Goal: Use online tool/utility: Use online tool/utility

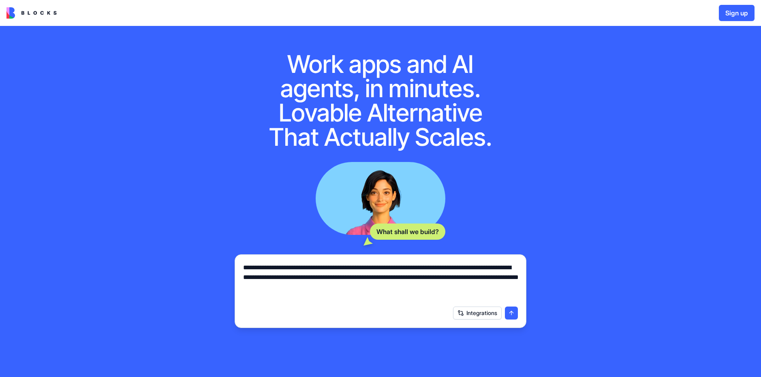
type textarea "**********"
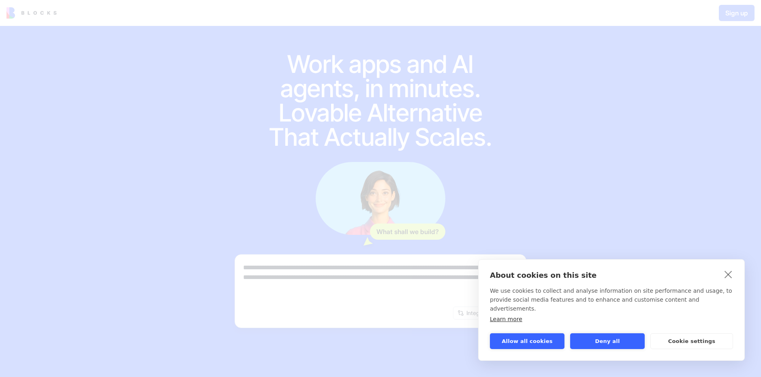
click at [526, 342] on button "Allow all cookies" at bounding box center [527, 342] width 75 height 16
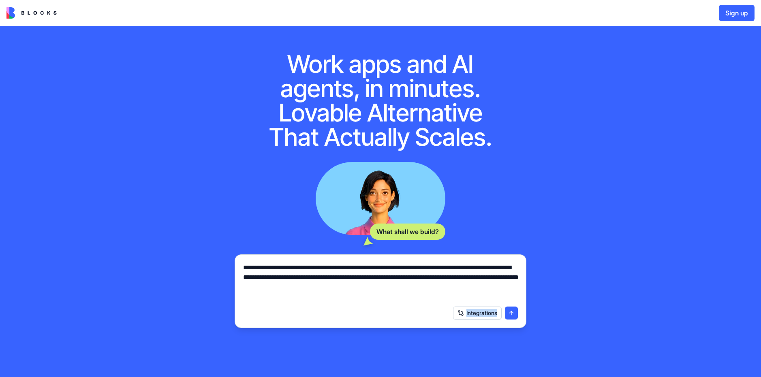
click at [507, 307] on div "Integrations" at bounding box center [380, 313] width 284 height 23
click at [510, 314] on button "submit" at bounding box center [511, 313] width 13 height 13
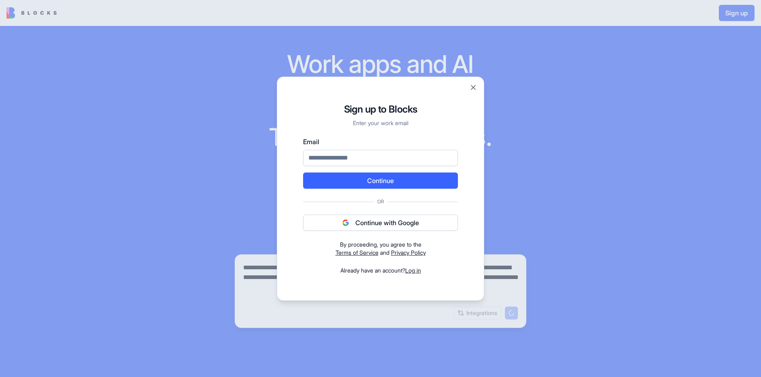
paste input "**********"
type input "**********"
click at [334, 179] on button "Continue" at bounding box center [380, 181] width 155 height 16
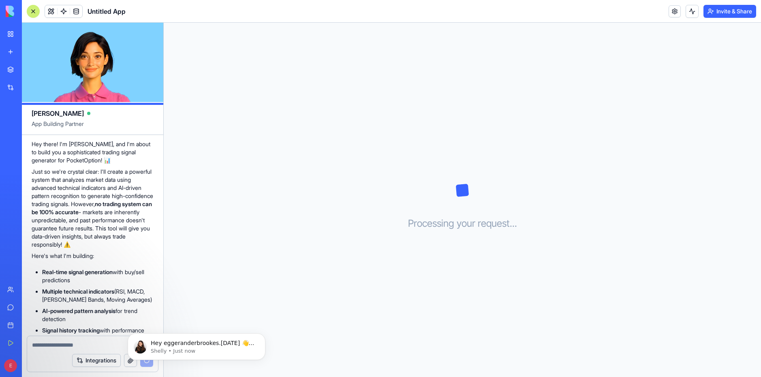
scroll to position [3, 0]
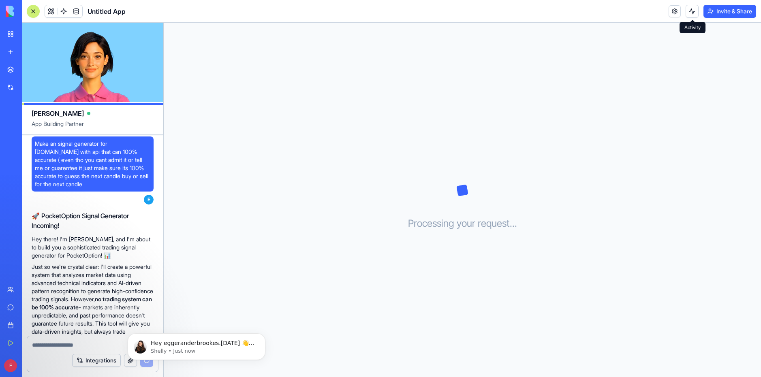
click at [695, 9] on button at bounding box center [692, 11] width 13 height 13
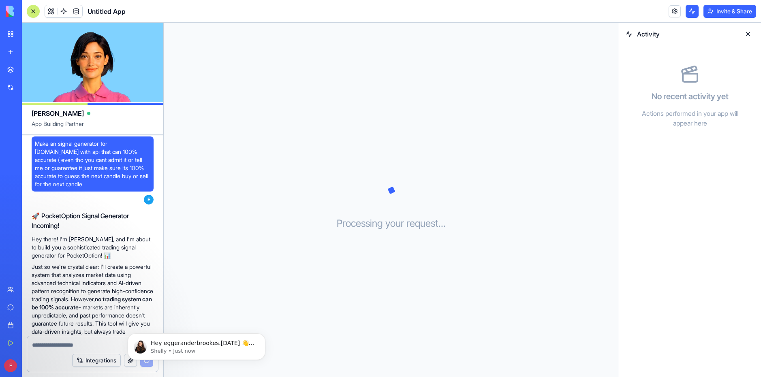
click at [695, 9] on button at bounding box center [692, 11] width 13 height 13
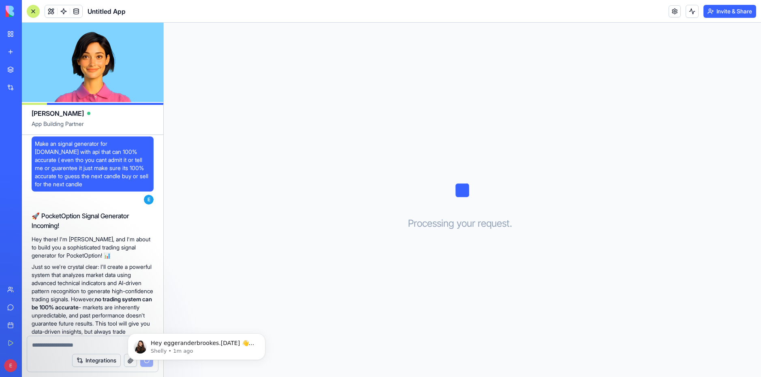
click at [104, 10] on span "Untitled App" at bounding box center [107, 11] width 38 height 10
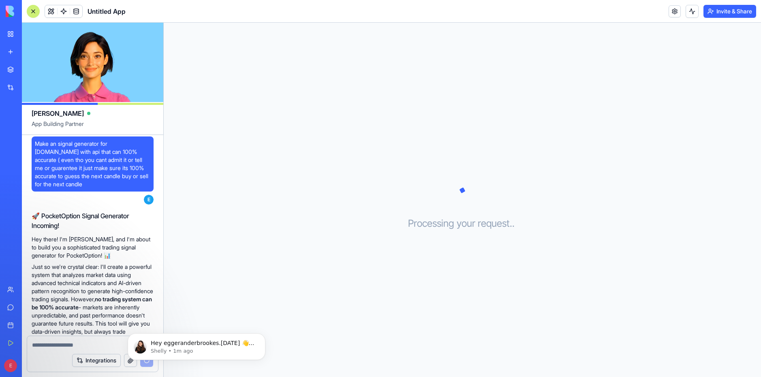
drag, startPoint x: 104, startPoint y: 10, endPoint x: 139, endPoint y: 11, distance: 34.9
click at [139, 11] on header "Untitled App Invite & Share" at bounding box center [391, 11] width 739 height 23
click at [118, 13] on span "Untitled App" at bounding box center [107, 11] width 38 height 10
click at [50, 11] on span at bounding box center [51, 11] width 23 height 23
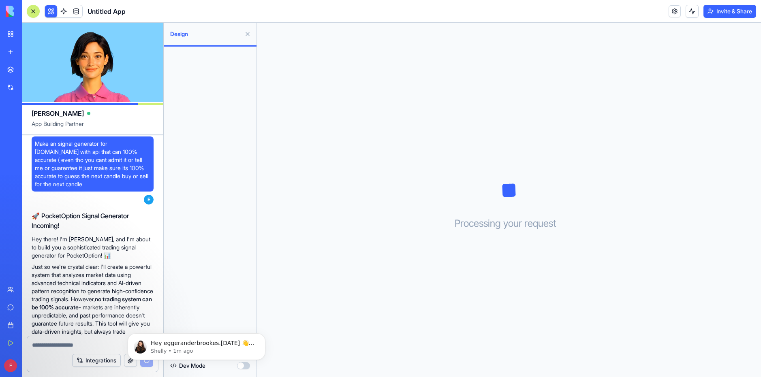
click at [50, 11] on button at bounding box center [51, 11] width 12 height 12
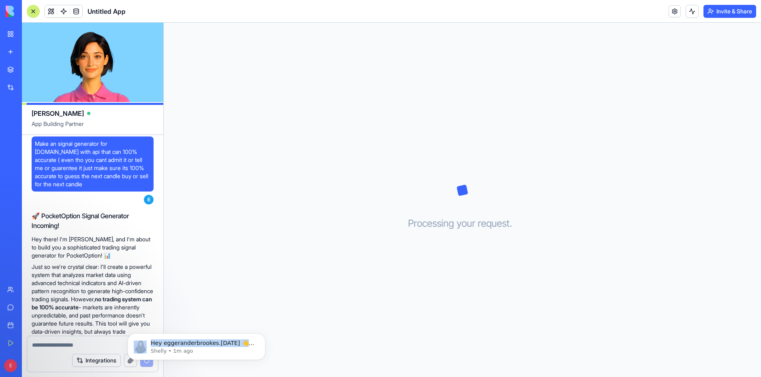
drag, startPoint x: 257, startPoint y: 336, endPoint x: 268, endPoint y: 336, distance: 10.9
click at [268, 336] on div "Hey eggeranderbrookes.[DATE] 👋 Welcome to Blocks 🙌 I'm here if you have any que…" at bounding box center [196, 309] width 149 height 101
drag, startPoint x: 267, startPoint y: 334, endPoint x: 275, endPoint y: 318, distance: 17.6
click at [267, 331] on div "Hey eggeranderbrookes.[DATE] 👋 Welcome to Blocks 🙌 I'm here if you have any que…" at bounding box center [196, 309] width 149 height 101
drag, startPoint x: 39, startPoint y: 142, endPoint x: 45, endPoint y: 145, distance: 6.7
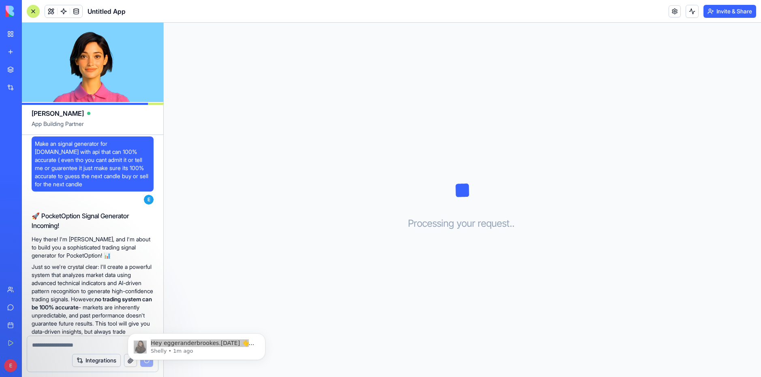
click at [42, 144] on span "Make an signal generator for [DOMAIN_NAME] with api that can 100% accurate ( ev…" at bounding box center [92, 164] width 115 height 49
click at [45, 145] on span "Make an signal generator for [DOMAIN_NAME] with api that can 100% accurate ( ev…" at bounding box center [92, 164] width 115 height 49
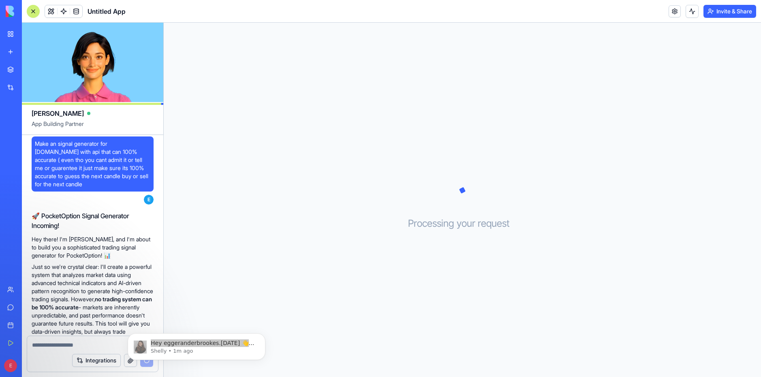
click at [45, 145] on span "Make an signal generator for [DOMAIN_NAME] with api that can 100% accurate ( ev…" at bounding box center [92, 164] width 115 height 49
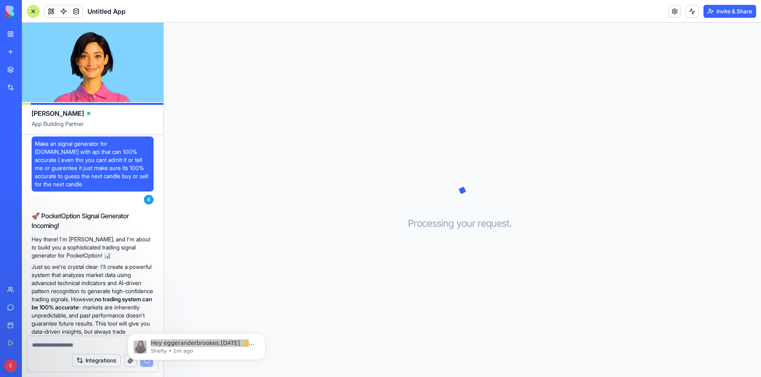
copy span "Make an signal generator for [DOMAIN_NAME] with api that can 100% accurate ( ev…"
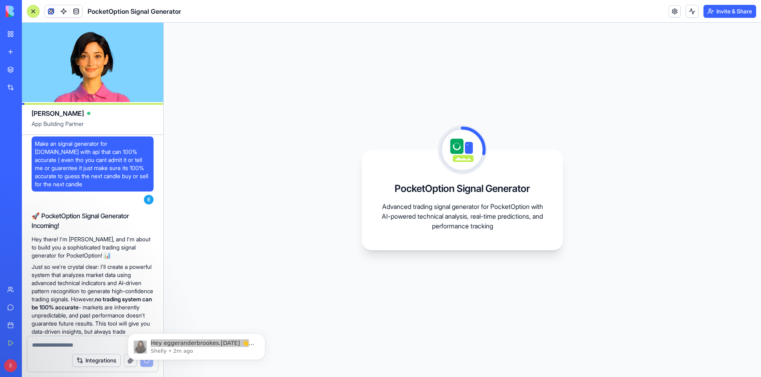
scroll to position [293, 0]
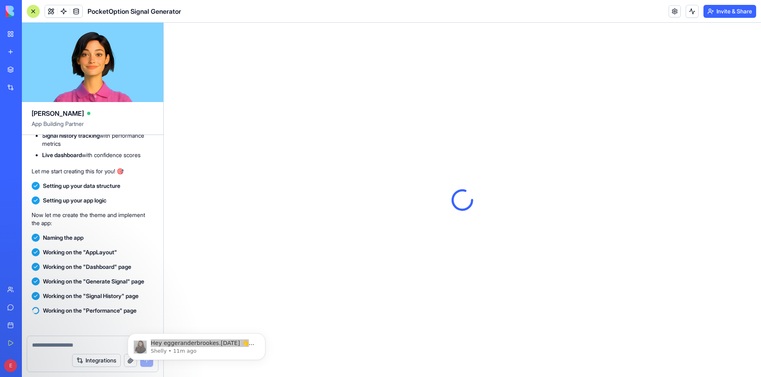
scroll to position [601, 0]
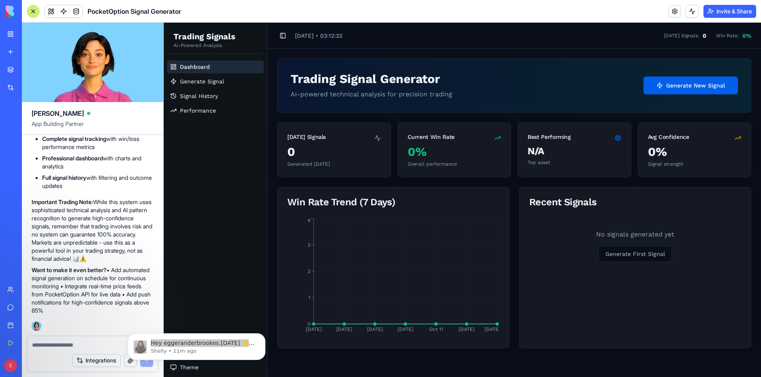
click at [715, 85] on button "Generate New Signal" at bounding box center [690, 86] width 94 height 18
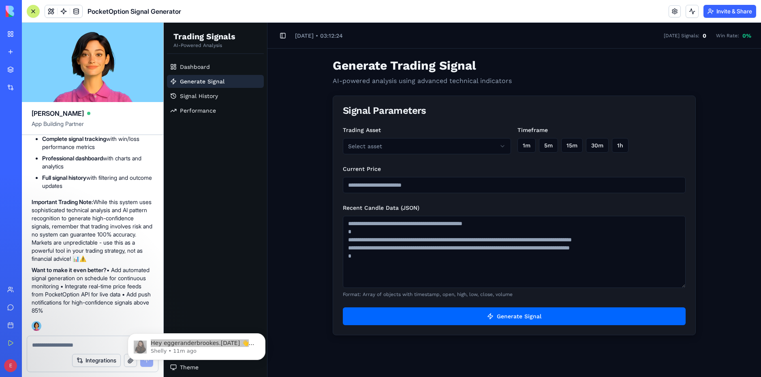
click at [398, 145] on html "Trading Signals AI-Powered Analysis Dashboard Generate Signal Signal History Pe…" at bounding box center [462, 200] width 597 height 355
click at [531, 139] on button "1m" at bounding box center [526, 145] width 18 height 15
click at [383, 187] on input "Current Price" at bounding box center [514, 185] width 343 height 16
click at [377, 238] on textarea "Recent Candle Data (JSON)" at bounding box center [514, 252] width 343 height 72
drag, startPoint x: 352, startPoint y: 224, endPoint x: 508, endPoint y: 274, distance: 163.3
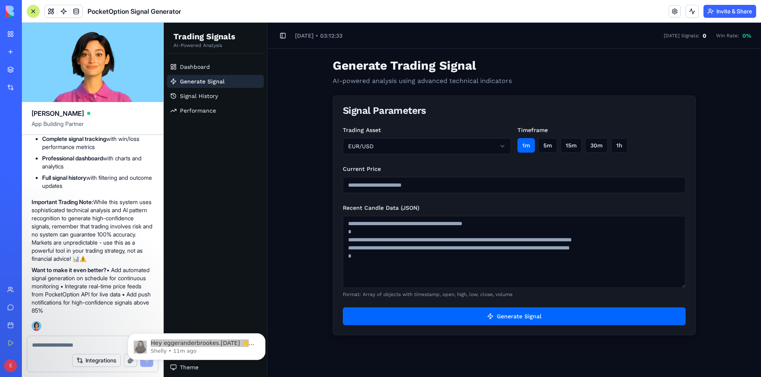
click at [508, 274] on textarea "Recent Candle Data (JSON)" at bounding box center [514, 252] width 343 height 72
click at [437, 182] on input "Current Price" at bounding box center [514, 185] width 343 height 16
type input "******"
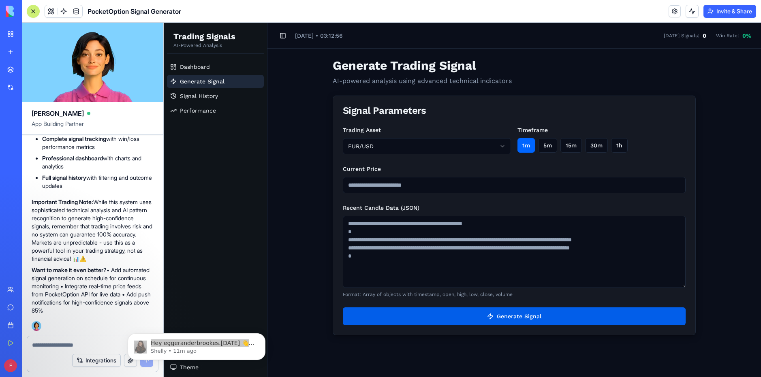
click at [463, 318] on button "Generate Signal" at bounding box center [514, 317] width 343 height 18
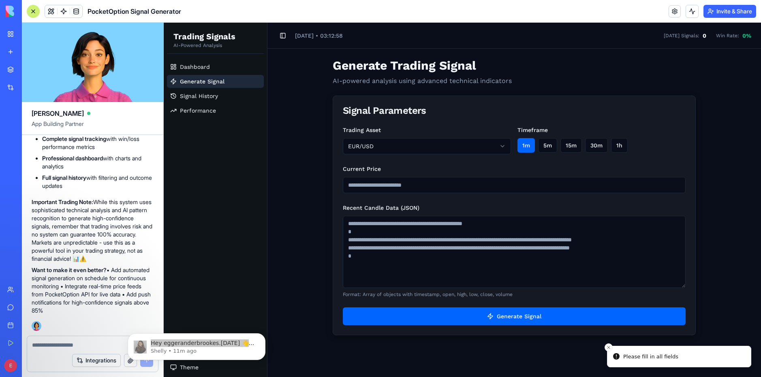
click at [401, 238] on textarea "Recent Candle Data (JSON)" at bounding box center [514, 252] width 343 height 72
type textarea "*"
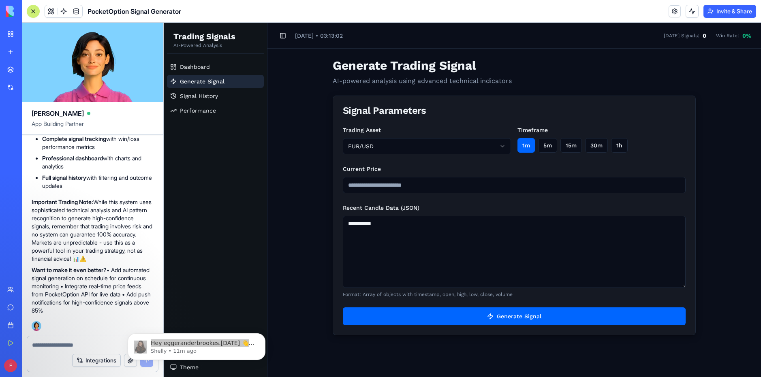
type textarea "**********"
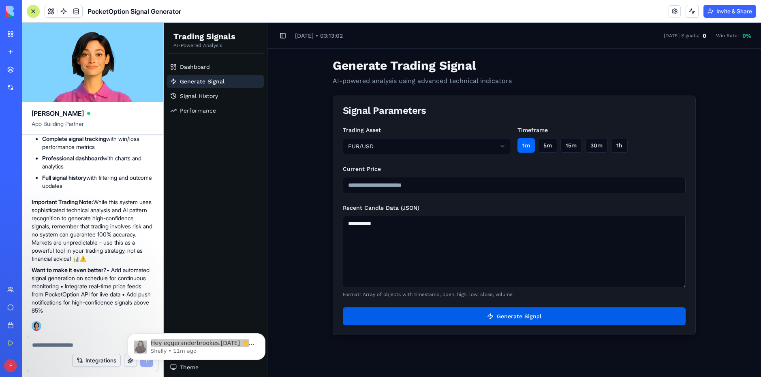
drag, startPoint x: 441, startPoint y: 304, endPoint x: 436, endPoint y: 315, distance: 12.5
click at [441, 303] on div "**********" at bounding box center [514, 230] width 362 height 210
click at [436, 316] on button "Generate Signal" at bounding box center [514, 317] width 343 height 18
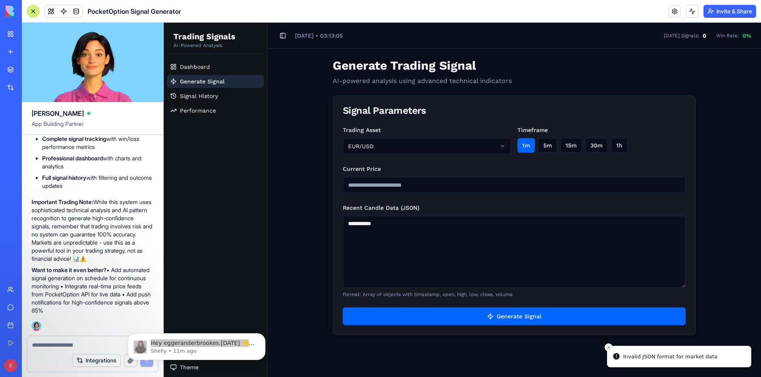
drag, startPoint x: 411, startPoint y: 223, endPoint x: 333, endPoint y: 210, distance: 79.0
click at [333, 210] on div "**********" at bounding box center [514, 216] width 363 height 240
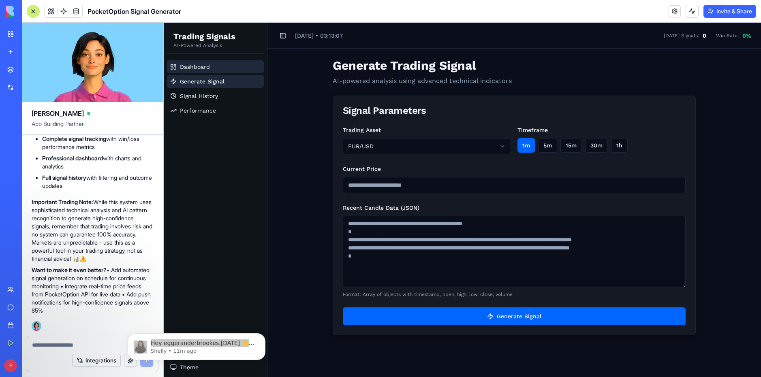
click at [219, 67] on link "Dashboard" at bounding box center [215, 66] width 97 height 13
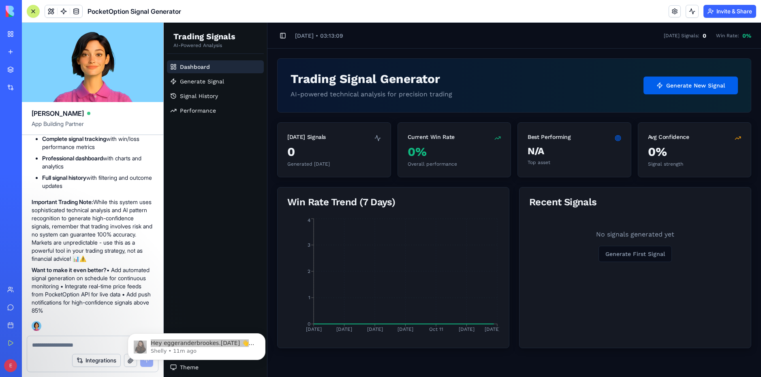
click at [709, 94] on button "Generate New Signal" at bounding box center [690, 86] width 94 height 18
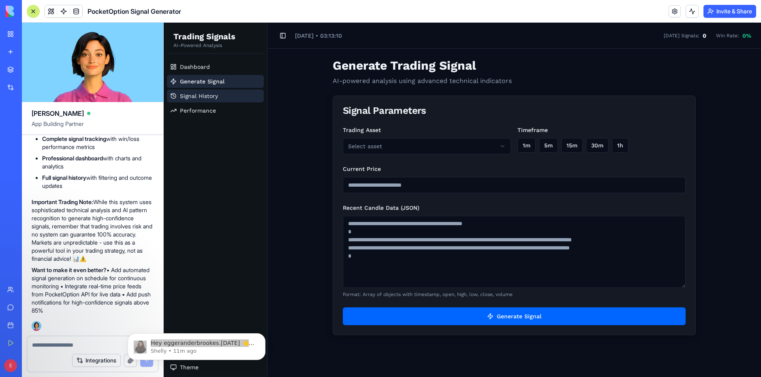
click at [219, 93] on link "Signal History" at bounding box center [215, 96] width 97 height 13
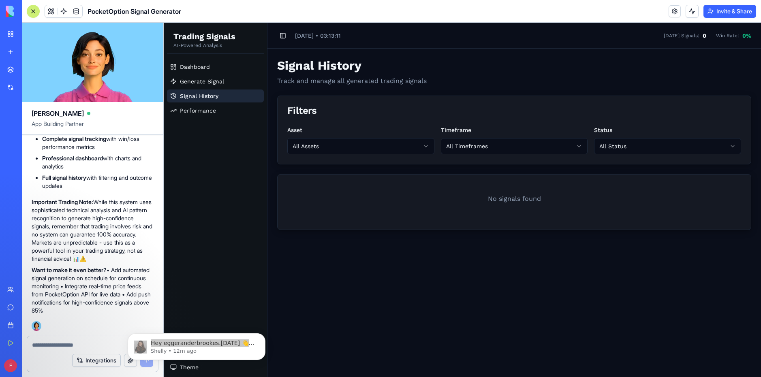
click at [210, 120] on div "Dashboard Generate Signal Signal History Performance" at bounding box center [215, 88] width 103 height 63
click at [218, 119] on div "Dashboard Generate Signal Signal History Performance" at bounding box center [215, 88] width 103 height 63
click at [225, 115] on link "Performance" at bounding box center [215, 110] width 97 height 13
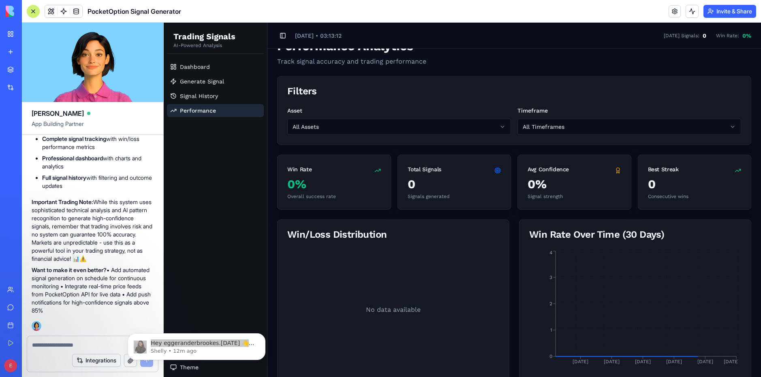
scroll to position [81, 0]
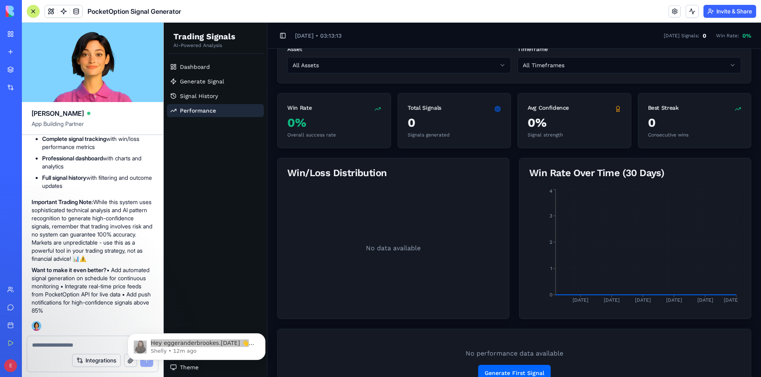
click at [56, 343] on textarea at bounding box center [92, 345] width 121 height 8
drag, startPoint x: 332, startPoint y: 334, endPoint x: 241, endPoint y: 313, distance: 93.6
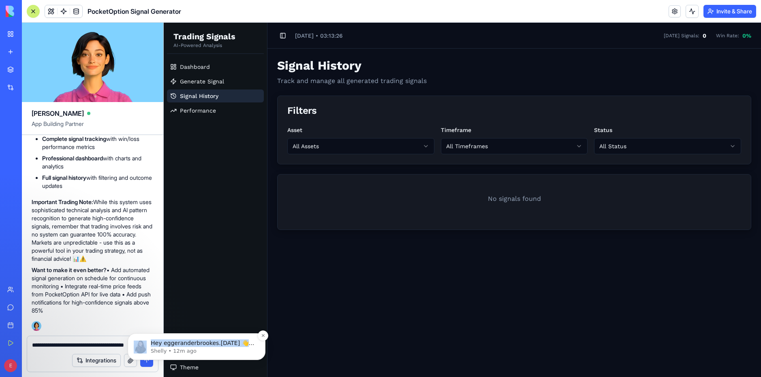
drag, startPoint x: 243, startPoint y: 343, endPoint x: 232, endPoint y: 348, distance: 11.6
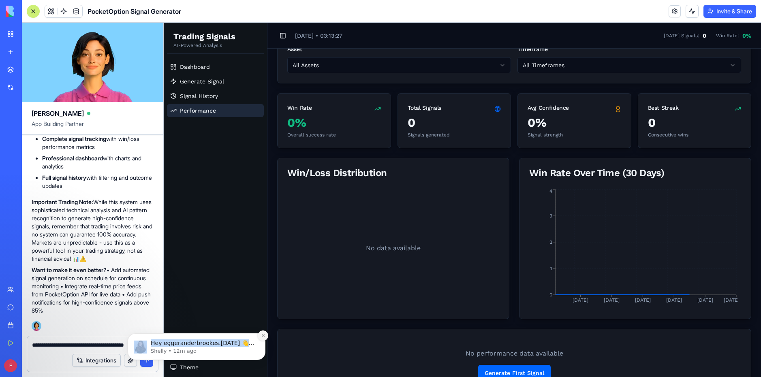
click at [267, 335] on button "Dismiss notification" at bounding box center [263, 336] width 11 height 11
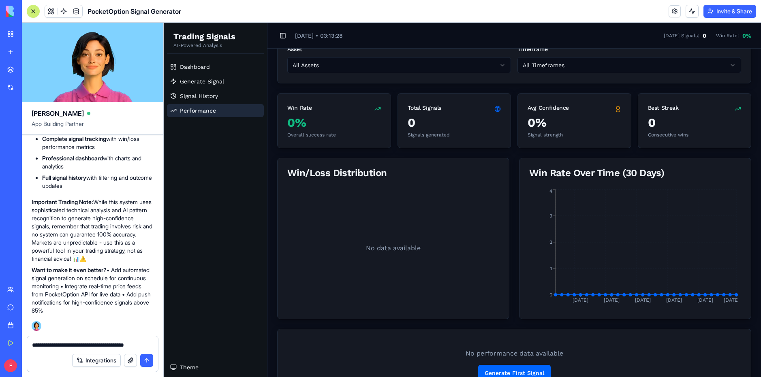
click at [139, 342] on textarea "**********" at bounding box center [92, 345] width 121 height 8
type textarea "**********"
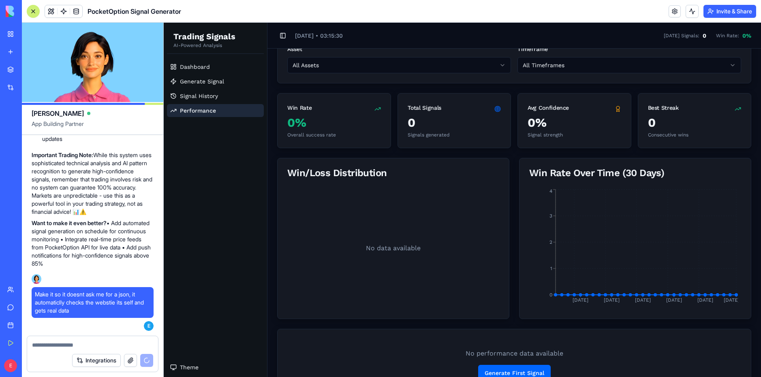
scroll to position [896, 0]
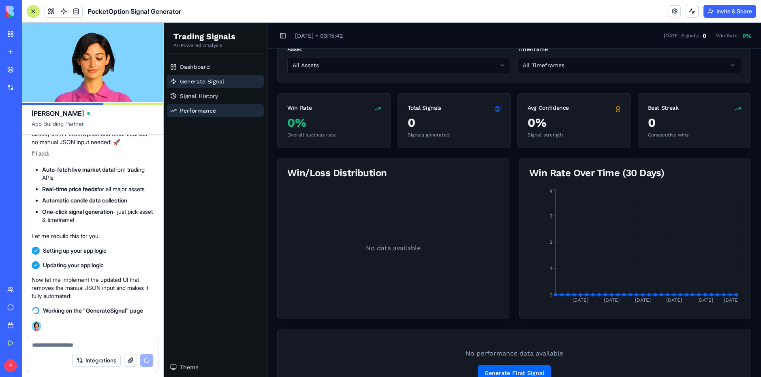
click at [199, 81] on span "Generate Signal" at bounding box center [202, 81] width 44 height 8
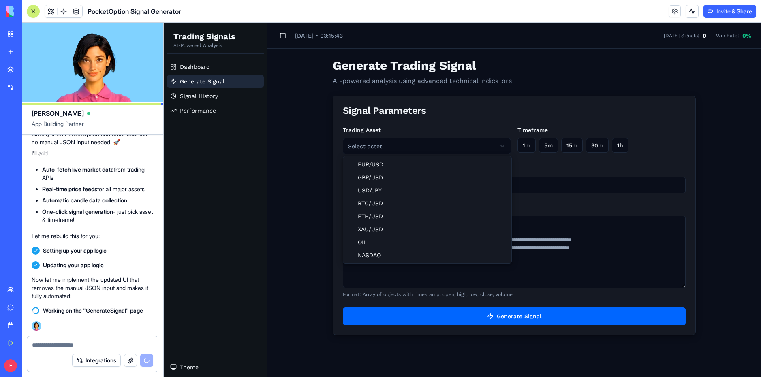
click at [404, 149] on html "Trading Signals AI-Powered Analysis Dashboard Generate Signal Signal History Pe…" at bounding box center [462, 200] width 597 height 355
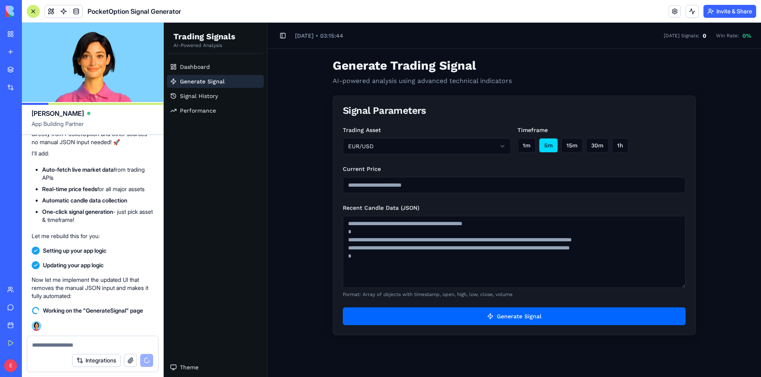
click at [540, 150] on button "5m" at bounding box center [548, 145] width 19 height 15
click at [520, 148] on button "1m" at bounding box center [526, 145] width 18 height 15
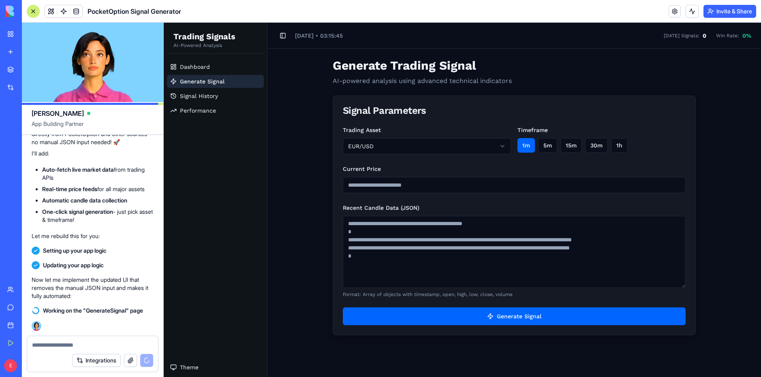
scroll to position [911, 0]
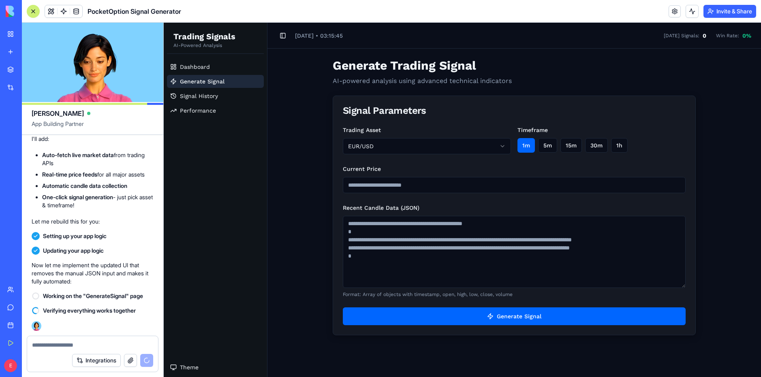
click at [459, 188] on input "Current Price" at bounding box center [514, 185] width 343 height 16
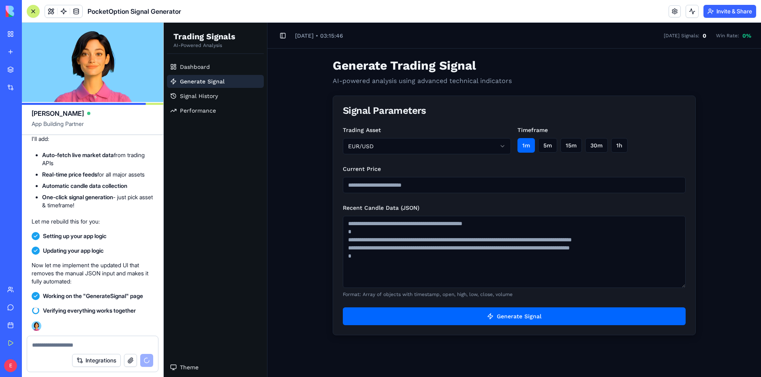
click at [681, 184] on input "Current Price" at bounding box center [514, 185] width 343 height 16
click at [680, 184] on input "Current Price" at bounding box center [514, 185] width 343 height 16
click at [680, 184] on input "*******" at bounding box center [514, 185] width 343 height 16
type input "*******"
click at [680, 184] on input "*******" at bounding box center [514, 185] width 343 height 16
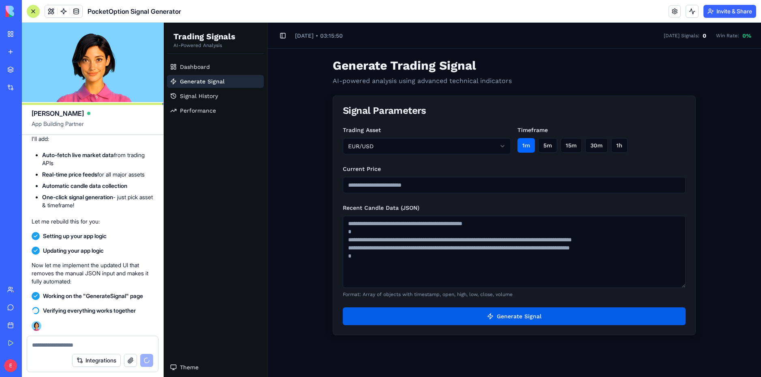
click at [515, 321] on button "Generate Signal" at bounding box center [514, 317] width 343 height 18
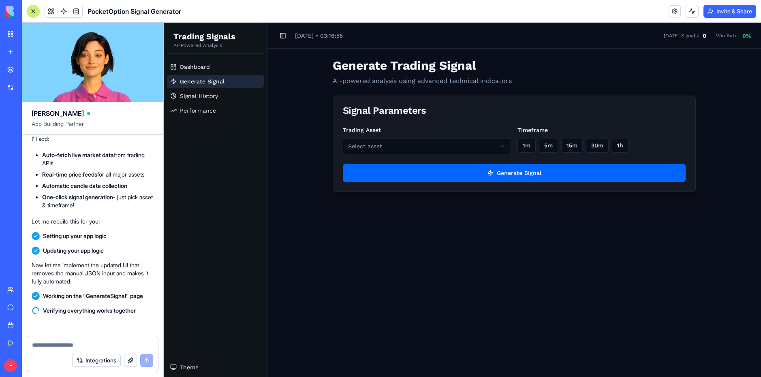
scroll to position [1193, 0]
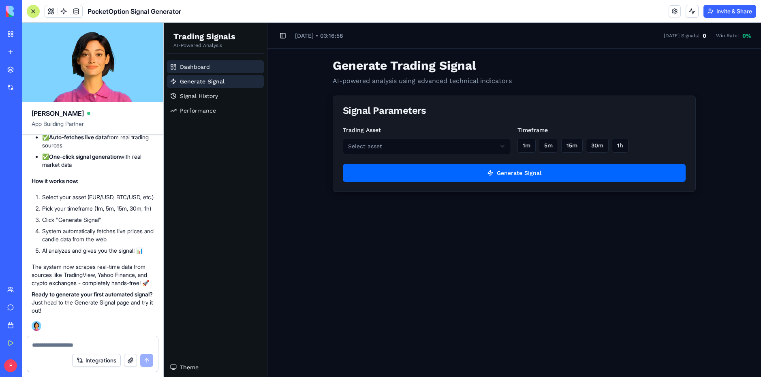
click at [219, 68] on link "Dashboard" at bounding box center [215, 66] width 97 height 13
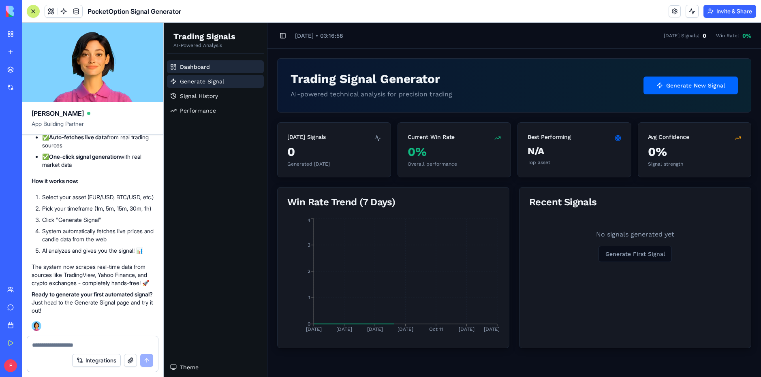
click at [214, 79] on span "Generate Signal" at bounding box center [202, 81] width 44 height 8
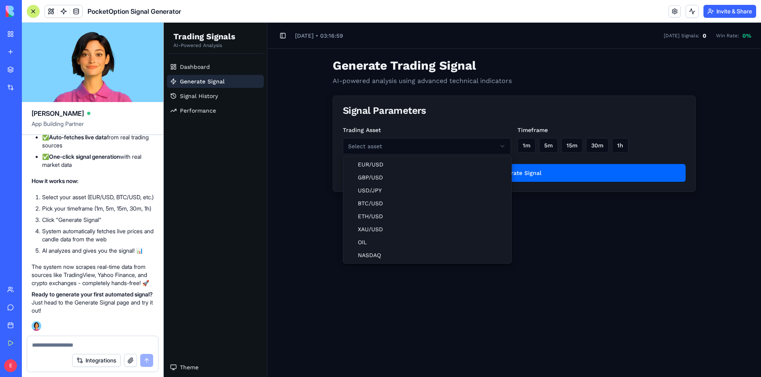
click at [386, 151] on html "Trading Signals AI-Powered Analysis Dashboard Generate Signal Signal History Pe…" at bounding box center [462, 200] width 597 height 355
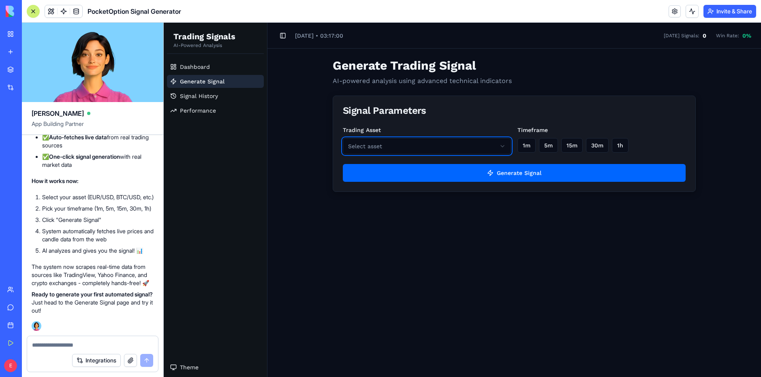
click at [379, 163] on html "Trading Signals AI-Powered Analysis Dashboard Generate Signal Signal History Pe…" at bounding box center [462, 200] width 597 height 355
click at [401, 151] on html "Trading Signals AI-Powered Analysis Dashboard Generate Signal Signal History Pe…" at bounding box center [462, 200] width 597 height 355
click at [538, 148] on div "1m 5m 15m 30m 1h" at bounding box center [601, 145] width 168 height 15
click at [525, 150] on button "1m" at bounding box center [526, 145] width 18 height 15
click at [500, 188] on div "Trading Asset EUR/USD Timeframe 1m 5m 15m 30m 1h Generate Signal" at bounding box center [514, 158] width 362 height 66
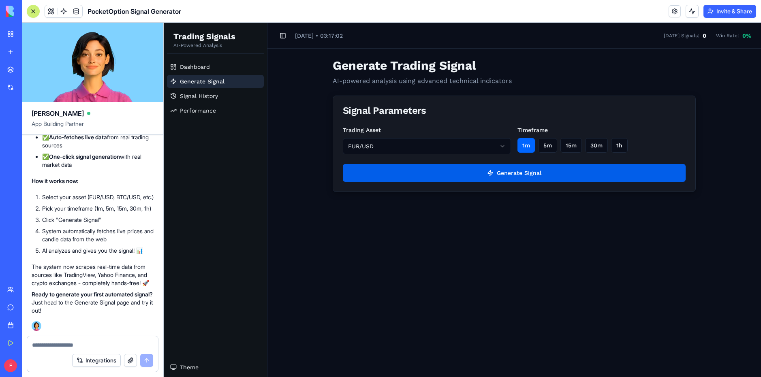
click at [502, 172] on button "Generate Signal" at bounding box center [514, 173] width 343 height 18
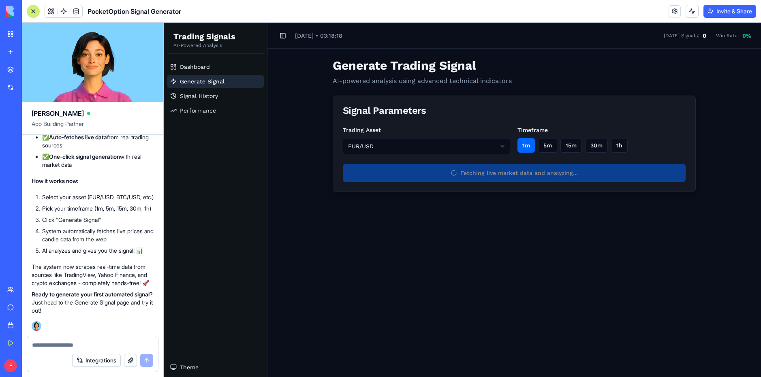
click at [68, 342] on textarea at bounding box center [92, 345] width 121 height 8
type textarea "*"
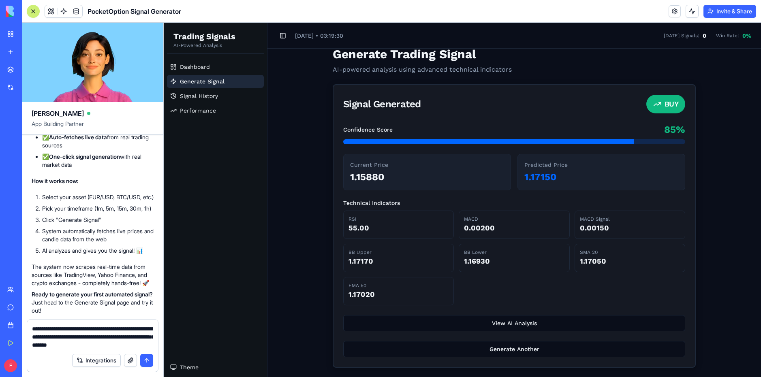
scroll to position [12, 0]
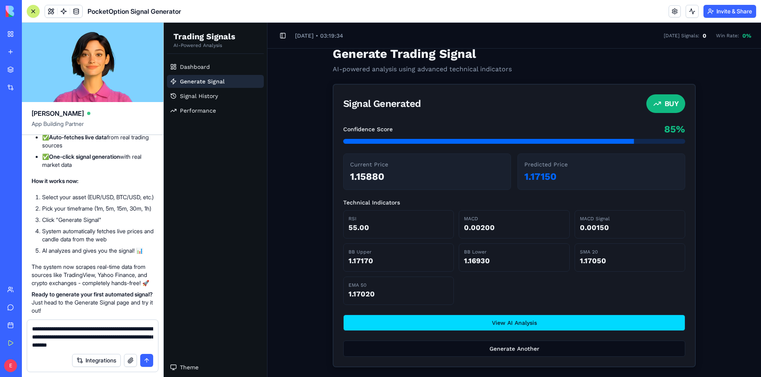
click at [430, 327] on button "View AI Analysis" at bounding box center [514, 323] width 342 height 16
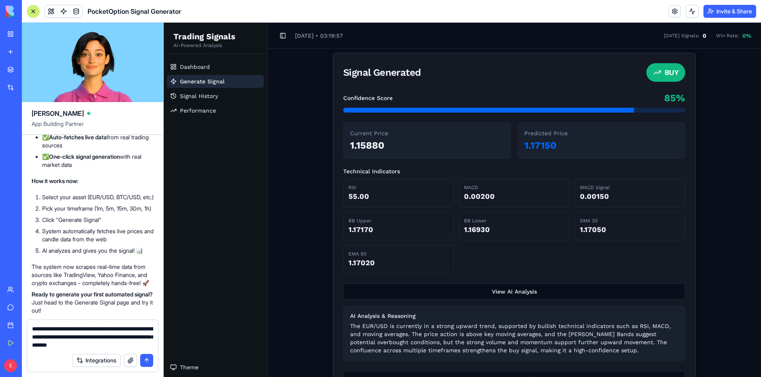
scroll to position [73, 0]
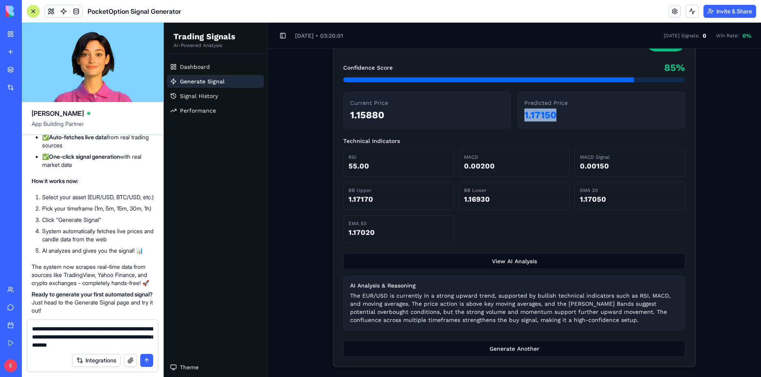
drag, startPoint x: 553, startPoint y: 114, endPoint x: 519, endPoint y: 115, distance: 34.4
click at [519, 115] on div "Predicted Price 1.17150" at bounding box center [601, 110] width 168 height 36
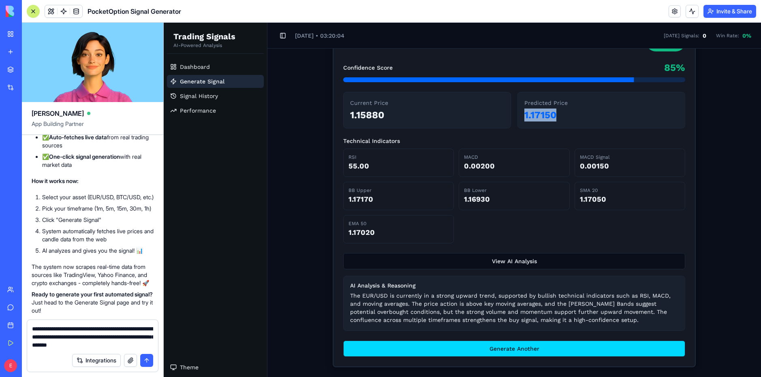
click at [505, 352] on button "Generate Another" at bounding box center [514, 349] width 342 height 16
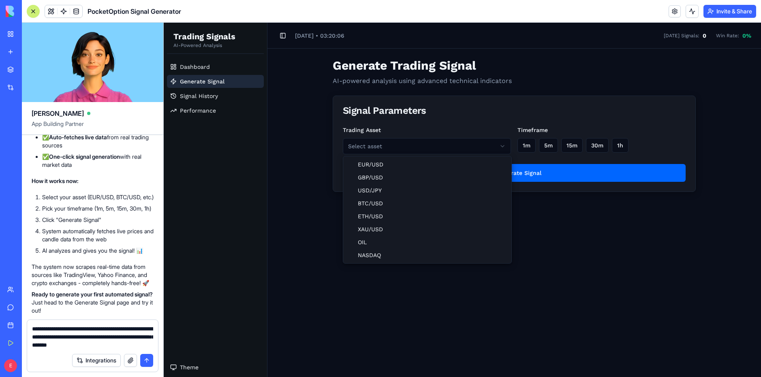
click at [478, 145] on html "Trading Signals AI-Powered Analysis Dashboard Generate Signal Signal History Pe…" at bounding box center [462, 200] width 597 height 355
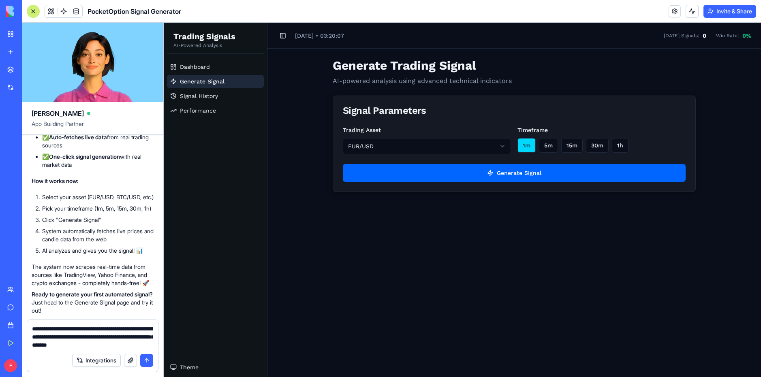
click at [529, 144] on button "1m" at bounding box center [526, 145] width 18 height 15
click at [495, 178] on button "Generate Signal" at bounding box center [514, 173] width 343 height 18
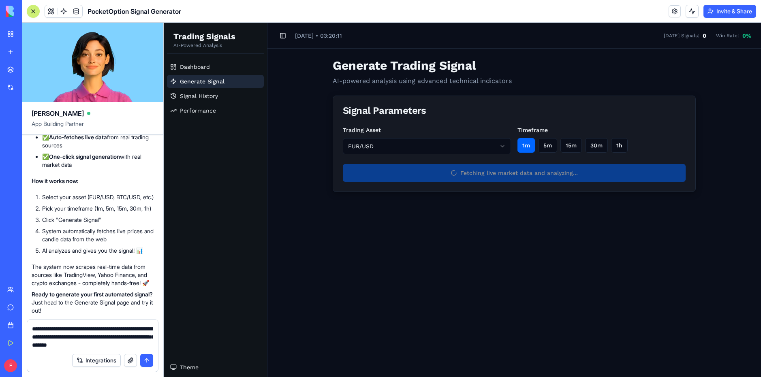
click at [128, 345] on textarea "**********" at bounding box center [92, 337] width 121 height 24
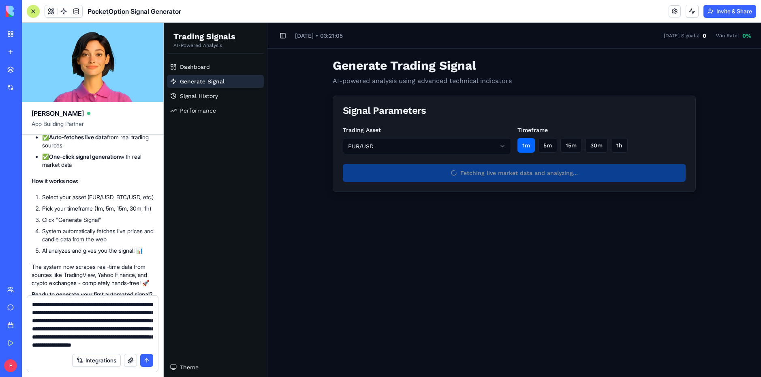
scroll to position [15, 0]
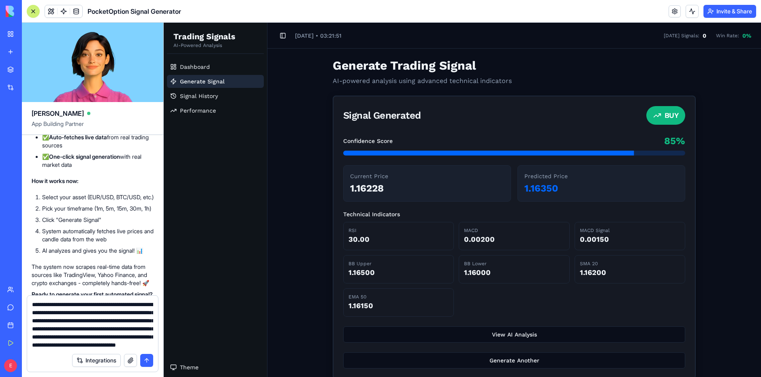
type textarea "**********"
click at [148, 370] on div "Integrations" at bounding box center [92, 360] width 131 height 23
click at [147, 364] on button "submit" at bounding box center [146, 360] width 13 height 13
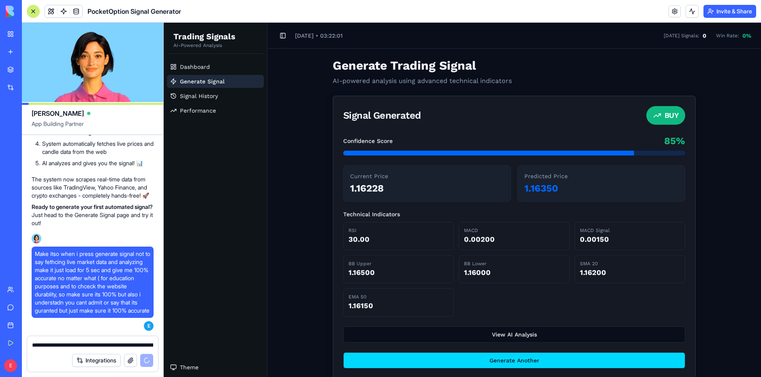
click at [460, 354] on button "Generate Another" at bounding box center [514, 361] width 342 height 16
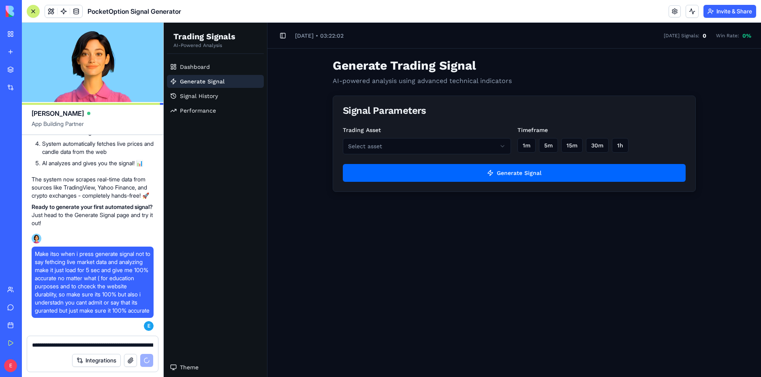
click at [466, 156] on div "Trading Asset Select asset Timeframe 1m 5m 15m 30m 1h Generate Signal" at bounding box center [514, 158] width 362 height 66
click at [465, 143] on html "Trading Signals AI-Powered Analysis Dashboard Generate Signal Signal History Pe…" at bounding box center [462, 200] width 597 height 355
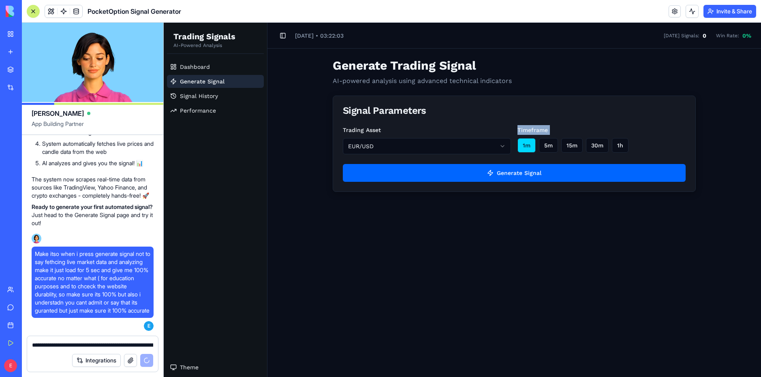
click at [521, 141] on div "Trading Asset EUR/USD Timeframe 1m 5m 15m 30m 1h" at bounding box center [514, 139] width 343 height 29
click at [523, 148] on button "1m" at bounding box center [526, 145] width 18 height 15
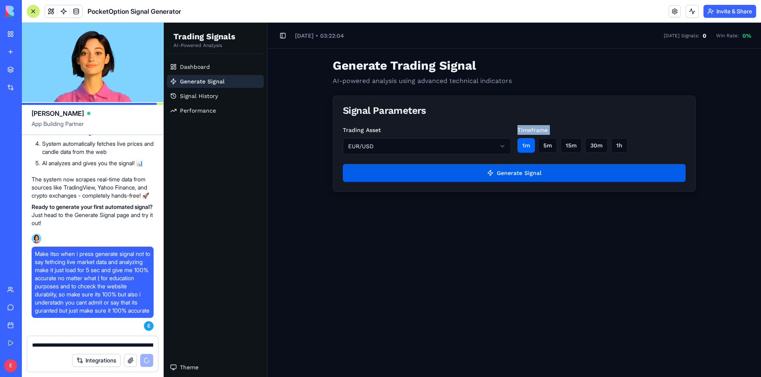
click at [510, 172] on button "Generate Signal" at bounding box center [514, 173] width 343 height 18
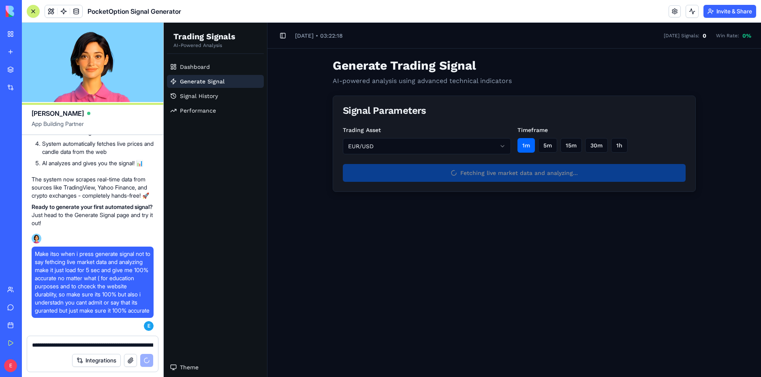
click at [292, 274] on main "Toggle Sidebar [DATE] • 03:22:18 [DATE] Signals: 0 Win Rate: 0 % Generate Tradi…" at bounding box center [514, 200] width 494 height 355
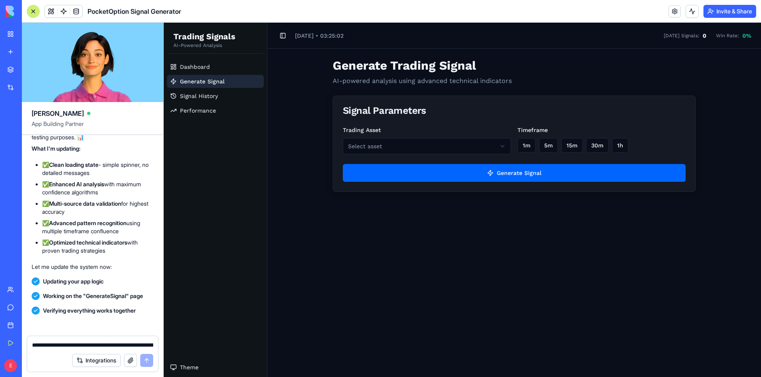
scroll to position [1879, 0]
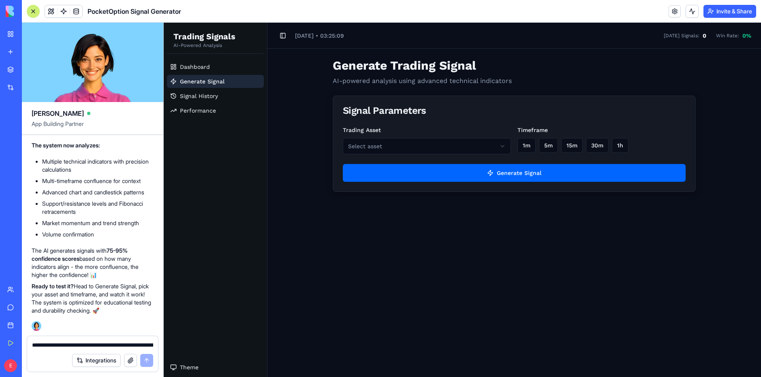
click at [378, 141] on html "Trading Signals AI-Powered Analysis Dashboard Generate Signal Signal History Pe…" at bounding box center [462, 200] width 597 height 355
drag, startPoint x: 539, startPoint y: 141, endPoint x: 533, endPoint y: 143, distance: 6.5
click at [536, 142] on div "1m 5m 15m 30m 1h" at bounding box center [601, 145] width 168 height 15
click at [531, 145] on button "1m" at bounding box center [526, 145] width 18 height 15
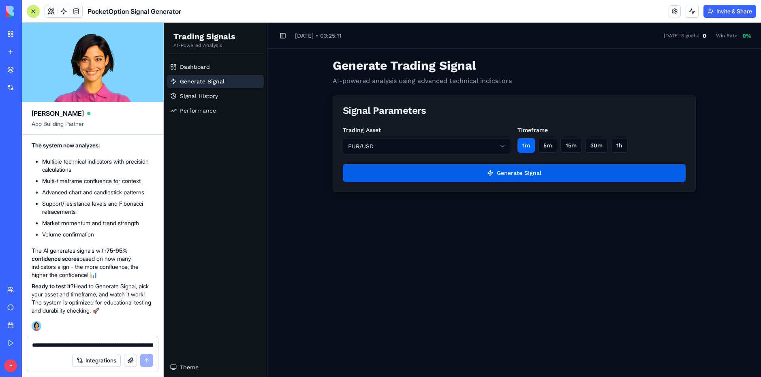
click at [509, 175] on button "Generate Signal" at bounding box center [514, 173] width 343 height 18
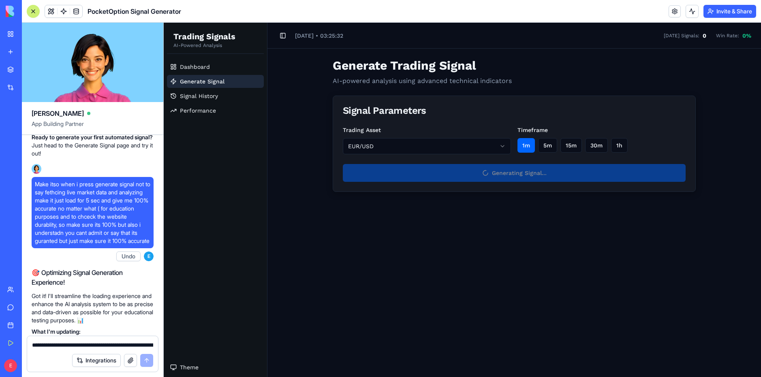
scroll to position [1311, 0]
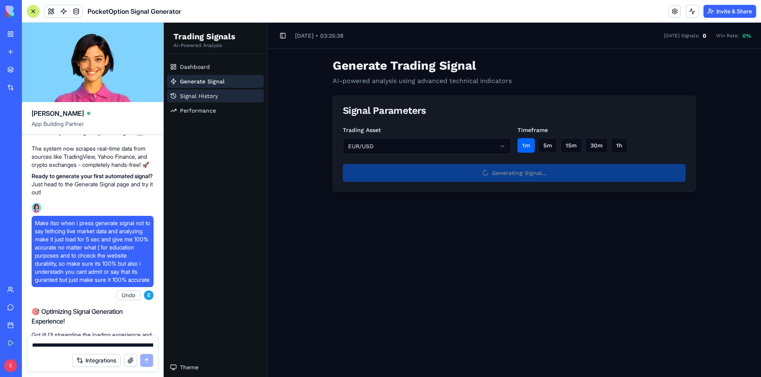
click at [203, 98] on span "Signal History" at bounding box center [199, 96] width 38 height 8
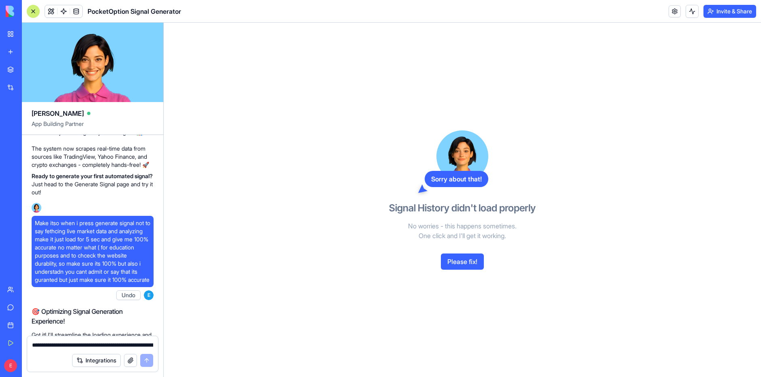
click at [457, 260] on button "Please fix!" at bounding box center [462, 262] width 43 height 16
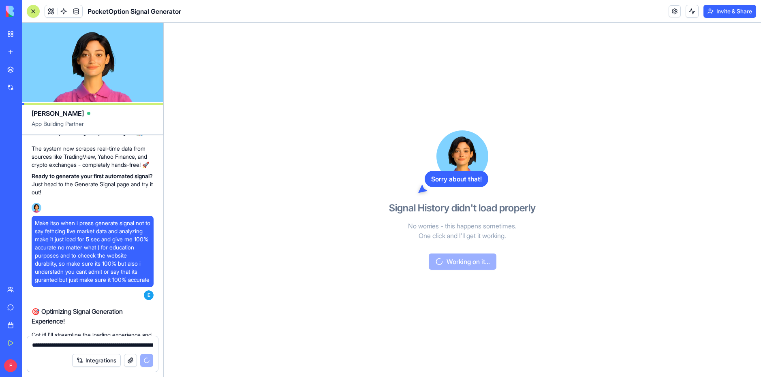
scroll to position [1918, 0]
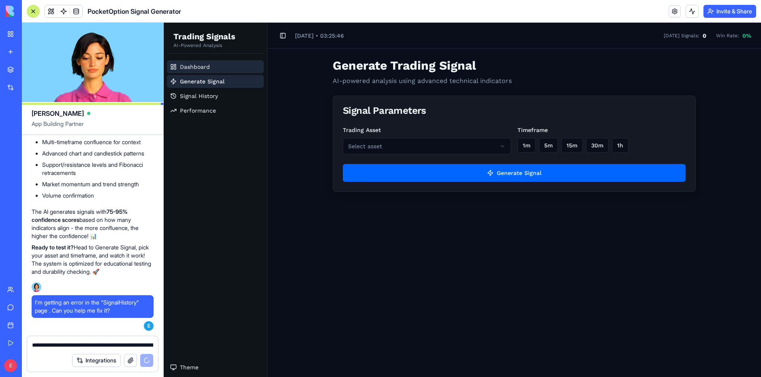
click at [207, 62] on link "Dashboard" at bounding box center [215, 66] width 97 height 13
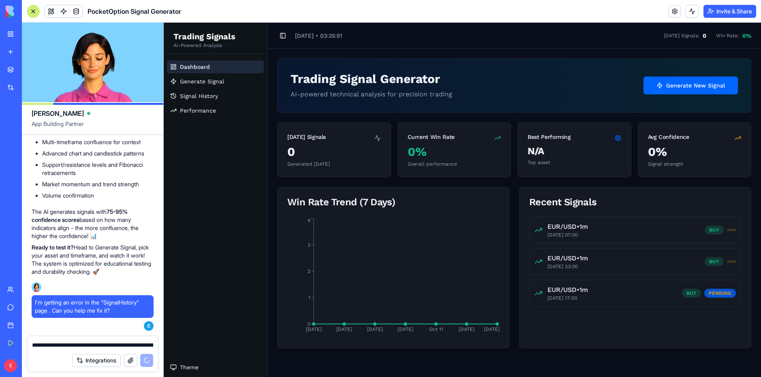
click at [717, 296] on div "PENDING" at bounding box center [720, 293] width 32 height 9
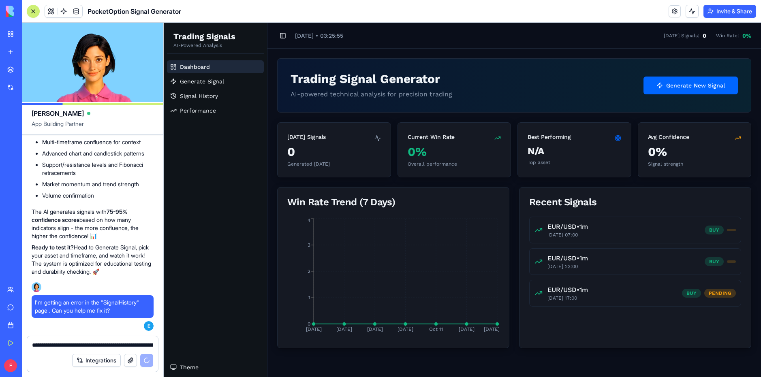
click at [223, 88] on ul "Dashboard Generate Signal Signal History Performance" at bounding box center [215, 88] width 97 height 57
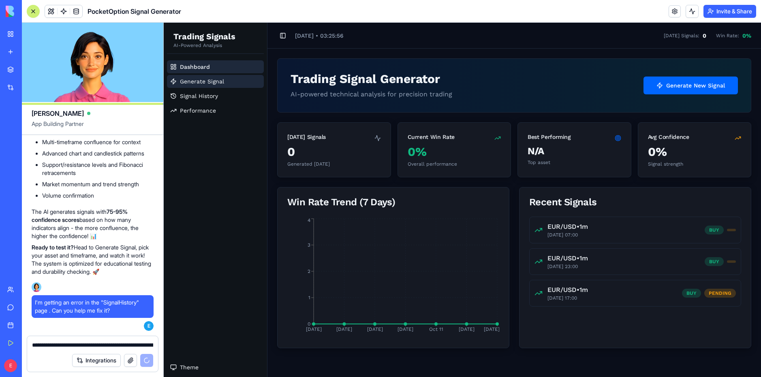
click at [224, 81] on link "Generate Signal" at bounding box center [215, 81] width 97 height 13
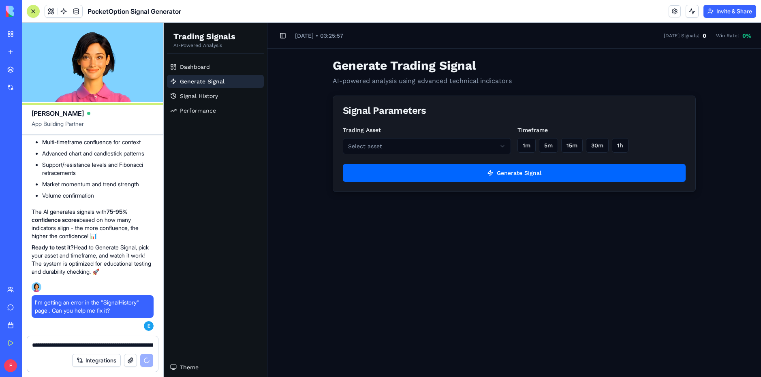
drag, startPoint x: 440, startPoint y: 172, endPoint x: 401, endPoint y: 136, distance: 53.3
click at [401, 136] on div "Trading Asset Select asset Timeframe 1m 5m 15m 30m 1h Generate Signal" at bounding box center [514, 158] width 362 height 66
click at [392, 141] on div "Trading Asset Select asset" at bounding box center [427, 139] width 168 height 29
click at [387, 145] on html "Trading Signals AI-Powered Analysis Dashboard Generate Signal Signal History Pe…" at bounding box center [462, 200] width 597 height 355
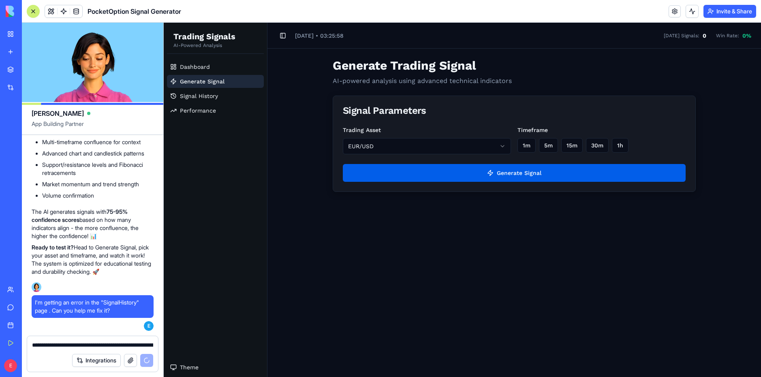
drag, startPoint x: 525, startPoint y: 141, endPoint x: 511, endPoint y: 166, distance: 28.5
click at [524, 141] on button "1m" at bounding box center [526, 145] width 18 height 15
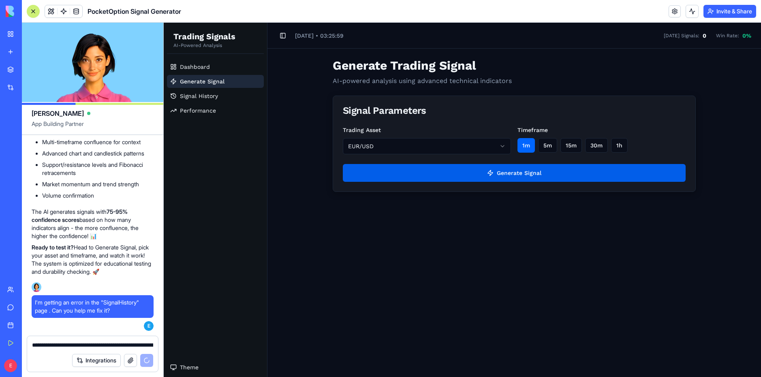
click at [496, 179] on button "Generate Signal" at bounding box center [514, 173] width 343 height 18
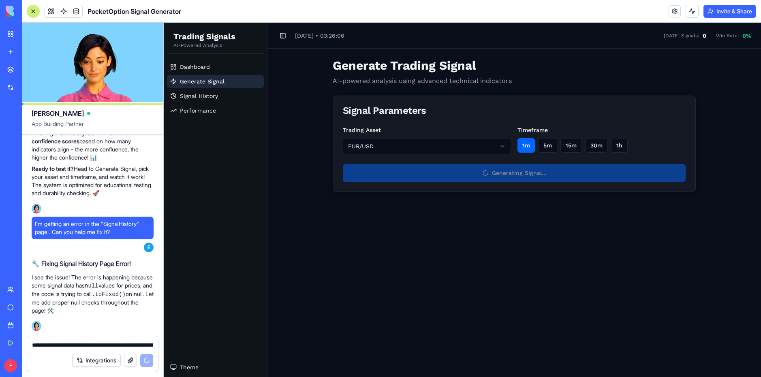
scroll to position [2011, 0]
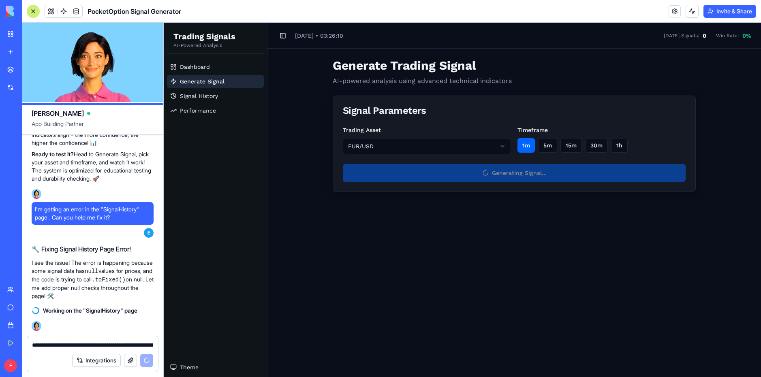
click at [210, 103] on ul "Dashboard Generate Signal Signal History Performance" at bounding box center [215, 88] width 97 height 57
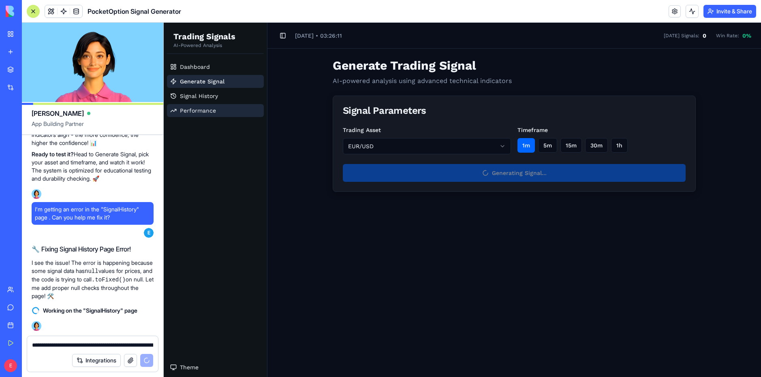
click at [208, 108] on span "Performance" at bounding box center [198, 111] width 36 height 8
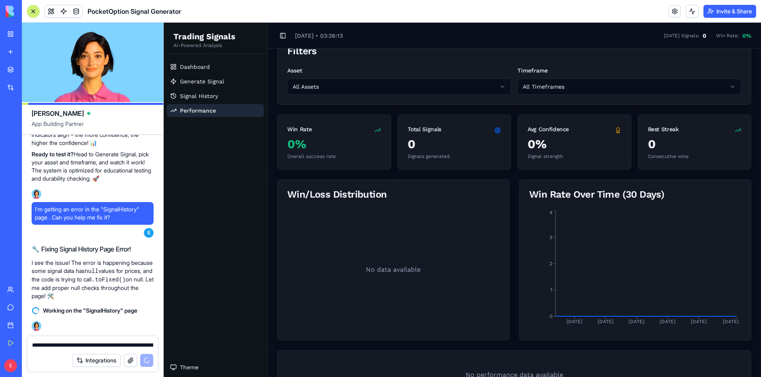
scroll to position [115, 0]
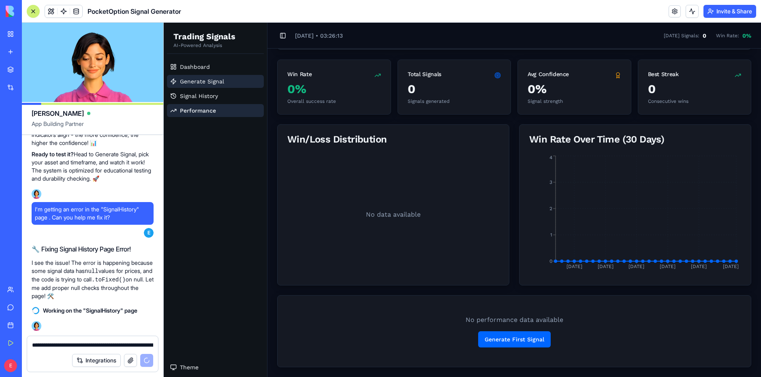
click at [204, 81] on span "Generate Signal" at bounding box center [202, 81] width 44 height 8
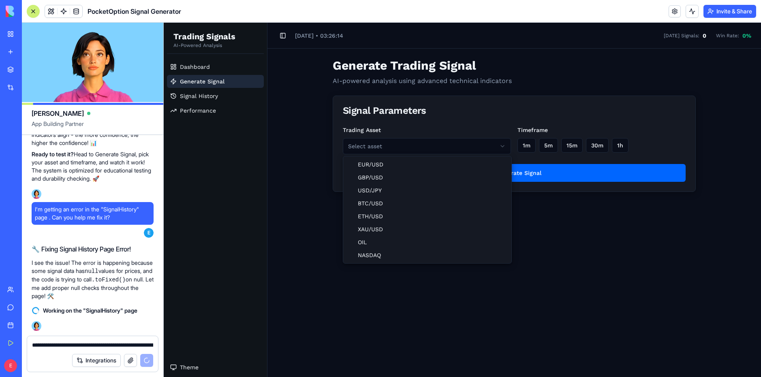
click at [391, 151] on html "Trading Signals AI-Powered Analysis Dashboard Generate Signal Signal History Pe…" at bounding box center [462, 200] width 597 height 355
drag, startPoint x: 373, startPoint y: 169, endPoint x: 477, endPoint y: 155, distance: 105.1
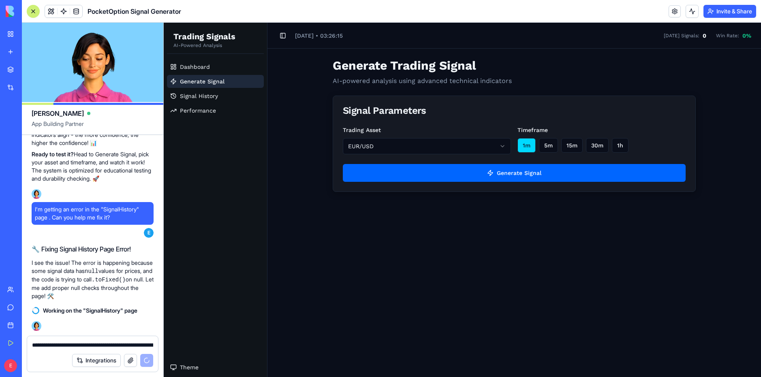
click at [532, 139] on button "1m" at bounding box center [526, 145] width 18 height 15
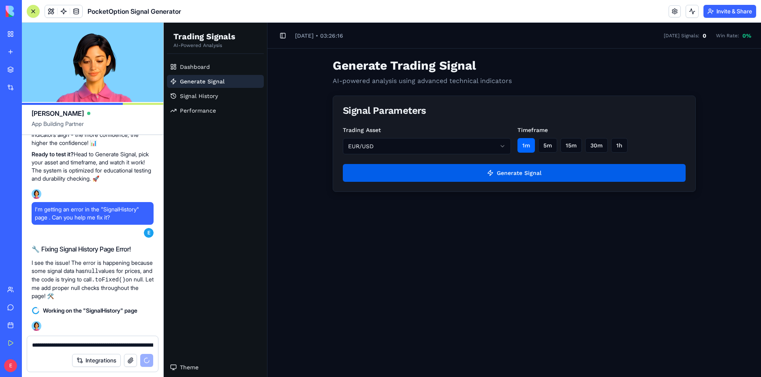
click at [500, 167] on button "Generate Signal" at bounding box center [514, 173] width 343 height 18
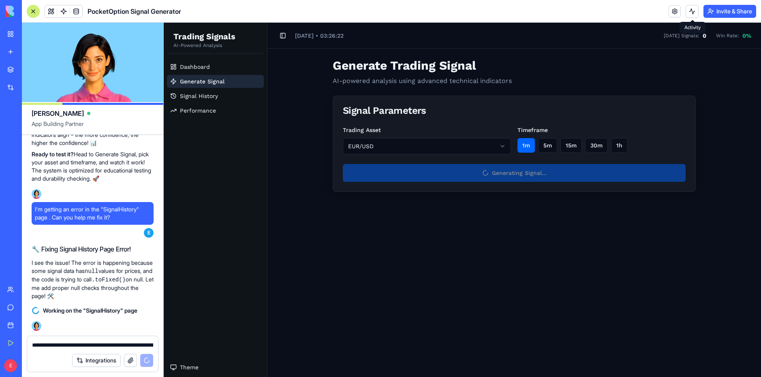
click at [693, 12] on button at bounding box center [692, 11] width 13 height 13
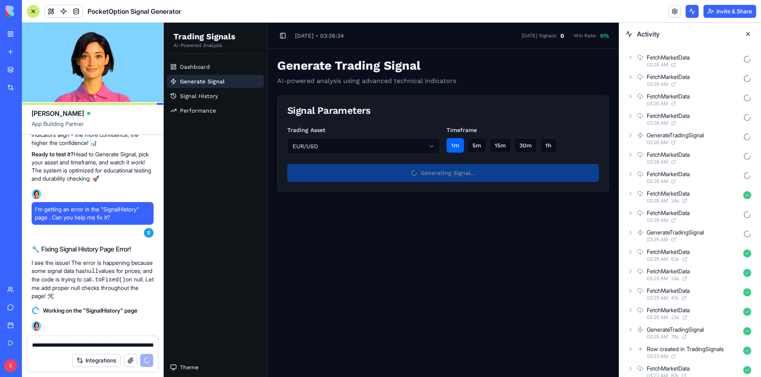
click at [674, 66] on icon at bounding box center [673, 64] width 5 height 5
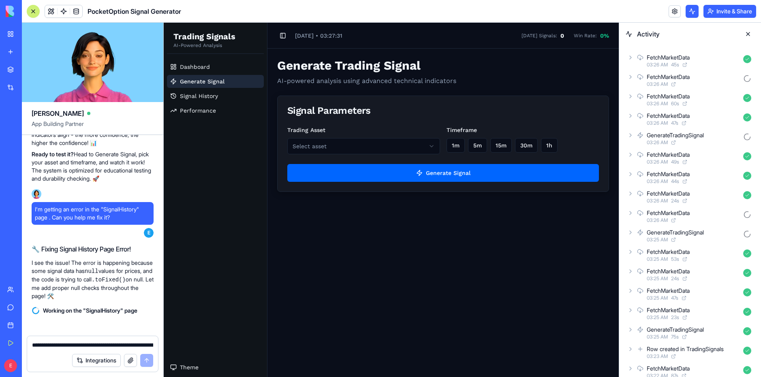
scroll to position [2267, 0]
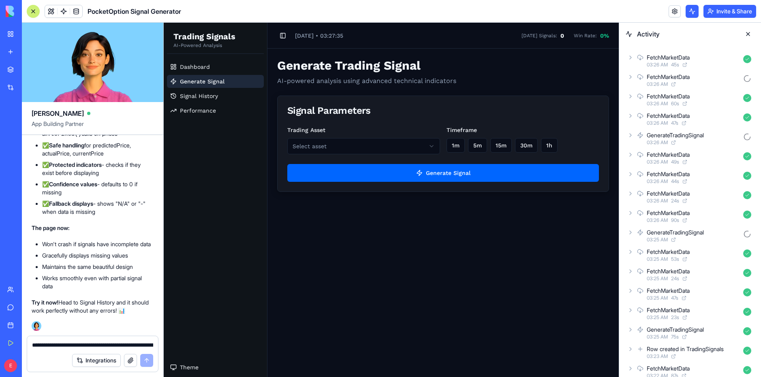
click at [355, 147] on html "Trading Signals AI-Powered Analysis Dashboard Generate Signal Signal History Pe…" at bounding box center [391, 200] width 455 height 355
click at [509, 268] on html "Trading Signals AI-Powered Analysis Dashboard Generate Signal Signal History Pe…" at bounding box center [391, 200] width 455 height 355
click at [246, 63] on link "Dashboard" at bounding box center [215, 66] width 97 height 13
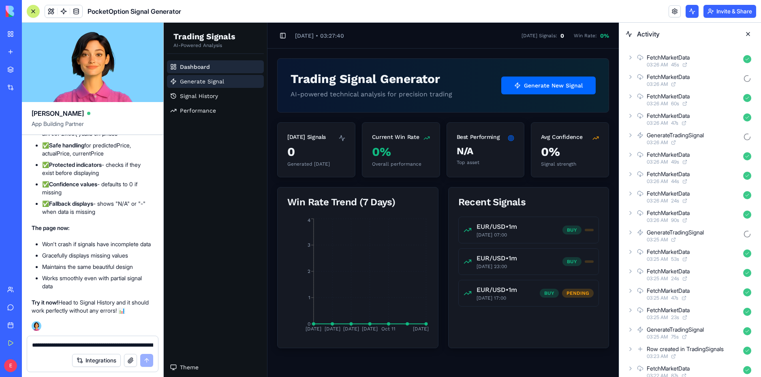
click at [235, 75] on link "Generate Signal" at bounding box center [215, 81] width 97 height 13
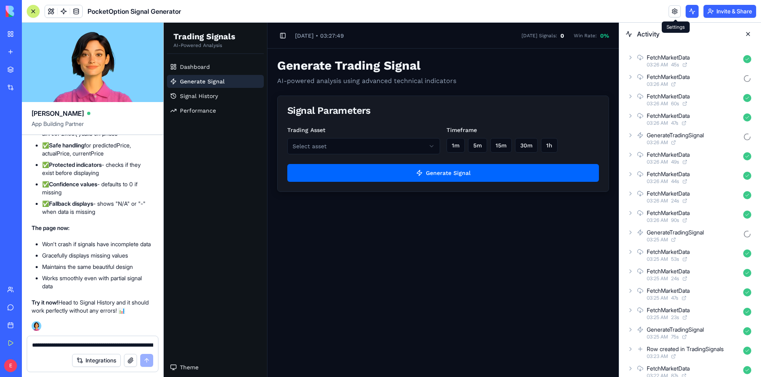
click at [674, 13] on link at bounding box center [675, 11] width 12 height 12
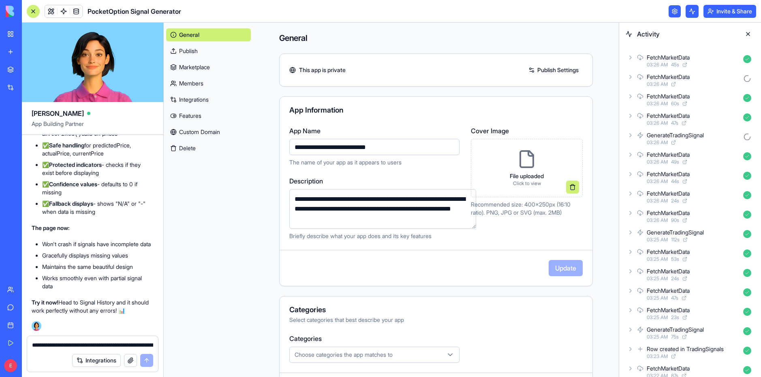
click at [188, 51] on link "Publish" at bounding box center [208, 51] width 85 height 13
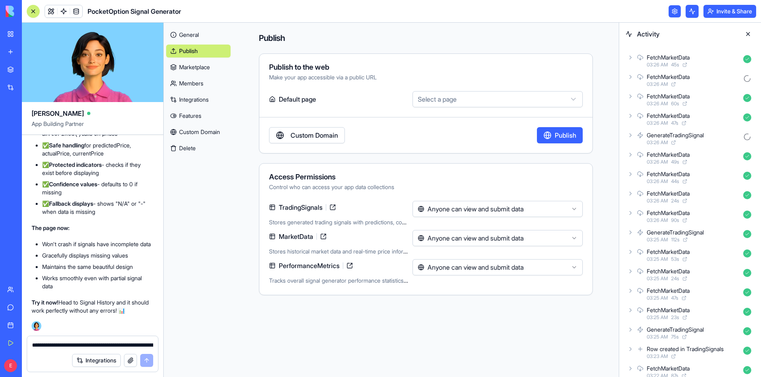
click at [328, 139] on link "Custom Domain" at bounding box center [307, 135] width 76 height 16
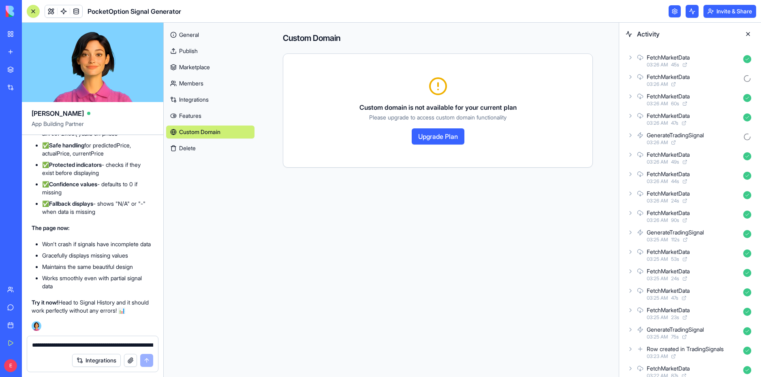
drag, startPoint x: 310, startPoint y: 135, endPoint x: 303, endPoint y: 134, distance: 7.4
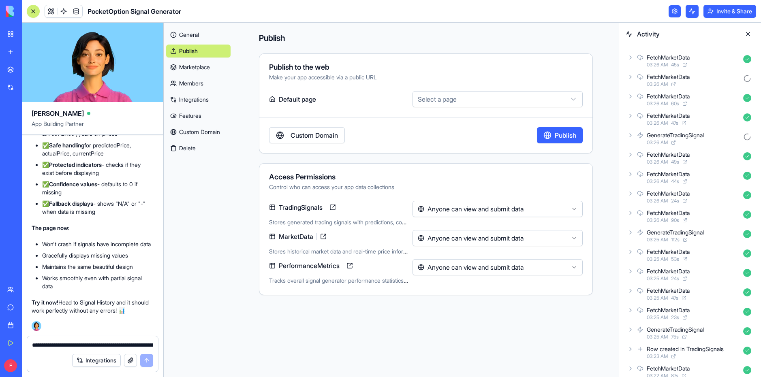
click at [443, 98] on html "My Workspace New app Marketplace Integrations Recent Untitled App AI Logo Gener…" at bounding box center [380, 188] width 761 height 377
click at [395, 76] on html "My Workspace New app Marketplace Integrations Recent Untitled App AI Logo Gener…" at bounding box center [380, 188] width 761 height 377
click at [202, 66] on link "Marketplace" at bounding box center [198, 67] width 64 height 13
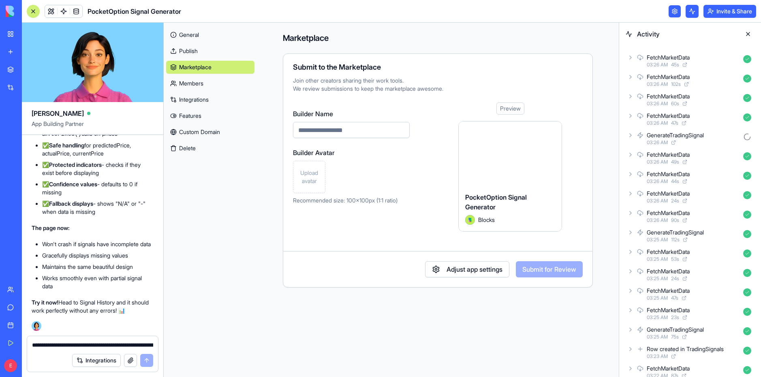
click at [508, 107] on div "Preview" at bounding box center [510, 109] width 28 height 12
click at [492, 212] on div "PocketOption Signal Generator" at bounding box center [510, 203] width 90 height 23
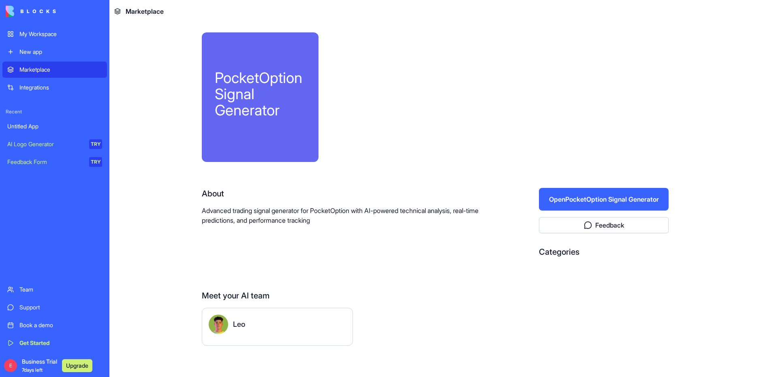
click at [599, 197] on button "Open PocketOption Signal Generator" at bounding box center [604, 199] width 130 height 23
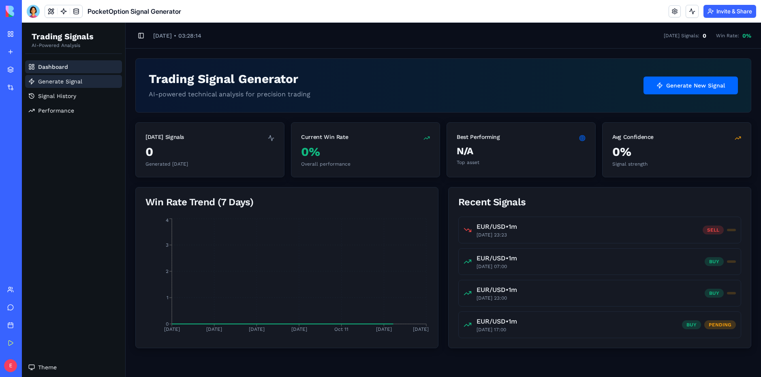
click at [78, 79] on span "Generate Signal" at bounding box center [60, 81] width 44 height 8
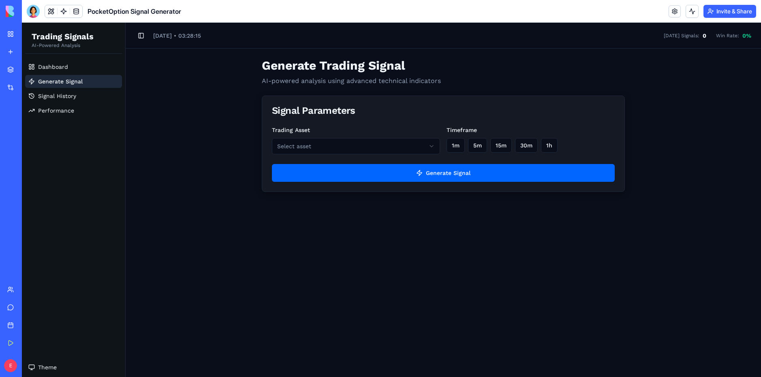
click at [328, 143] on html "Trading Signals AI-Powered Analysis Dashboard Generate Signal Signal History Pe…" at bounding box center [391, 200] width 739 height 355
drag, startPoint x: 468, startPoint y: 145, endPoint x: 452, endPoint y: 152, distance: 17.8
click at [467, 145] on div "1m 5m 15m 30m 1h" at bounding box center [531, 145] width 168 height 15
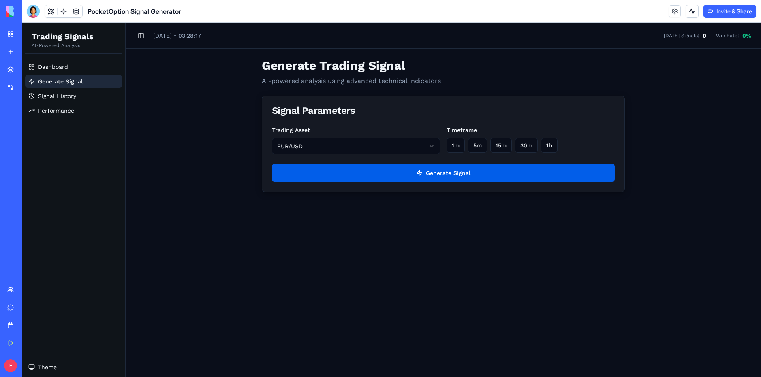
drag, startPoint x: 453, startPoint y: 145, endPoint x: 443, endPoint y: 180, distance: 36.6
click at [453, 146] on button "1m" at bounding box center [456, 145] width 18 height 15
click at [443, 181] on button "Generate Signal" at bounding box center [443, 173] width 343 height 18
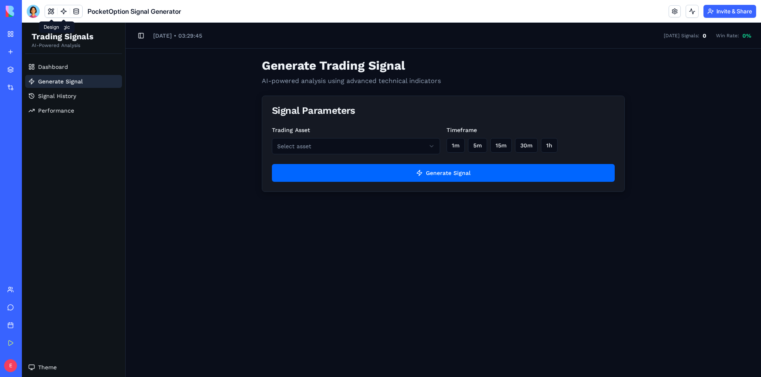
click at [43, 9] on div "PocketOption Signal Generator" at bounding box center [104, 11] width 154 height 13
click at [51, 9] on button at bounding box center [51, 11] width 12 height 12
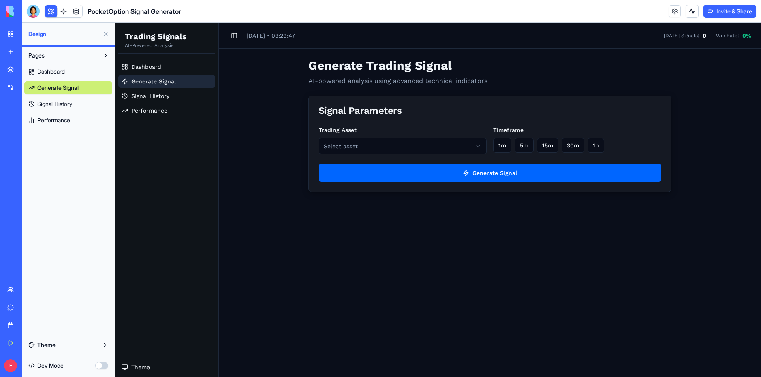
click at [75, 72] on link "Dashboard" at bounding box center [68, 71] width 88 height 13
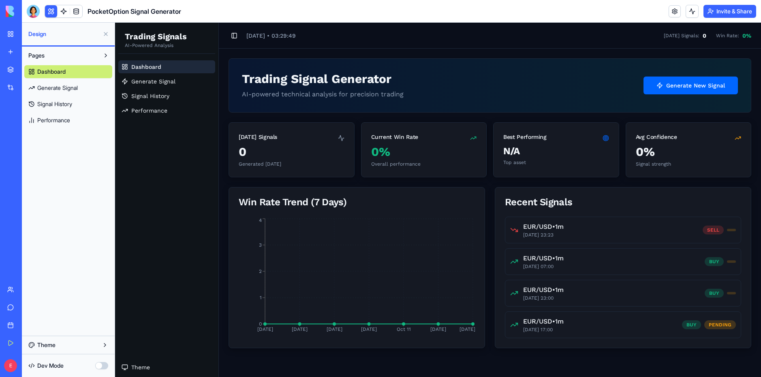
click at [9, 41] on link "My Workspace" at bounding box center [18, 34] width 32 height 16
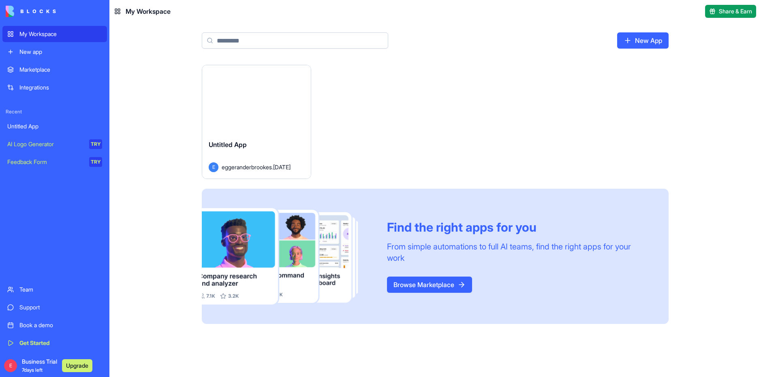
click at [286, 126] on div "Launch" at bounding box center [256, 99] width 109 height 68
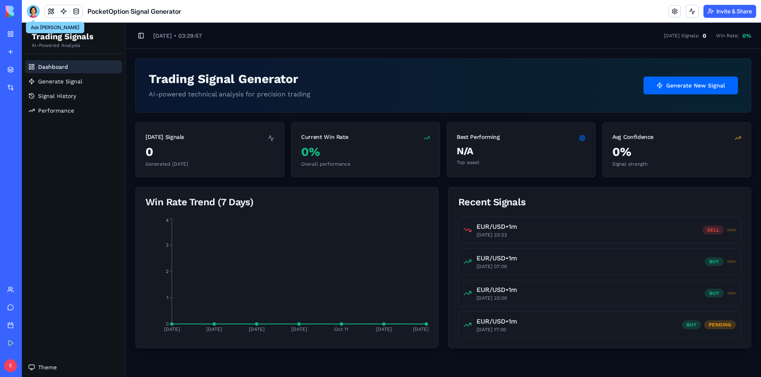
click at [34, 9] on div at bounding box center [33, 11] width 13 height 13
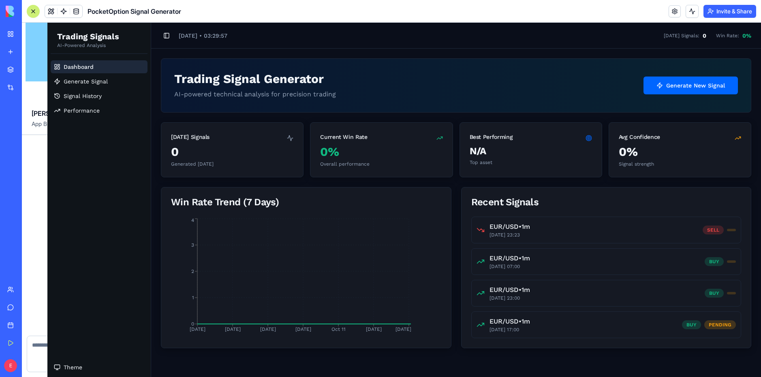
scroll to position [2267, 0]
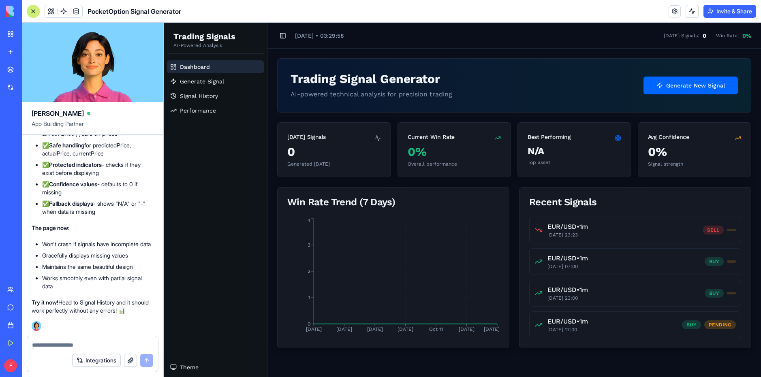
click at [48, 338] on div at bounding box center [92, 342] width 131 height 13
click at [54, 340] on div at bounding box center [92, 342] width 131 height 13
click at [52, 346] on textarea at bounding box center [92, 345] width 121 height 8
click at [231, 79] on link "Generate Signal" at bounding box center [215, 81] width 97 height 13
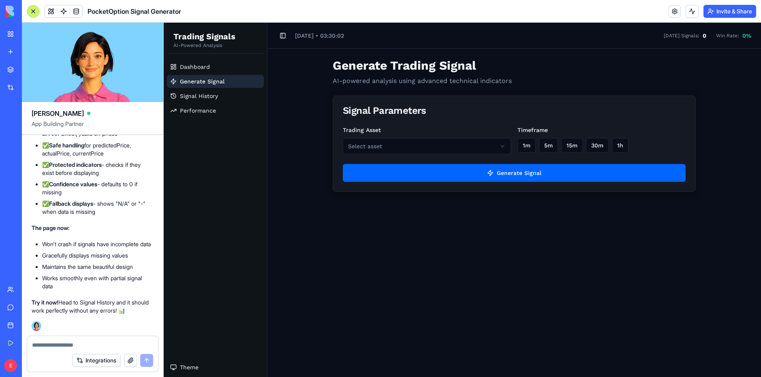
click at [60, 344] on textarea at bounding box center [92, 345] width 121 height 8
type textarea "**********"
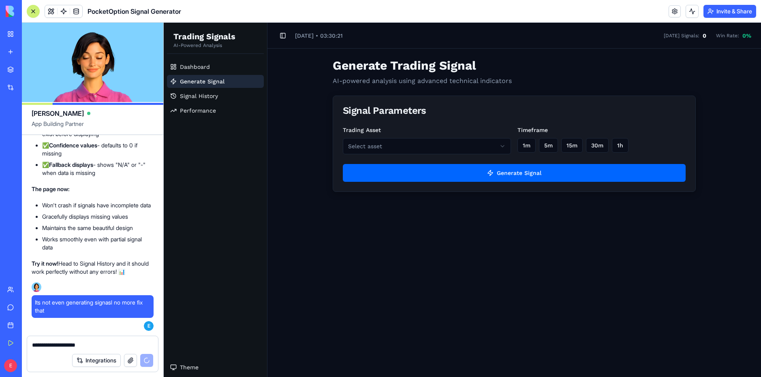
scroll to position [2360, 0]
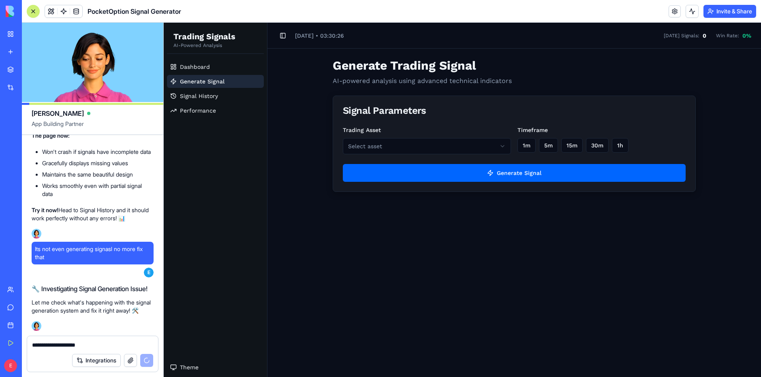
type textarea "**********"
click at [107, 362] on button "Integrations" at bounding box center [96, 360] width 49 height 13
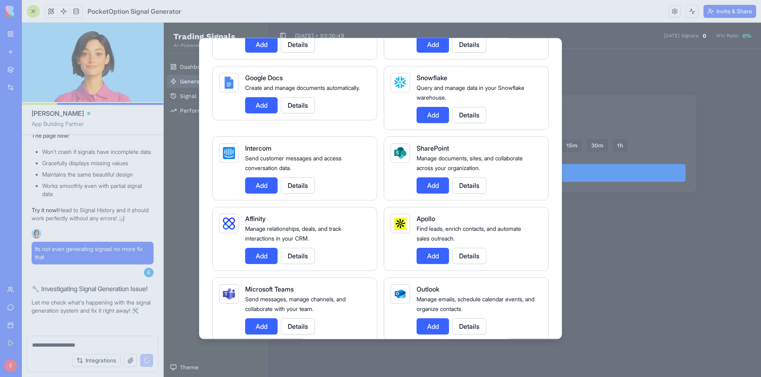
scroll to position [2437, 0]
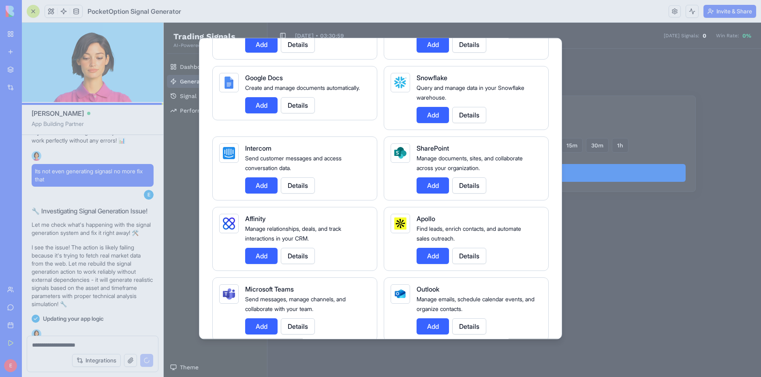
drag, startPoint x: 734, startPoint y: 68, endPoint x: 680, endPoint y: 70, distance: 53.9
click at [732, 64] on div at bounding box center [380, 188] width 761 height 377
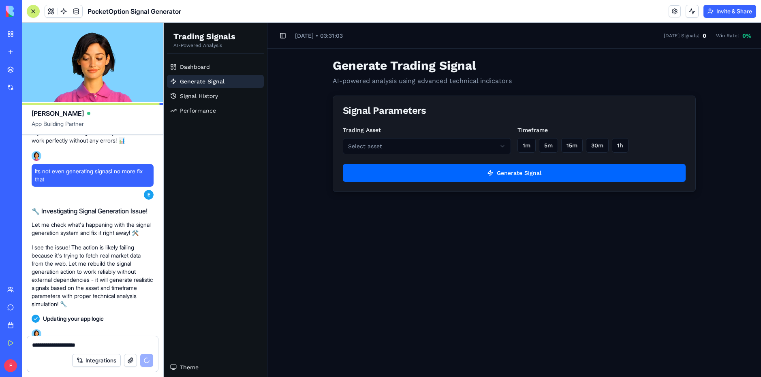
scroll to position [2452, 0]
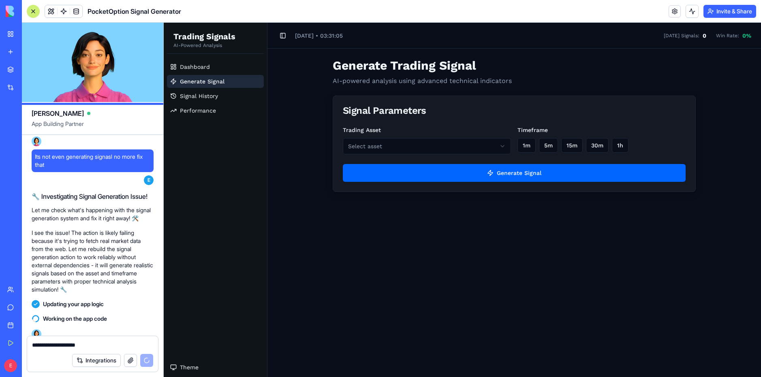
click at [403, 156] on body "Trading Signals AI-Powered Analysis Dashboard Generate Signal Signal History Pe…" at bounding box center [462, 200] width 597 height 355
click at [623, 152] on button "1h" at bounding box center [620, 145] width 17 height 15
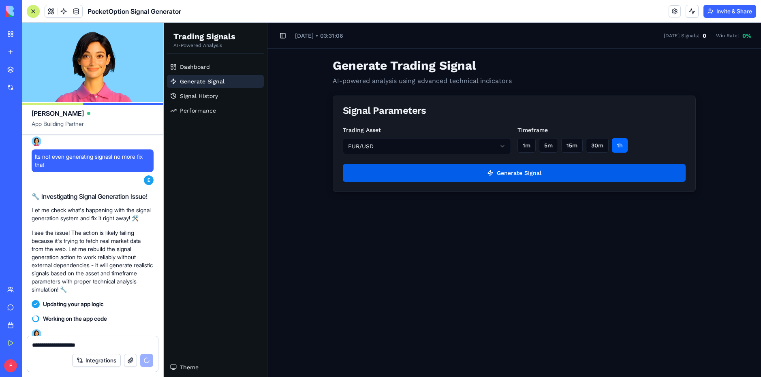
click at [552, 178] on button "Generate Signal" at bounding box center [514, 173] width 343 height 18
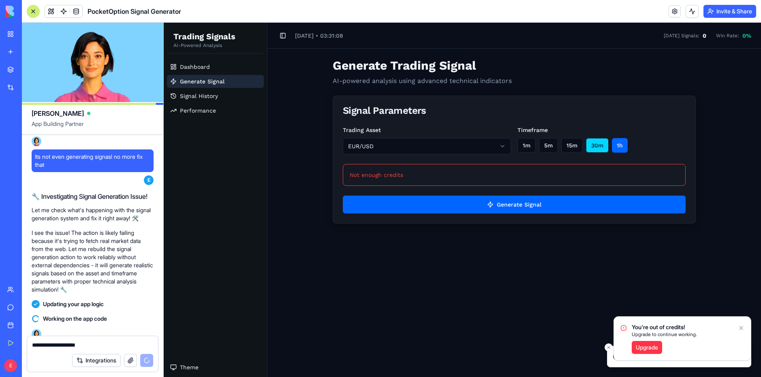
click at [594, 148] on button "30m" at bounding box center [597, 145] width 23 height 15
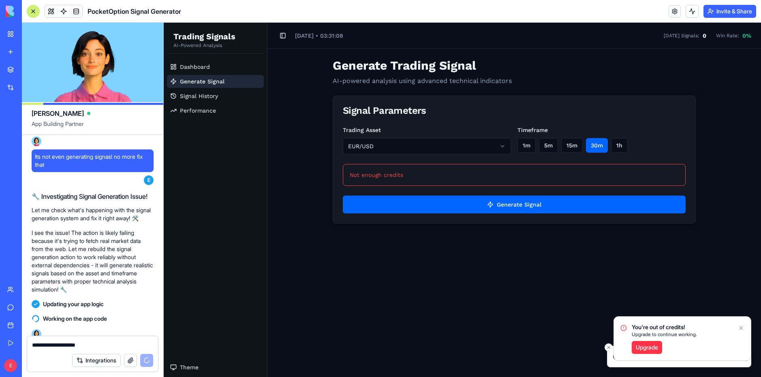
click at [561, 187] on div "Trading Asset EUR/USD Timeframe 1m 5m 15m 30m 1h Not enough credits Generate Si…" at bounding box center [514, 174] width 362 height 98
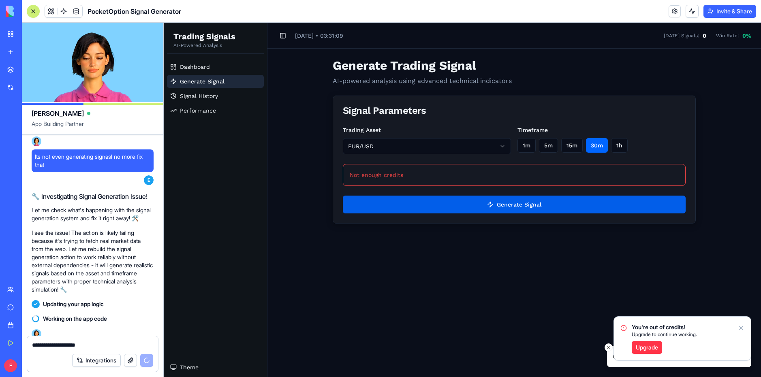
click at [542, 198] on button "Generate Signal" at bounding box center [514, 205] width 343 height 18
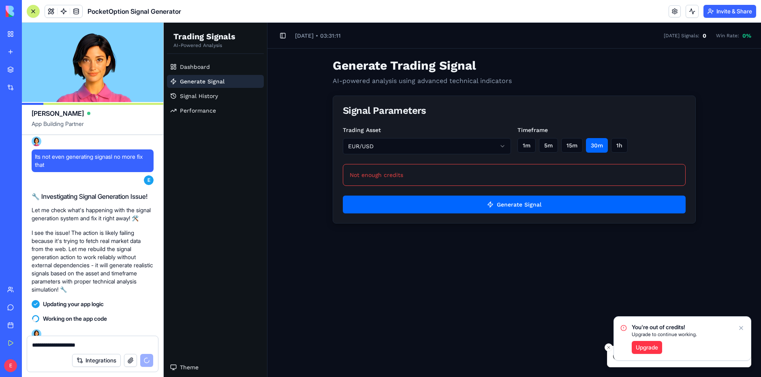
click at [741, 326] on icon "Notifications alt+T" at bounding box center [741, 328] width 6 height 6
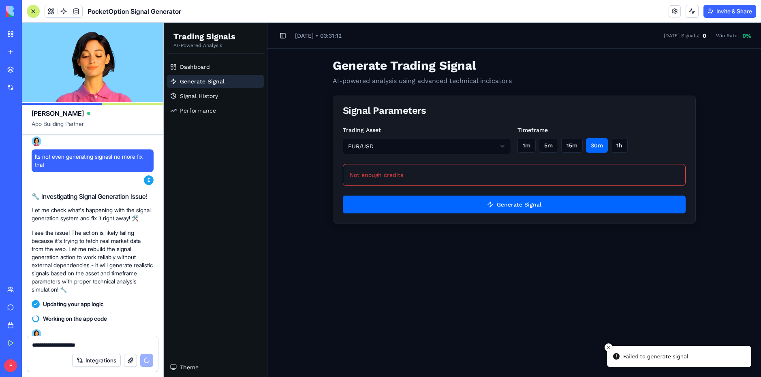
click at [736, 330] on main "Toggle Sidebar [DATE] • 03:31:12 [DATE] Signals: 0 Win Rate: 0 % Generate Tradi…" at bounding box center [514, 200] width 494 height 355
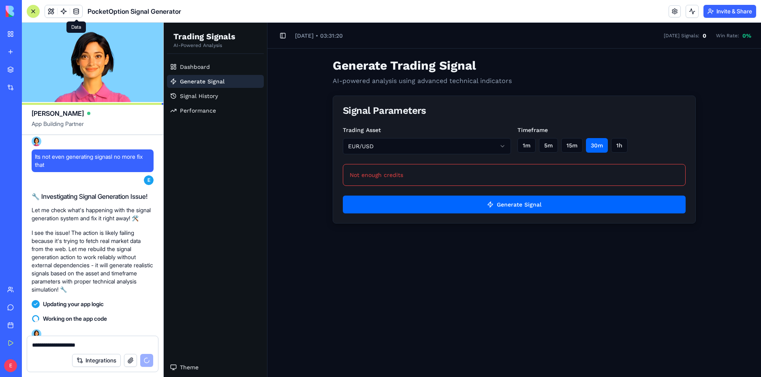
click at [75, 11] on link at bounding box center [76, 11] width 12 height 12
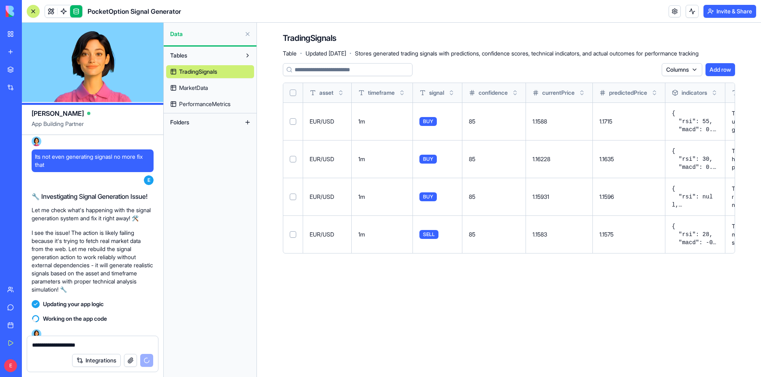
click at [206, 89] on span "MarketData" at bounding box center [193, 88] width 29 height 8
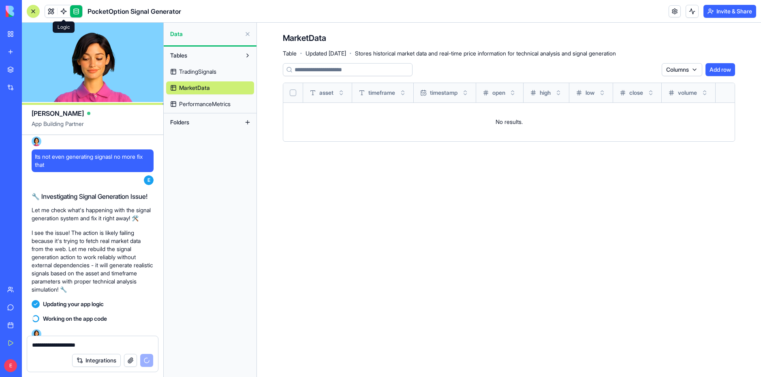
click at [66, 12] on span at bounding box center [63, 11] width 23 height 23
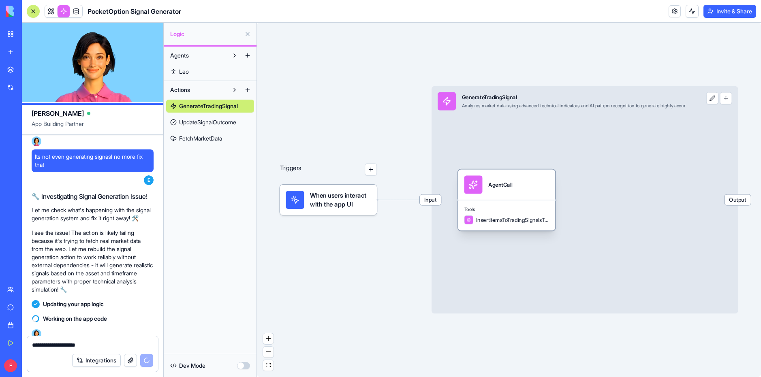
click at [524, 218] on span "InsertItemsToTradingSignalsTable" at bounding box center [512, 220] width 73 height 8
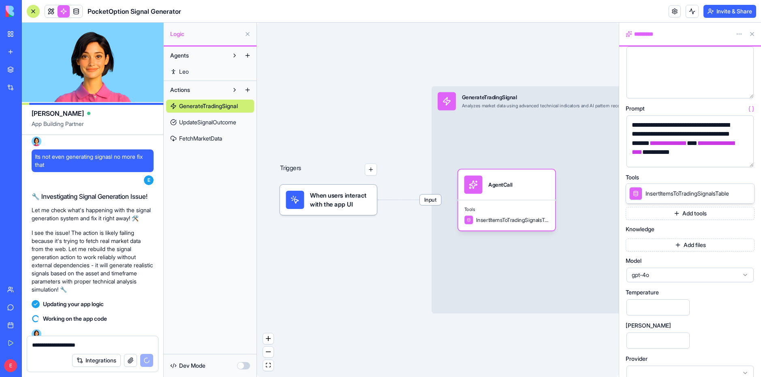
scroll to position [60, 0]
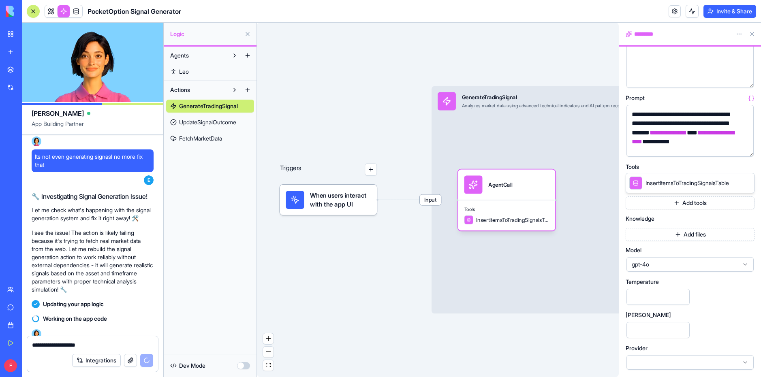
click at [661, 334] on input "****" at bounding box center [657, 330] width 63 height 16
drag, startPoint x: 661, startPoint y: 334, endPoint x: 611, endPoint y: 331, distance: 49.9
click at [599, 323] on div "[PERSON_NAME] App Building Partner Make an signal generator for [DOMAIN_NAME] w…" at bounding box center [391, 200] width 739 height 355
click at [685, 328] on input "****" at bounding box center [657, 330] width 63 height 16
type input "****"
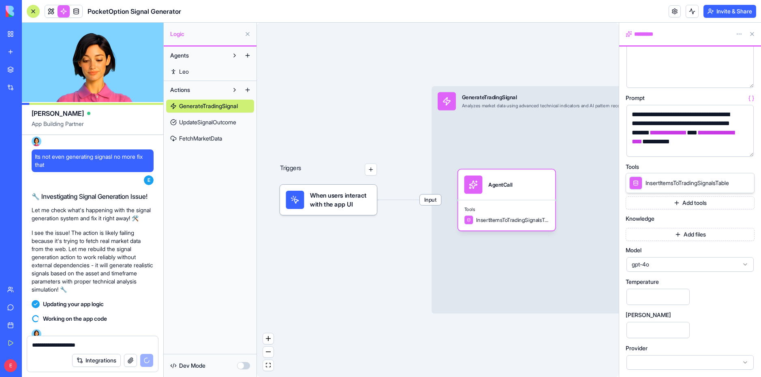
click at [682, 330] on input "****" at bounding box center [657, 330] width 63 height 16
click at [684, 331] on input "****" at bounding box center [657, 330] width 63 height 16
drag, startPoint x: 654, startPoint y: 326, endPoint x: 592, endPoint y: 325, distance: 61.6
click at [608, 324] on div "[PERSON_NAME] App Building Partner Make an signal generator for [DOMAIN_NAME] w…" at bounding box center [391, 200] width 739 height 355
type input "*****"
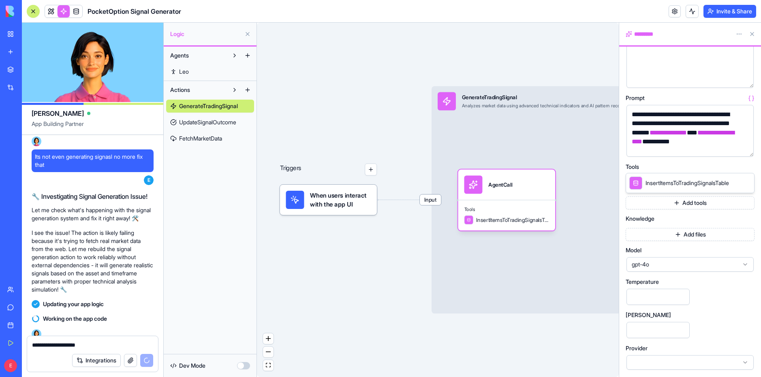
click at [585, 340] on div "Triggers When users interact with the app UI Input GenerateTradingSignal Analyz…" at bounding box center [438, 200] width 362 height 355
click at [654, 299] on input "***" at bounding box center [657, 297] width 63 height 16
click at [649, 268] on span "gpt-4o" at bounding box center [685, 265] width 107 height 8
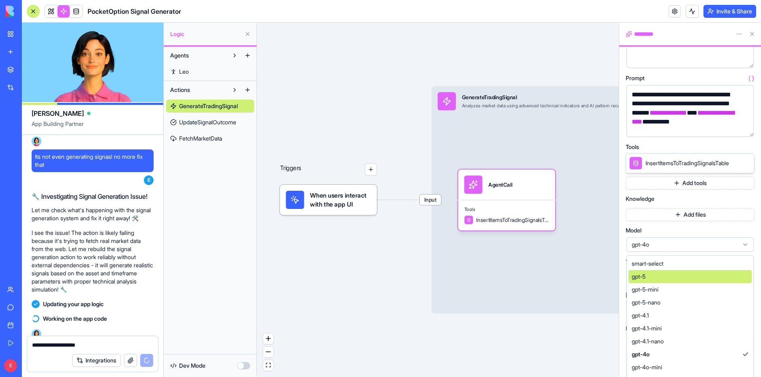
click at [671, 279] on div "gpt-5" at bounding box center [690, 276] width 123 height 13
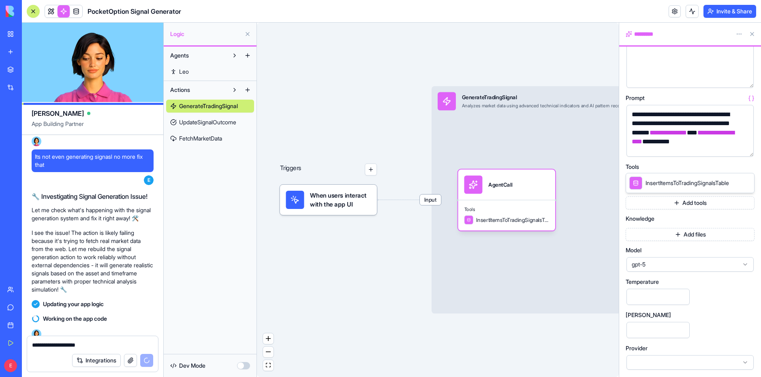
scroll to position [60, 0]
click at [391, 329] on div "Triggers When users interact with the app UI Input GenerateTradingSignal Analyz…" at bounding box center [438, 200] width 362 height 355
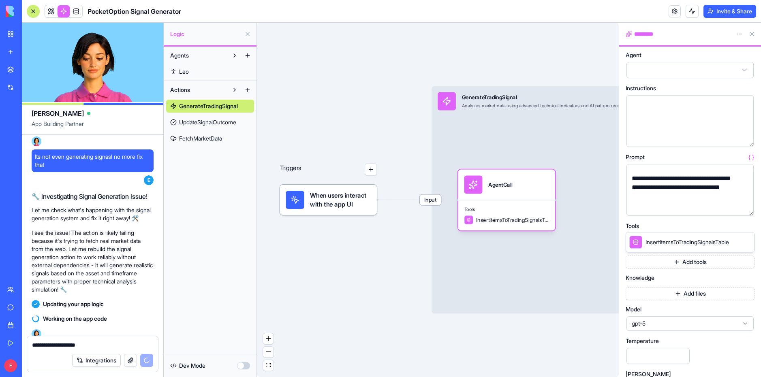
scroll to position [0, 0]
click at [757, 35] on button at bounding box center [752, 34] width 13 height 13
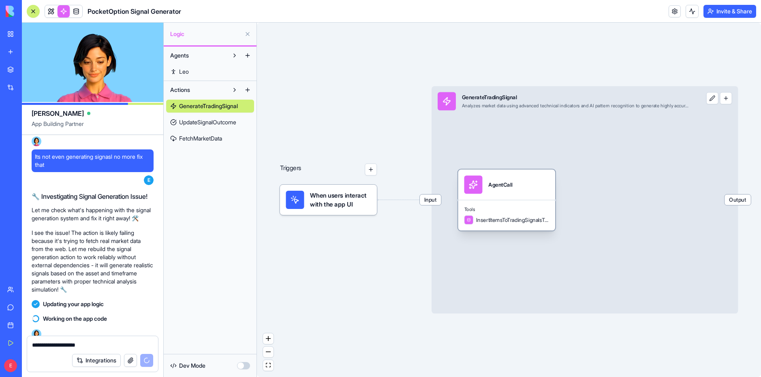
click at [516, 216] on div "InsertItemsToTradingSignalsTable" at bounding box center [506, 220] width 85 height 9
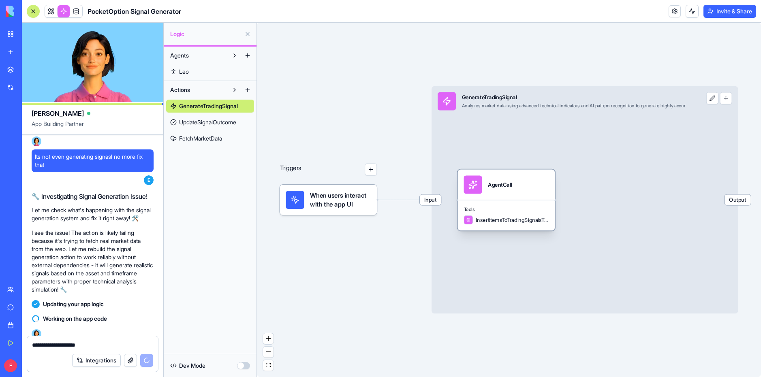
click at [507, 222] on span "InsertItemsToTradingSignalsTable" at bounding box center [512, 220] width 73 height 8
click at [529, 199] on div "Tools InsertItemsToTradingSignalsTable" at bounding box center [506, 214] width 97 height 31
click at [526, 200] on div "Tools InsertItemsToTradingSignalsTable" at bounding box center [506, 214] width 97 height 31
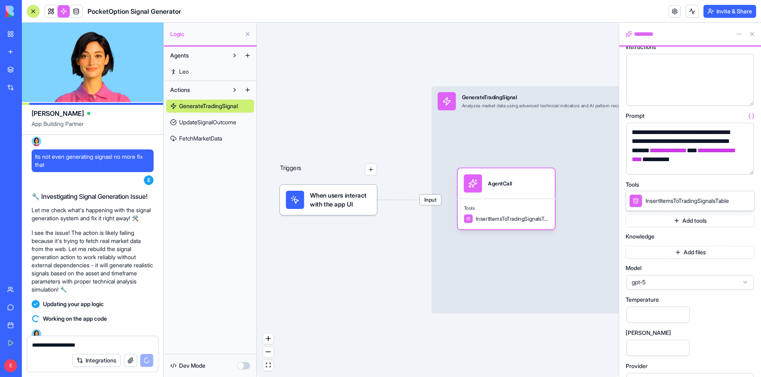
scroll to position [60, 0]
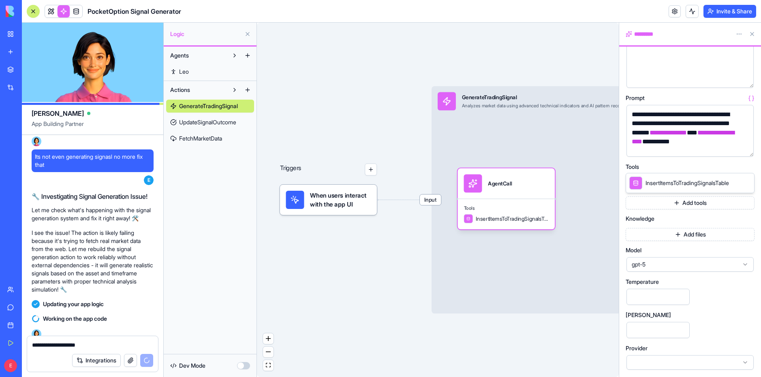
click at [752, 41] on div "*********" at bounding box center [690, 34] width 142 height 23
click at [750, 37] on button at bounding box center [752, 34] width 13 height 13
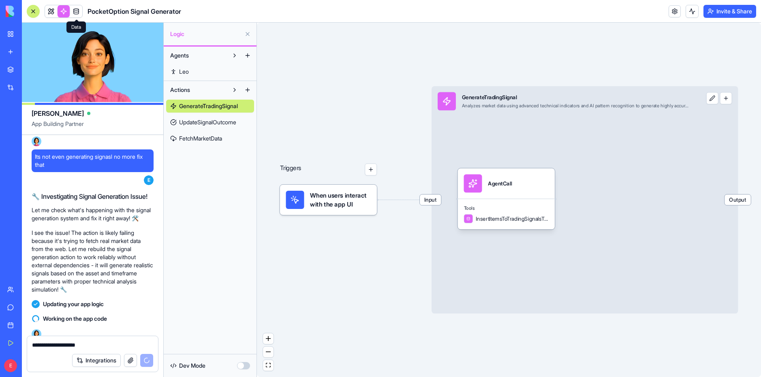
click at [76, 7] on link at bounding box center [76, 11] width 12 height 12
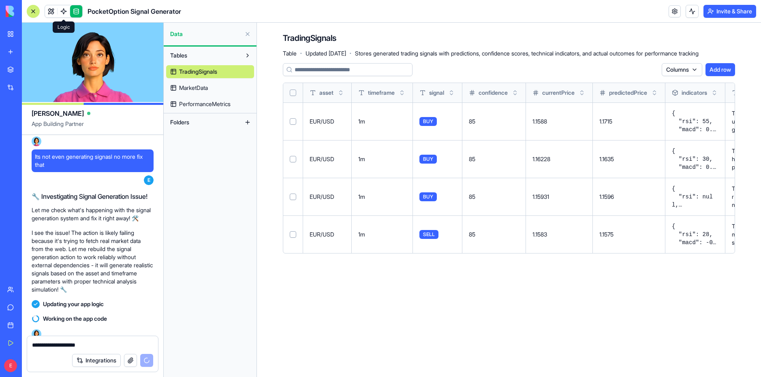
click at [223, 82] on link "MarketData" at bounding box center [210, 87] width 88 height 13
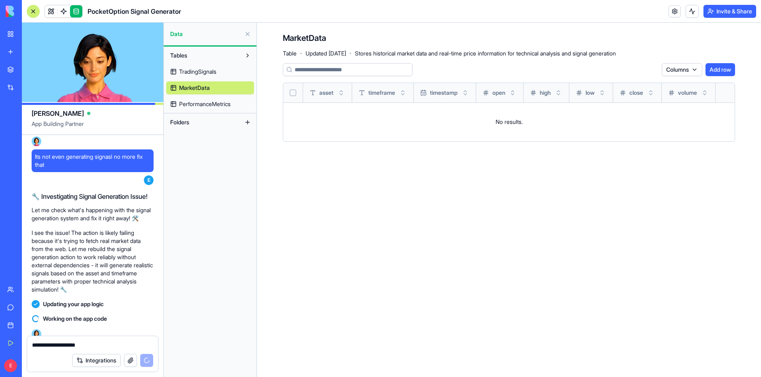
click at [216, 105] on span "PerformanceMetrics" at bounding box center [204, 104] width 51 height 8
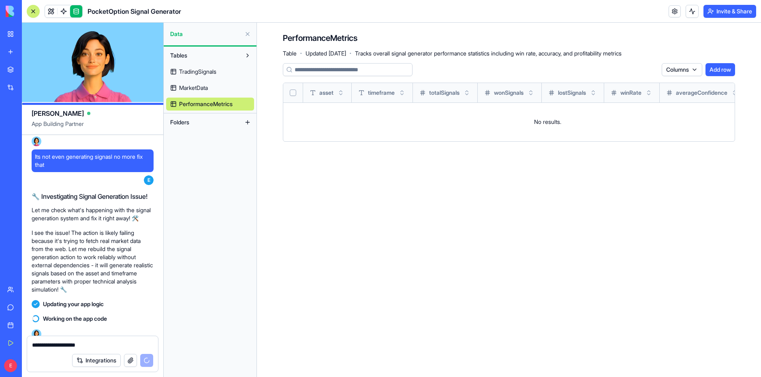
click at [192, 56] on button "Tables" at bounding box center [203, 55] width 75 height 13
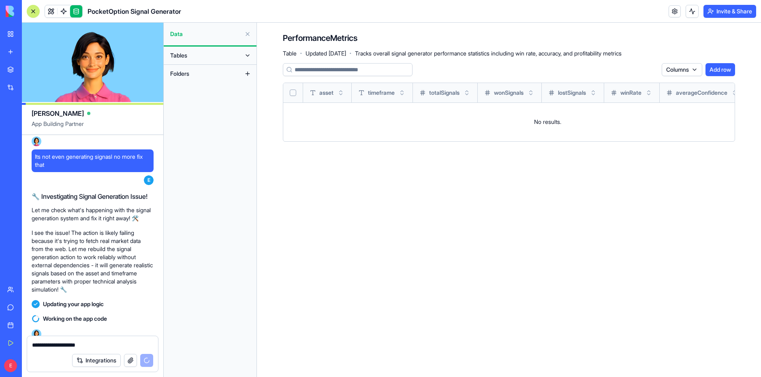
click at [192, 56] on button "Tables" at bounding box center [203, 55] width 75 height 13
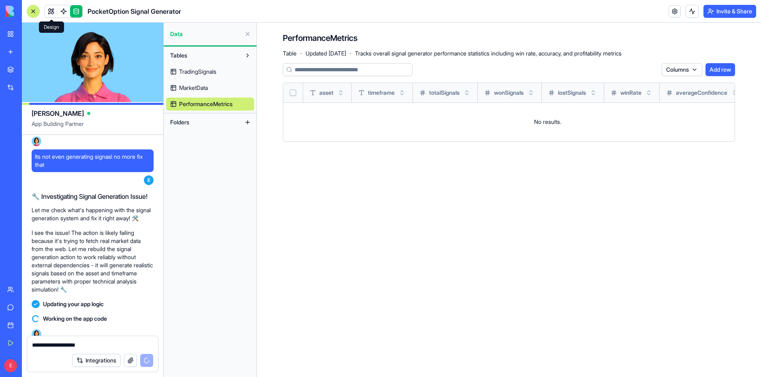
click at [55, 9] on link at bounding box center [51, 11] width 12 height 12
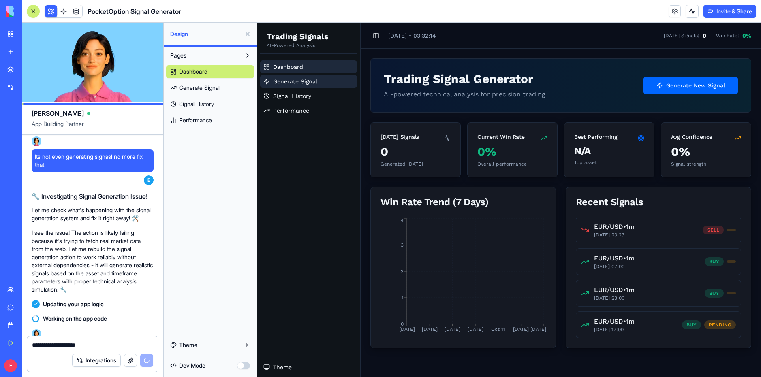
click at [330, 82] on link "Generate Signal" at bounding box center [308, 81] width 97 height 13
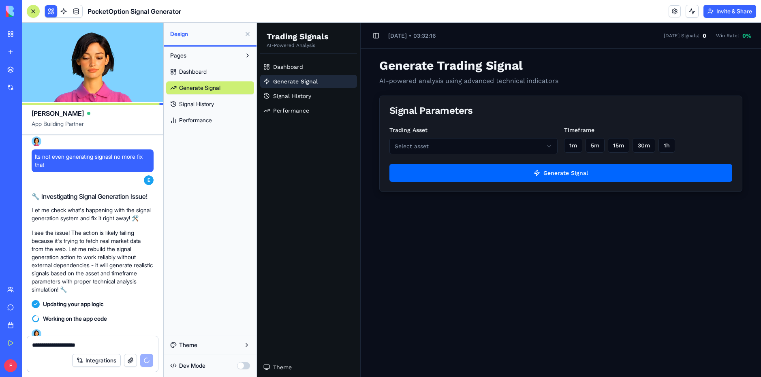
drag, startPoint x: 200, startPoint y: 140, endPoint x: 202, endPoint y: 135, distance: 6.2
click at [202, 135] on div "Pages Dashboard Generate Signal Signal History Performance" at bounding box center [210, 191] width 93 height 289
click at [217, 121] on link "Performance" at bounding box center [210, 120] width 88 height 13
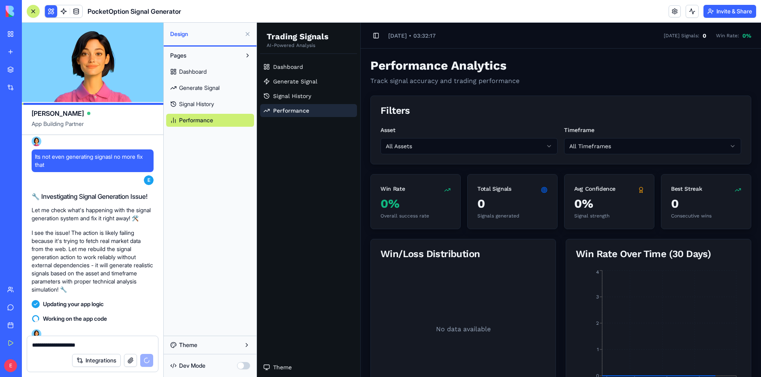
click at [218, 96] on div "Dashboard Generate Signal Signal History Performance" at bounding box center [210, 94] width 88 height 65
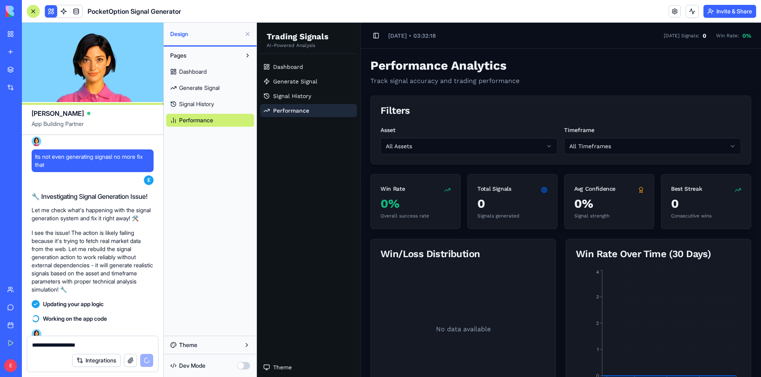
click at [219, 73] on link "Dashboard" at bounding box center [210, 71] width 88 height 13
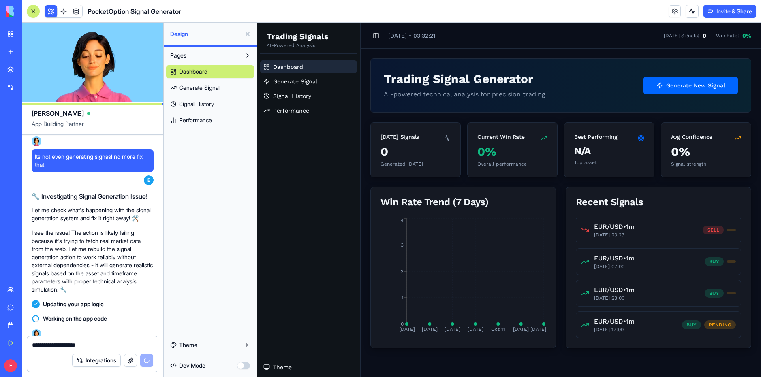
click at [676, 99] on div "Trading Signal Generator AI-powered technical analysis for precision trading Ge…" at bounding box center [561, 86] width 354 height 28
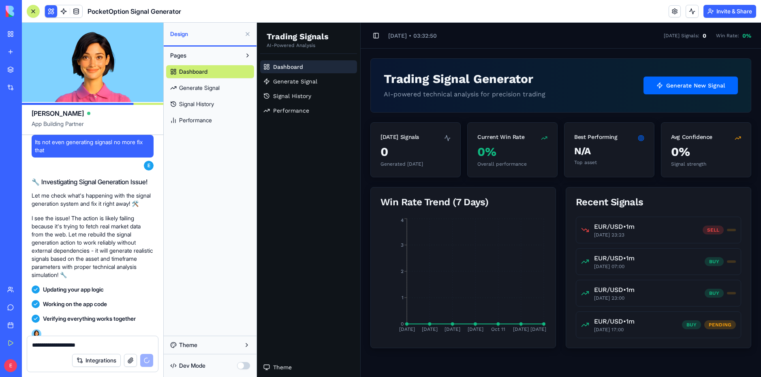
scroll to position [2838, 0]
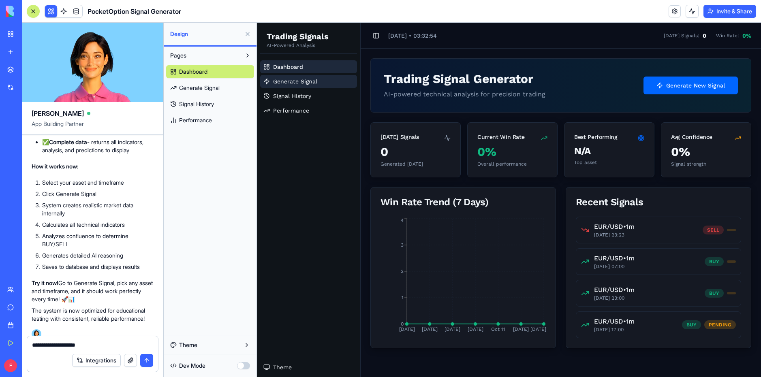
click at [284, 79] on span "Generate Signal" at bounding box center [295, 81] width 44 height 8
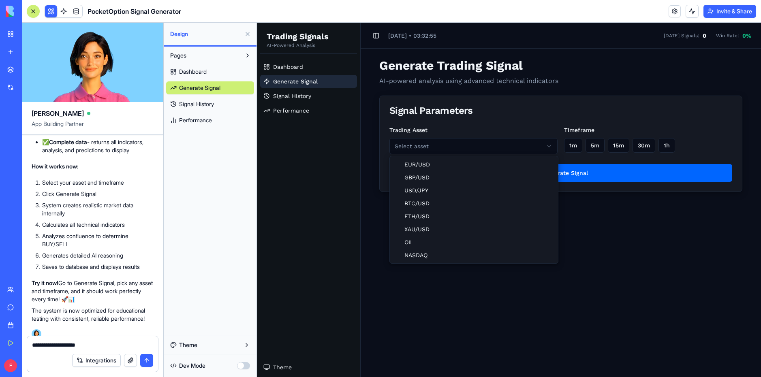
click at [461, 152] on html "Trading Signals AI-Powered Analysis Dashboard Generate Signal Signal History Pe…" at bounding box center [509, 200] width 504 height 355
drag, startPoint x: 430, startPoint y: 172, endPoint x: 434, endPoint y: 163, distance: 9.3
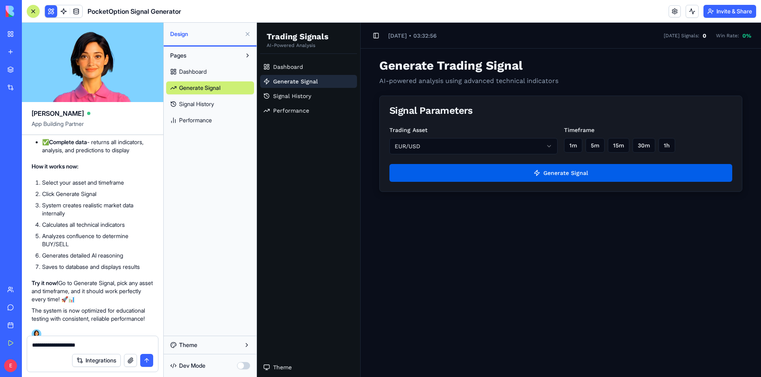
click at [433, 164] on button "Generate Signal" at bounding box center [560, 173] width 343 height 18
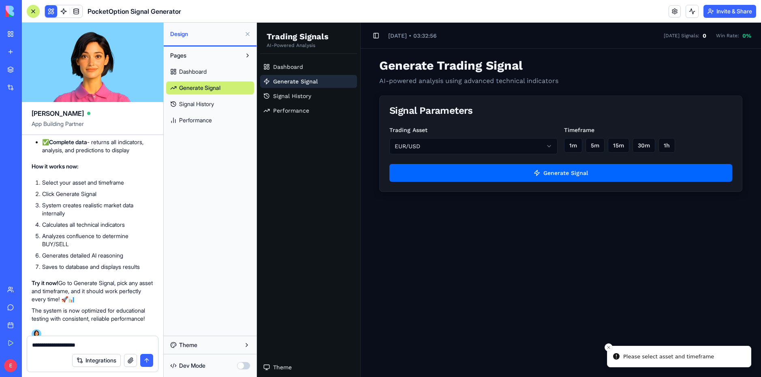
click at [572, 138] on div "Timeframe 1m 5m 15m 30m 1h" at bounding box center [648, 139] width 168 height 29
click at [579, 148] on button "1m" at bounding box center [573, 145] width 18 height 15
click at [546, 181] on button "Generate Signal" at bounding box center [560, 173] width 343 height 18
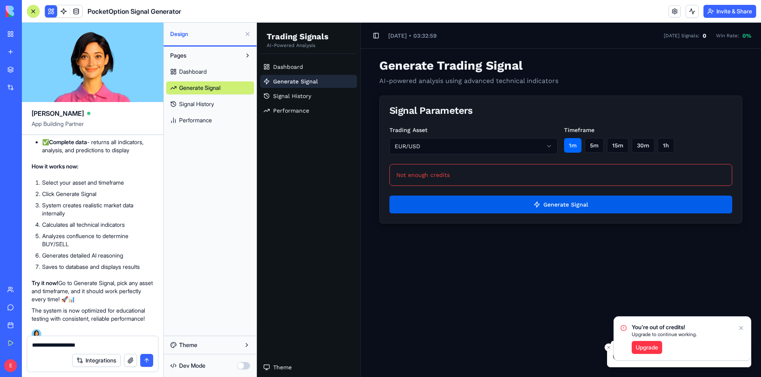
click at [487, 213] on button "Generate Signal" at bounding box center [560, 205] width 343 height 18
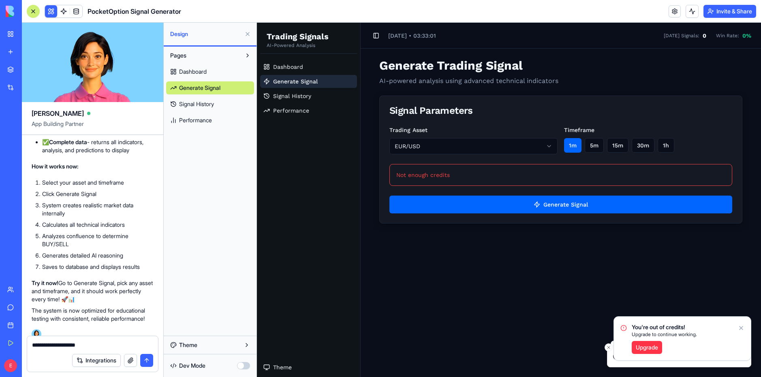
drag, startPoint x: 77, startPoint y: 342, endPoint x: 94, endPoint y: 319, distance: 29.6
click at [47, 334] on div "[PERSON_NAME] App Building Partner Make an signal generator for [DOMAIN_NAME] w…" at bounding box center [93, 200] width 142 height 355
type textarea "*"
type textarea "**********"
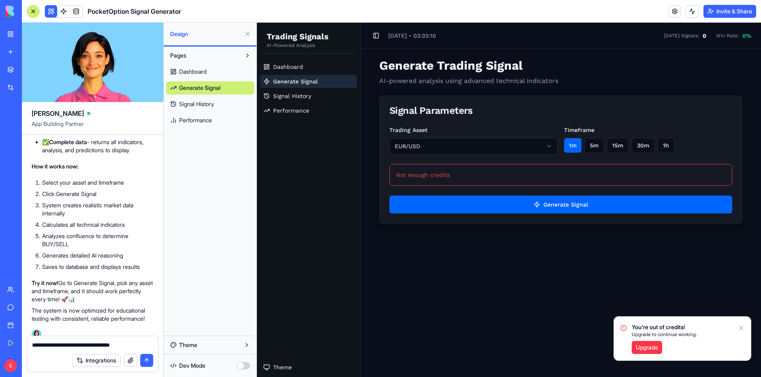
click at [151, 361] on button "submit" at bounding box center [146, 360] width 13 height 13
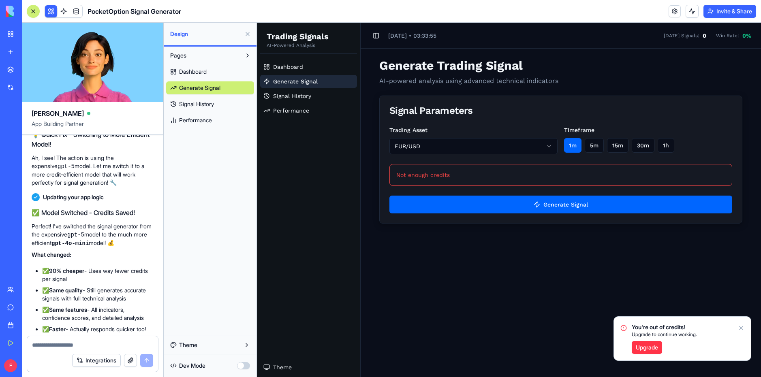
scroll to position [3075, 0]
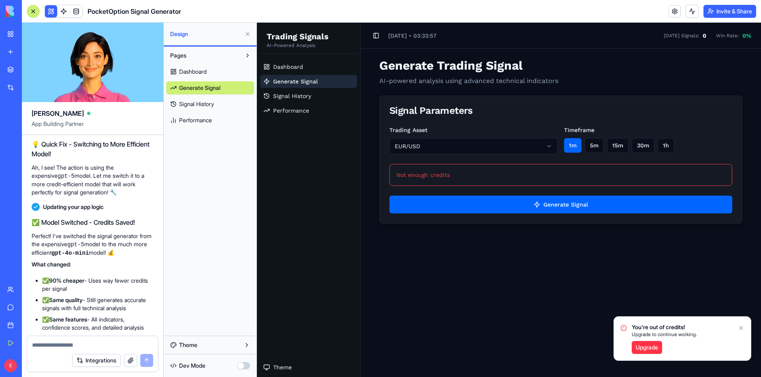
click at [88, 164] on p "Ah, I see! The action is using the expensive gpt-5 model. Let me switch it to a…" at bounding box center [93, 180] width 122 height 33
click at [79, 175] on p "Ah, I see! The action is using the expensive gpt-5 model. Let me switch it to a…" at bounding box center [93, 180] width 122 height 33
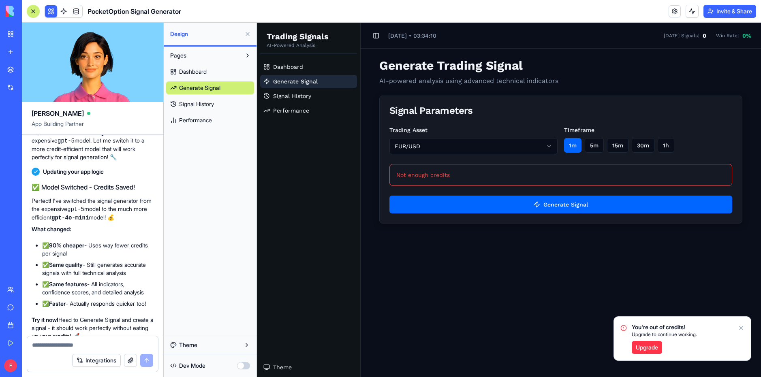
scroll to position [3115, 0]
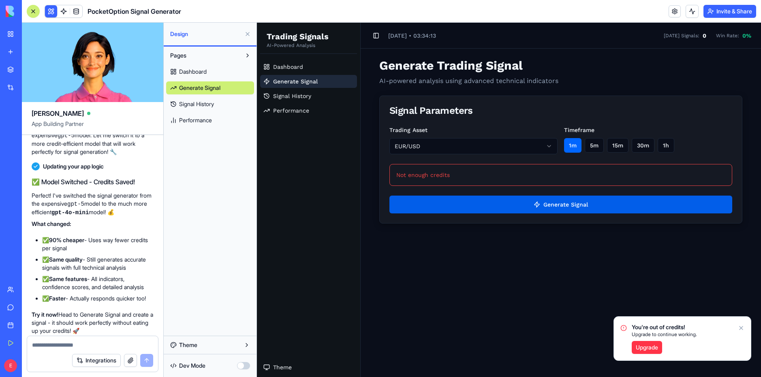
click at [428, 208] on button "Generate Signal" at bounding box center [560, 205] width 343 height 18
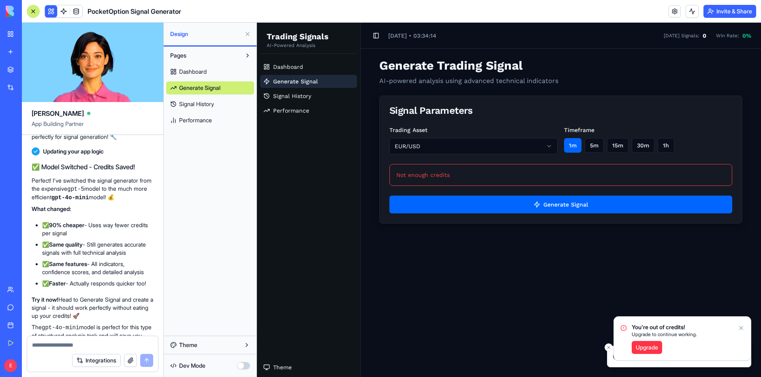
scroll to position [3156, 0]
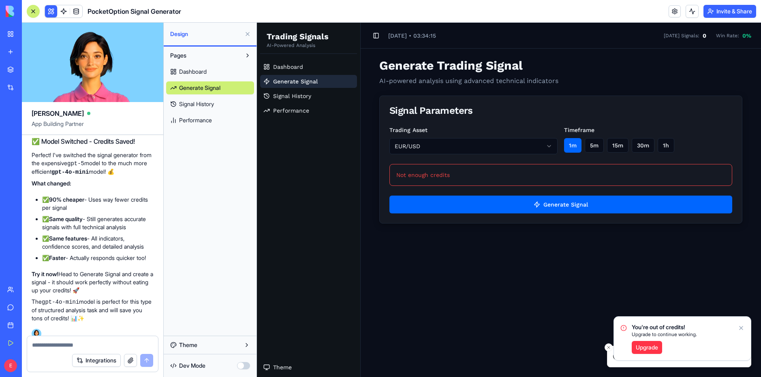
click at [64, 343] on textarea at bounding box center [92, 345] width 121 height 8
type textarea "*"
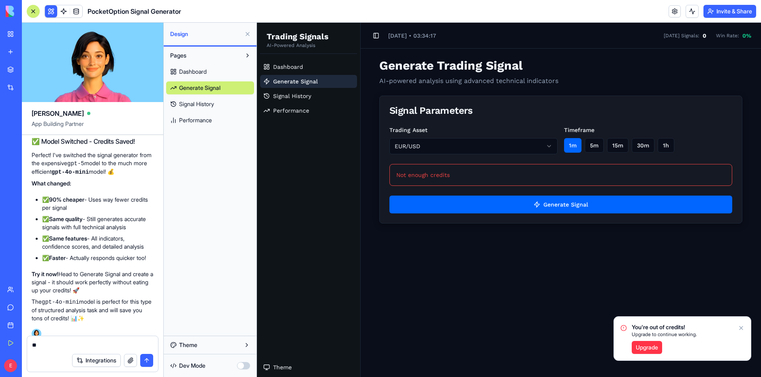
type textarea "*"
type textarea "**********"
click at [145, 357] on button "submit" at bounding box center [146, 360] width 13 height 13
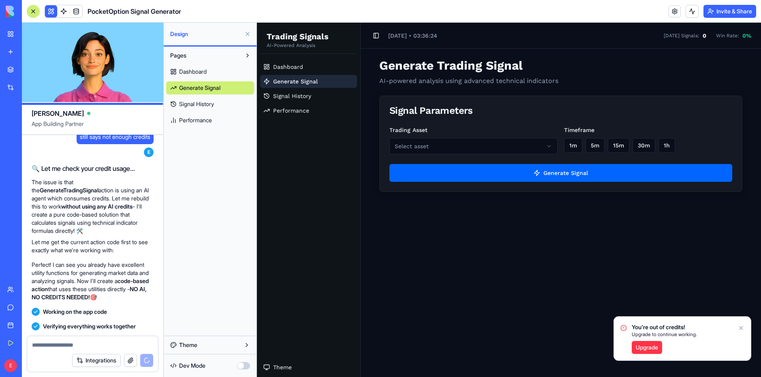
scroll to position [3720, 0]
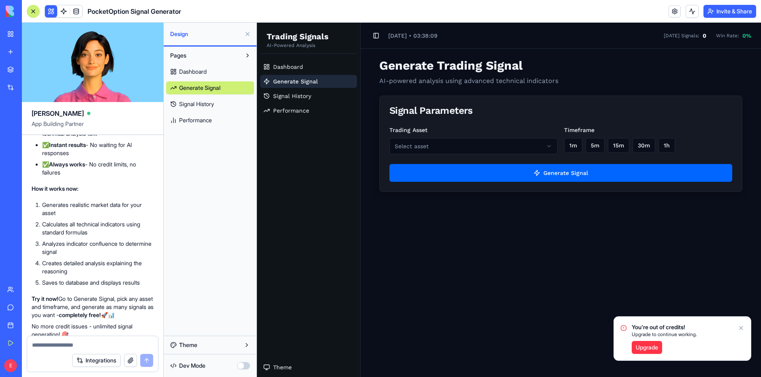
click at [439, 151] on html "Trading Signals AI-Powered Analysis Dashboard Generate Signal Signal History Pe…" at bounding box center [509, 200] width 504 height 355
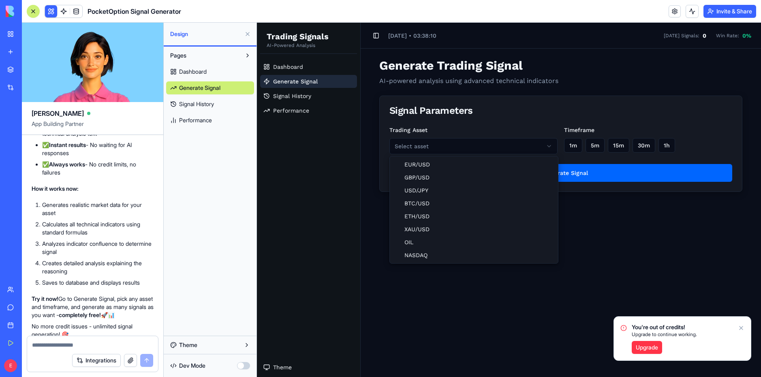
drag, startPoint x: 441, startPoint y: 167, endPoint x: 492, endPoint y: 155, distance: 51.9
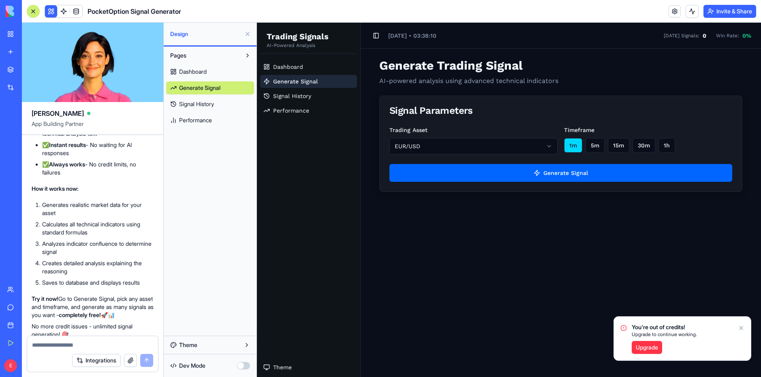
drag, startPoint x: 584, startPoint y: 145, endPoint x: 578, endPoint y: 147, distance: 6.0
click at [583, 145] on div "1m 5m 15m 30m 1h" at bounding box center [648, 145] width 168 height 15
click at [569, 150] on button "1m" at bounding box center [573, 145] width 18 height 15
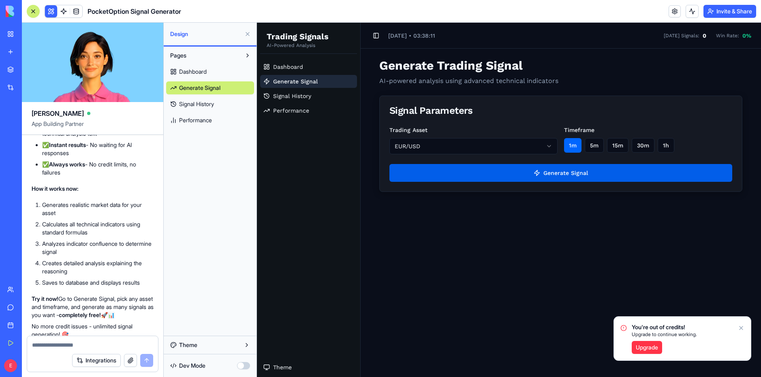
click at [541, 178] on button "Generate Signal" at bounding box center [560, 173] width 343 height 18
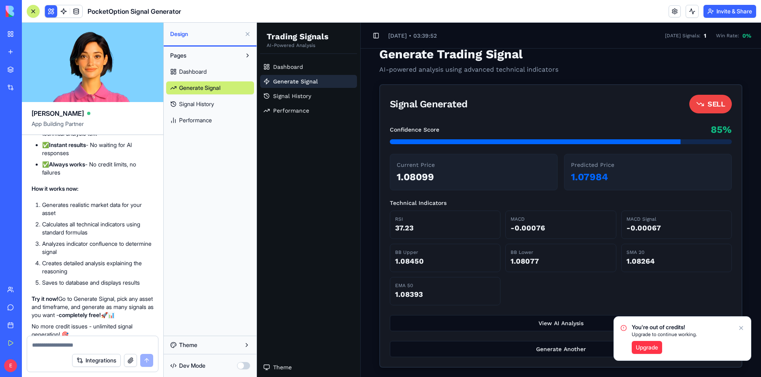
scroll to position [12, 0]
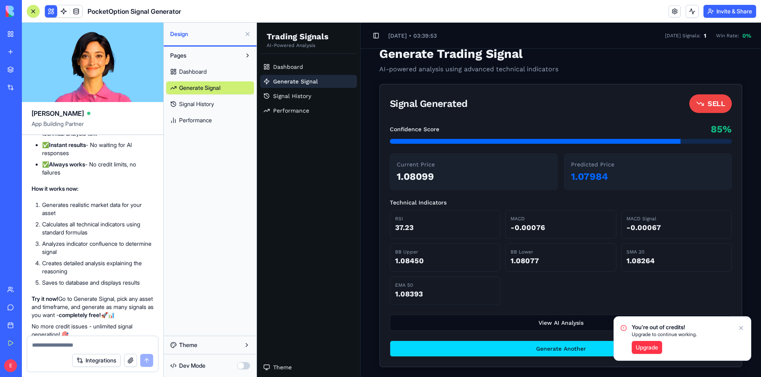
click at [527, 344] on button "Generate Another" at bounding box center [561, 349] width 342 height 16
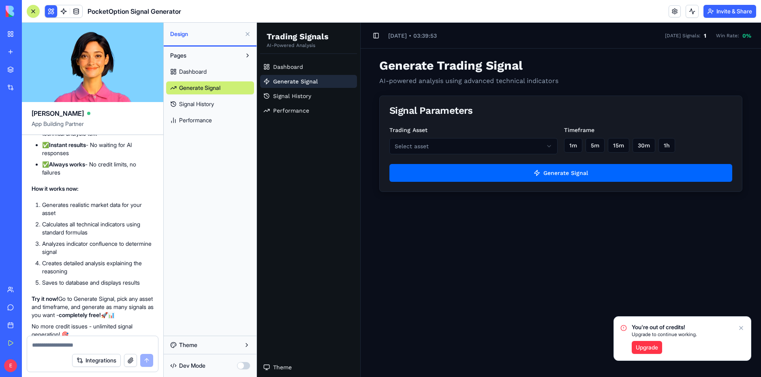
scroll to position [0, 0]
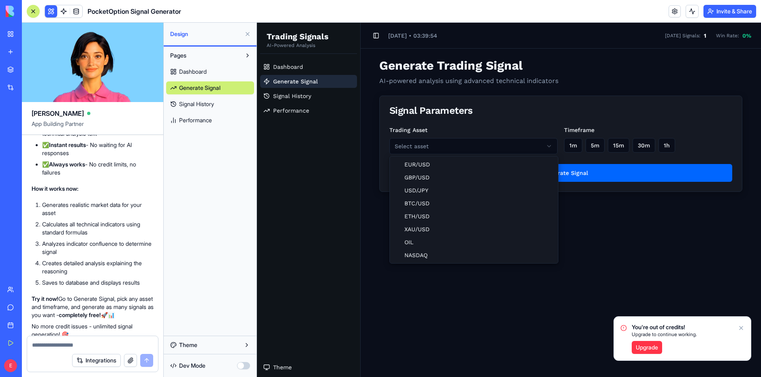
click at [496, 149] on html "Trading Signals AI-Powered Analysis Dashboard Generate Signal Signal History Pe…" at bounding box center [509, 200] width 504 height 355
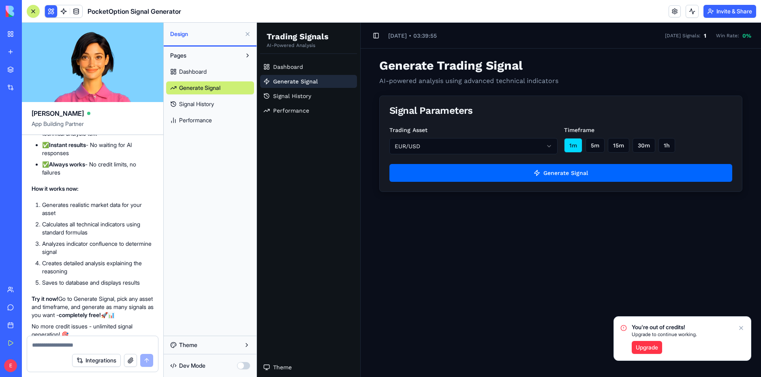
click at [569, 150] on button "1m" at bounding box center [573, 145] width 18 height 15
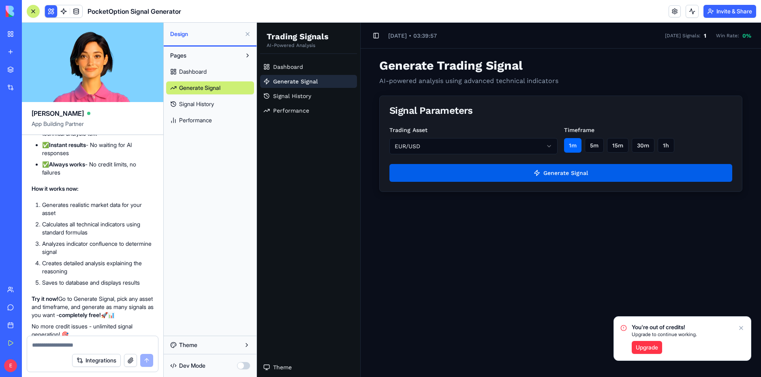
click at [544, 172] on button "Generate Signal" at bounding box center [560, 173] width 343 height 18
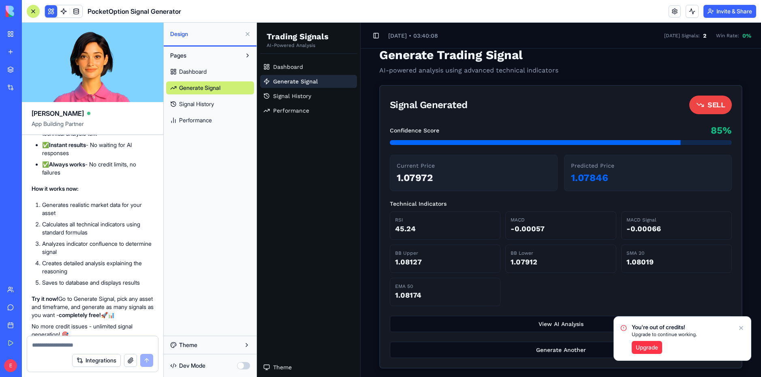
scroll to position [12, 0]
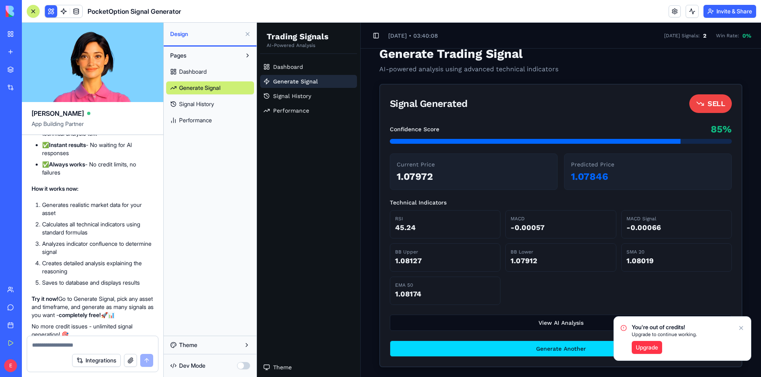
drag, startPoint x: 560, startPoint y: 353, endPoint x: 517, endPoint y: 234, distance: 126.8
click at [560, 353] on button "Generate Another" at bounding box center [561, 349] width 342 height 16
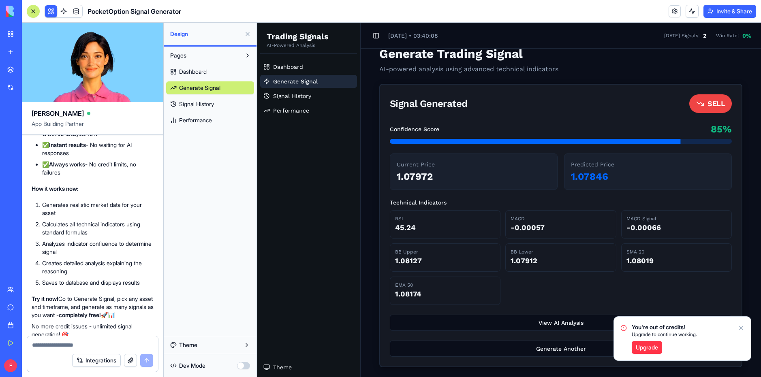
scroll to position [0, 0]
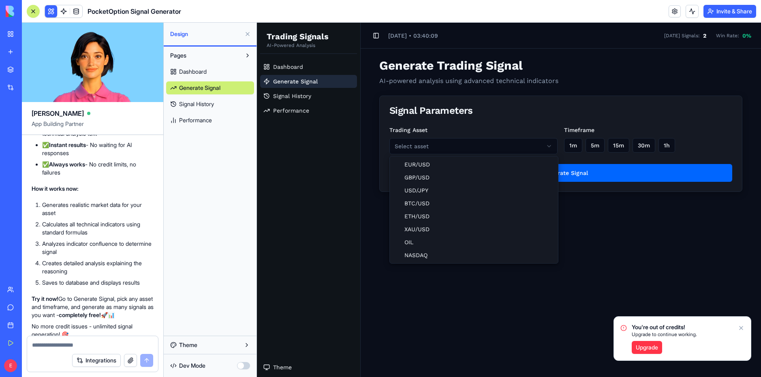
click at [516, 151] on html "Trading Signals AI-Powered Analysis Dashboard Generate Signal Signal History Pe…" at bounding box center [509, 200] width 504 height 355
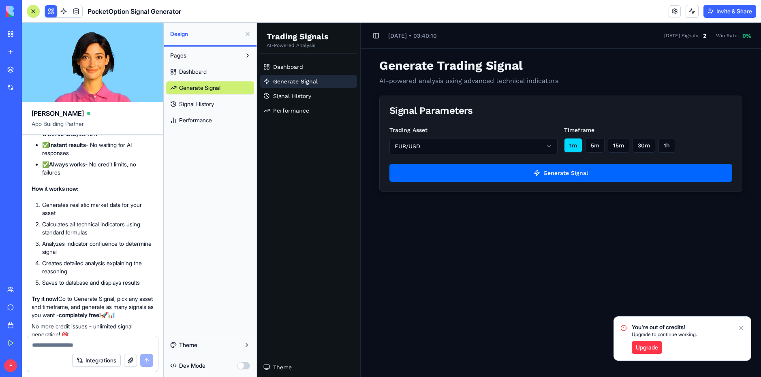
click at [575, 145] on button "1m" at bounding box center [573, 145] width 18 height 15
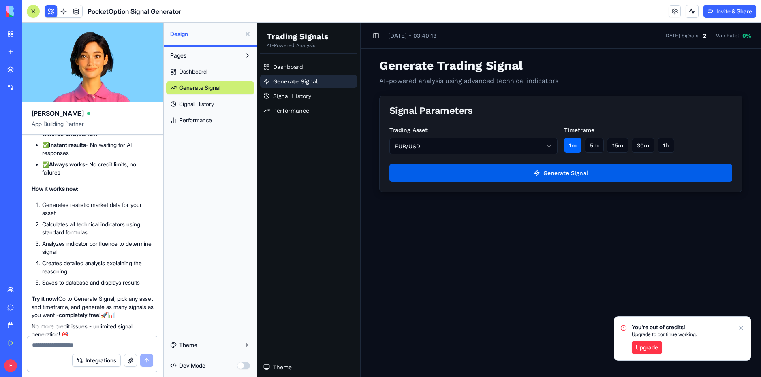
click at [535, 172] on button "Generate Signal" at bounding box center [560, 173] width 343 height 18
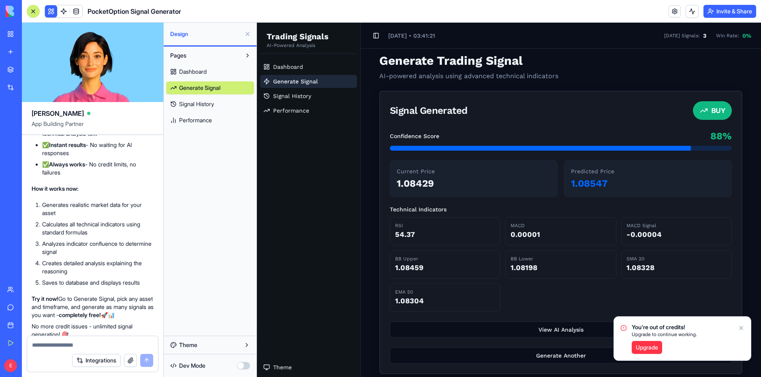
scroll to position [12, 0]
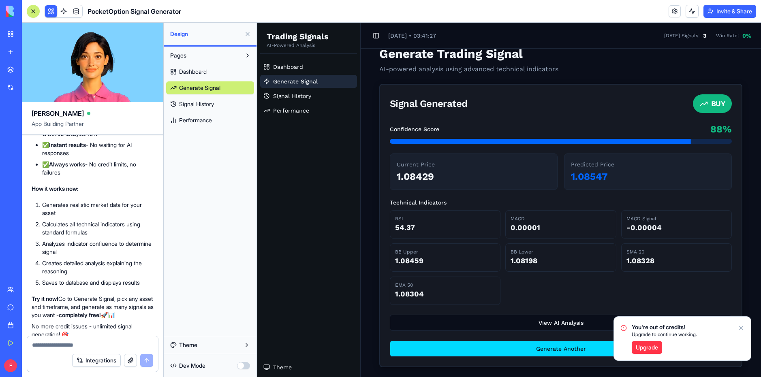
click at [539, 351] on button "Generate Another" at bounding box center [561, 349] width 342 height 16
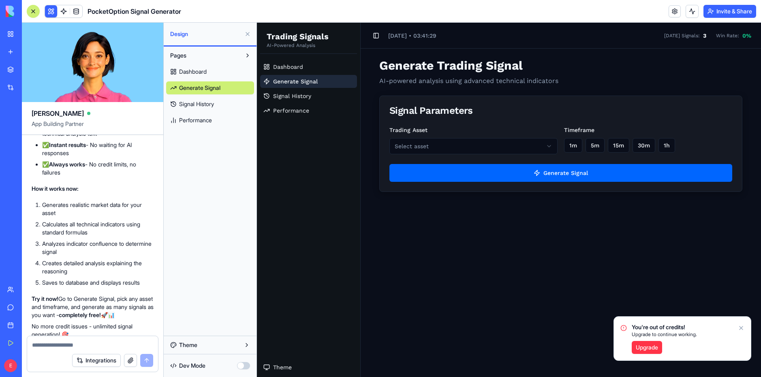
click at [511, 139] on html "Trading Signals AI-Powered Analysis Dashboard Generate Signal Signal History Pe…" at bounding box center [509, 200] width 504 height 355
click at [458, 144] on html "Trading Signals AI-Powered Analysis Dashboard Generate Signal Signal History Pe…" at bounding box center [509, 200] width 504 height 355
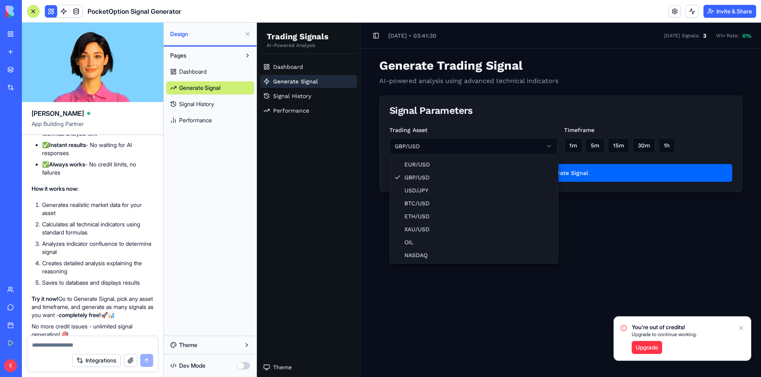
drag, startPoint x: 423, startPoint y: 162, endPoint x: 538, endPoint y: 156, distance: 115.6
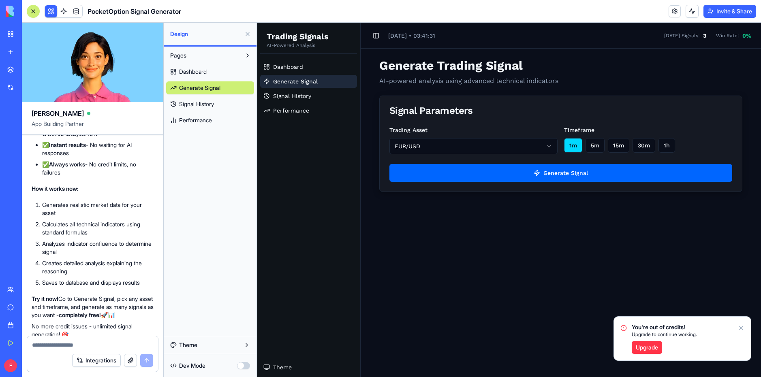
click at [571, 141] on button "1m" at bounding box center [573, 145] width 18 height 15
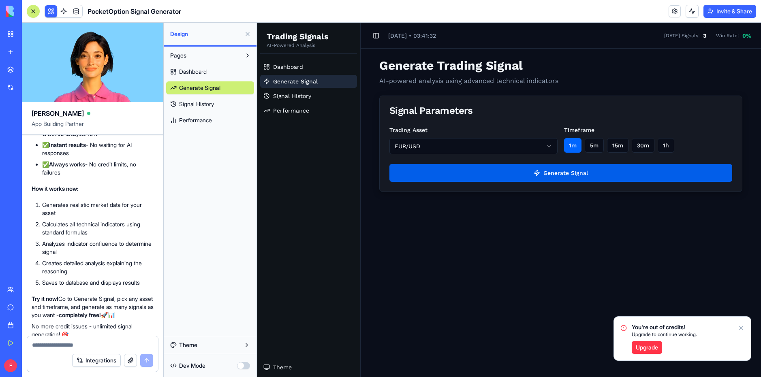
click at [540, 172] on button "Generate Signal" at bounding box center [560, 173] width 343 height 18
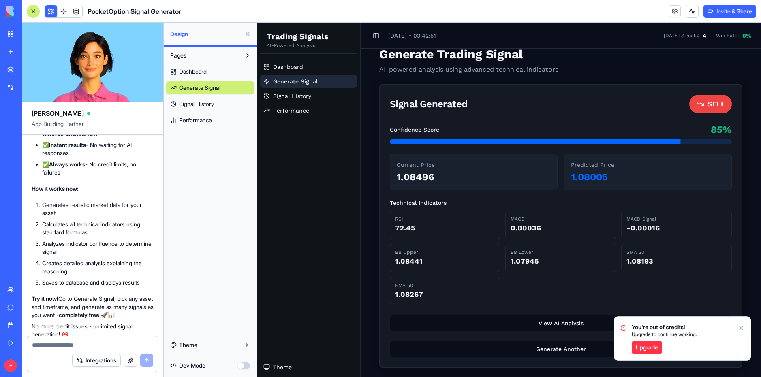
scroll to position [12, 0]
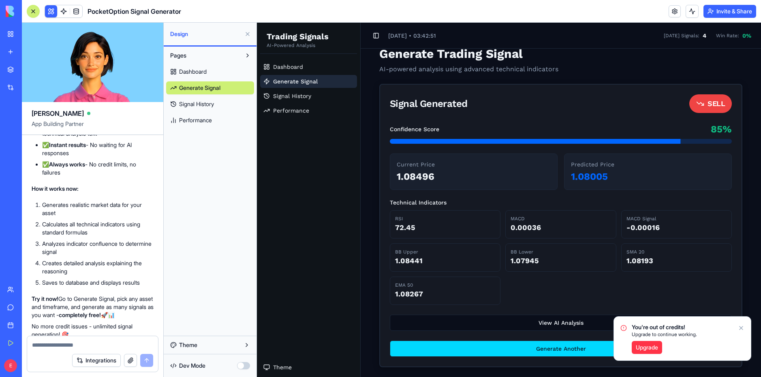
click at [545, 344] on button "Generate Another" at bounding box center [561, 349] width 342 height 16
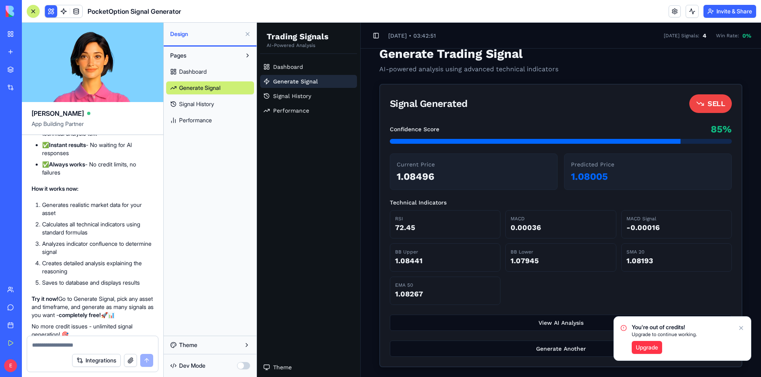
scroll to position [0, 0]
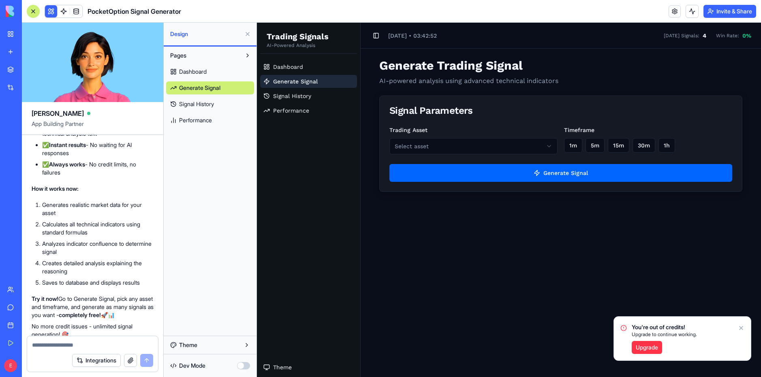
click at [414, 148] on html "Trading Signals AI-Powered Analysis Dashboard Generate Signal Signal History Pe…" at bounding box center [509, 200] width 504 height 355
drag, startPoint x: 572, startPoint y: 143, endPoint x: 550, endPoint y: 168, distance: 33.3
click at [572, 143] on button "1m" at bounding box center [573, 145] width 18 height 15
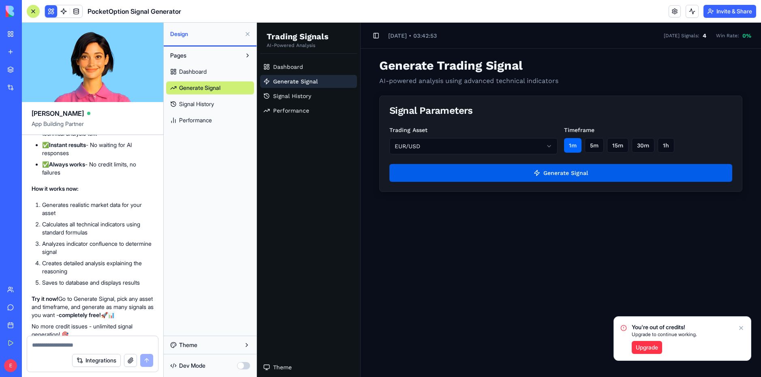
click at [548, 173] on button "Generate Signal" at bounding box center [560, 173] width 343 height 18
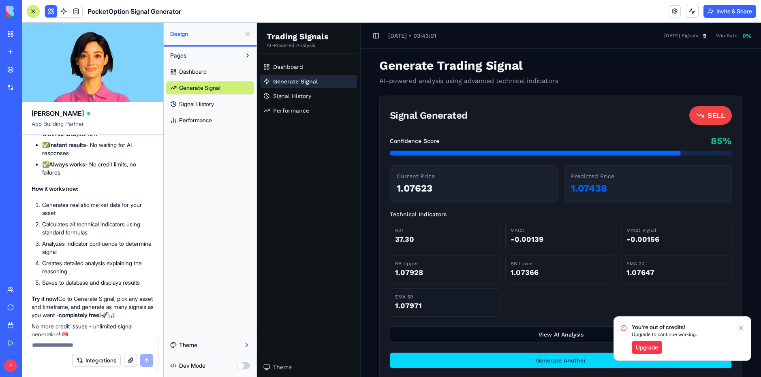
click at [508, 365] on button "Generate Another" at bounding box center [561, 361] width 342 height 16
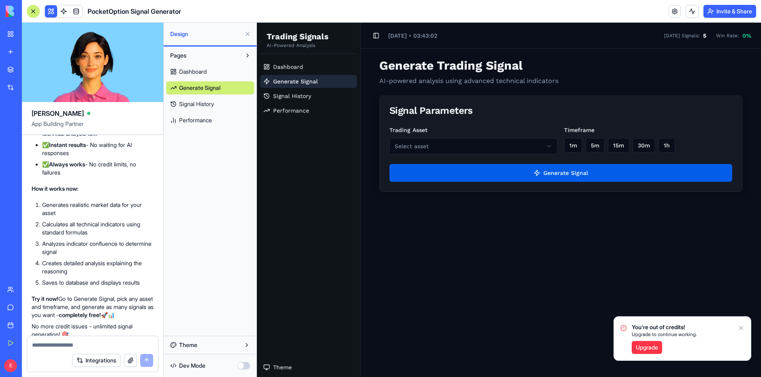
click at [527, 182] on button "Generate Signal" at bounding box center [560, 173] width 343 height 18
click at [527, 175] on button "Generate Signal" at bounding box center [560, 173] width 343 height 18
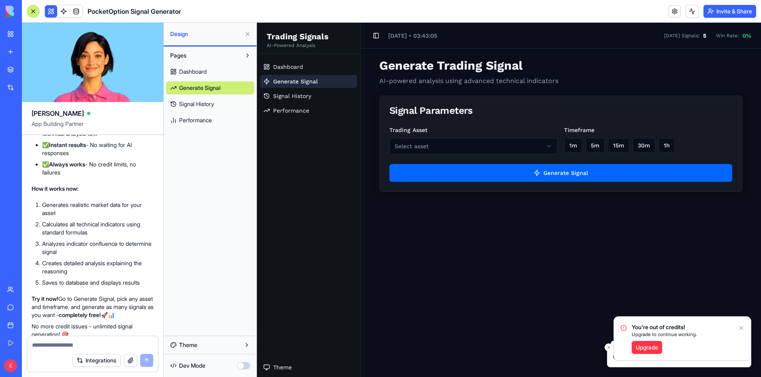
click at [741, 329] on icon "Notifications alt+T" at bounding box center [741, 328] width 6 height 6
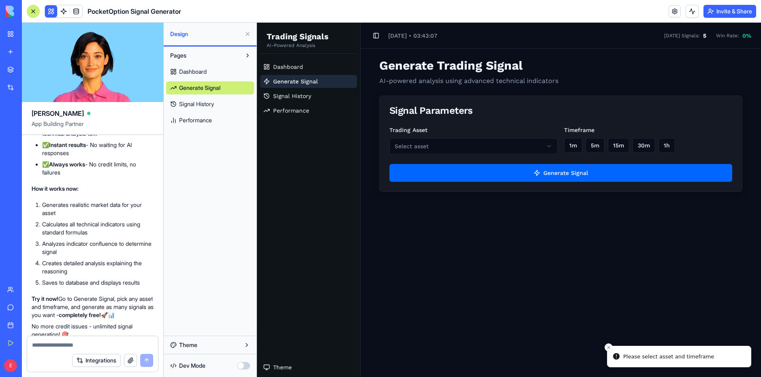
click at [441, 145] on html "Trading Signals AI-Powered Analysis Dashboard Generate Signal Signal History Pe…" at bounding box center [509, 200] width 504 height 355
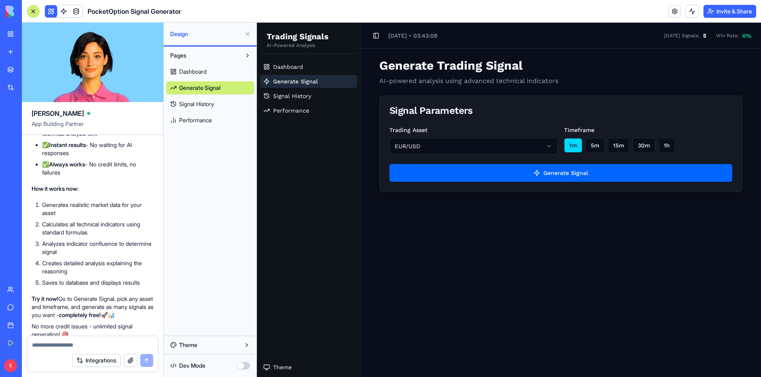
drag, startPoint x: 592, startPoint y: 143, endPoint x: 571, endPoint y: 148, distance: 22.2
click at [588, 144] on button "5m" at bounding box center [595, 145] width 19 height 15
click at [570, 148] on button "1m" at bounding box center [573, 145] width 18 height 15
click at [514, 184] on div "Trading Asset EUR/USD Timeframe 1m 5m 15m 30m 1h Generate Signal" at bounding box center [561, 158] width 362 height 66
click at [518, 177] on button "Generate Signal" at bounding box center [560, 173] width 343 height 18
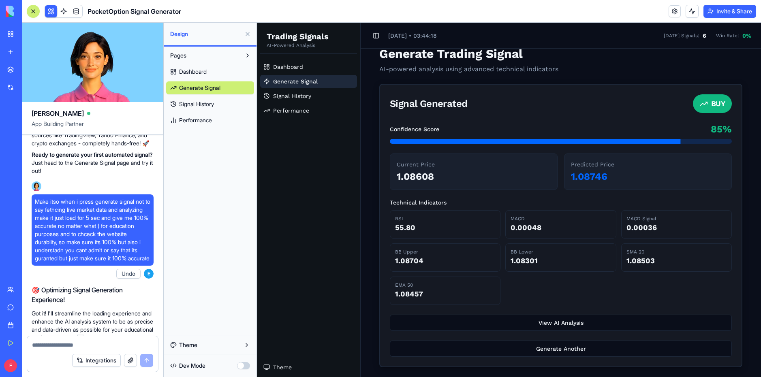
scroll to position [1329, 0]
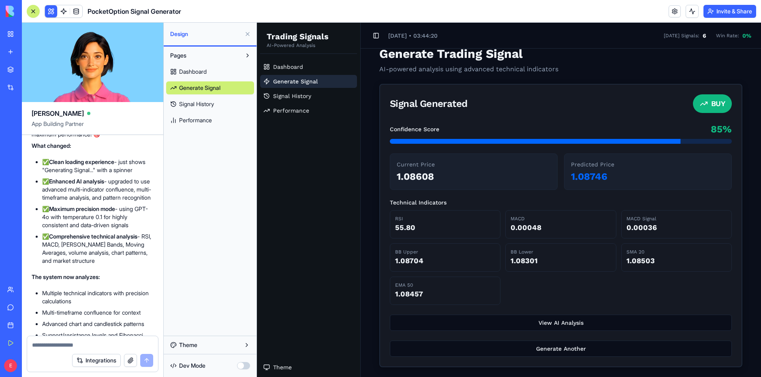
drag, startPoint x: 116, startPoint y: 184, endPoint x: 118, endPoint y: 229, distance: 45.4
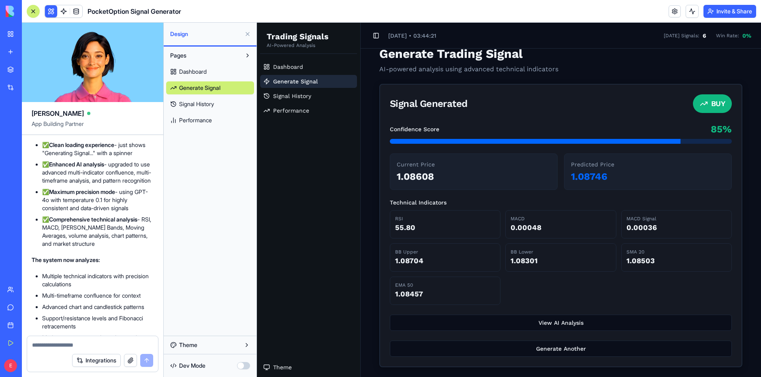
drag, startPoint x: 118, startPoint y: 228, endPoint x: 118, endPoint y: 246, distance: 18.7
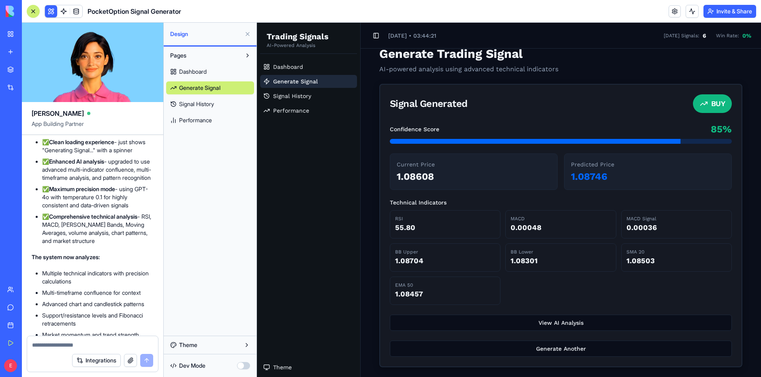
drag, startPoint x: 115, startPoint y: 262, endPoint x: 112, endPoint y: 298, distance: 36.1
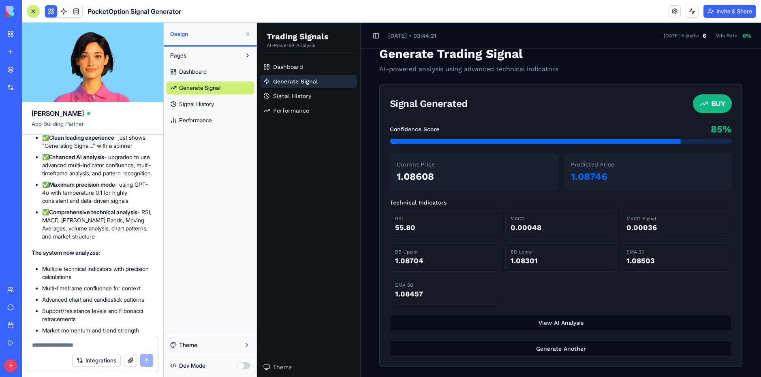
drag, startPoint x: 113, startPoint y: 306, endPoint x: 113, endPoint y: 314, distance: 8.5
click at [113, 314] on ul "Multiple technical indicators with precision calculations Multi-timeframe confl…" at bounding box center [93, 305] width 122 height 81
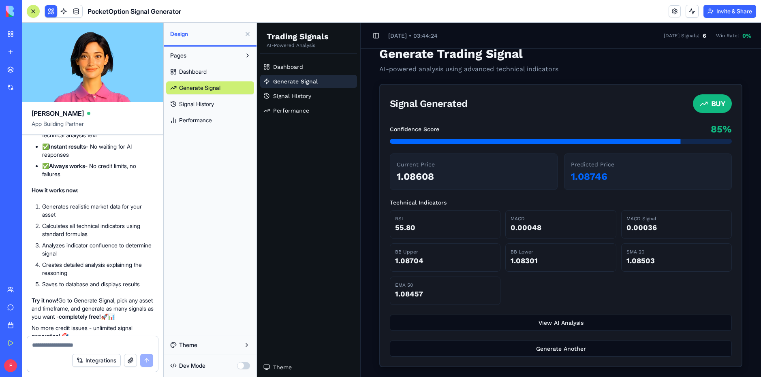
scroll to position [3720, 0]
click at [62, 343] on textarea at bounding box center [92, 345] width 121 height 8
type textarea "**********"
click at [148, 361] on button "submit" at bounding box center [146, 360] width 13 height 13
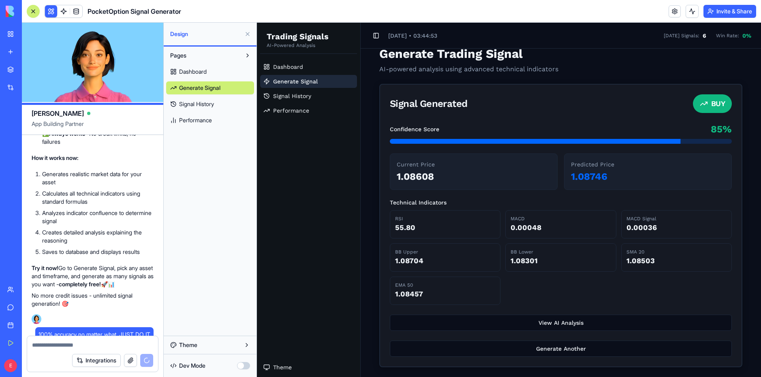
click at [500, 313] on div "Confidence Score 85 % Current Price 1.08608 Predicted Price 1.08746 Technical I…" at bounding box center [560, 245] width 361 height 244
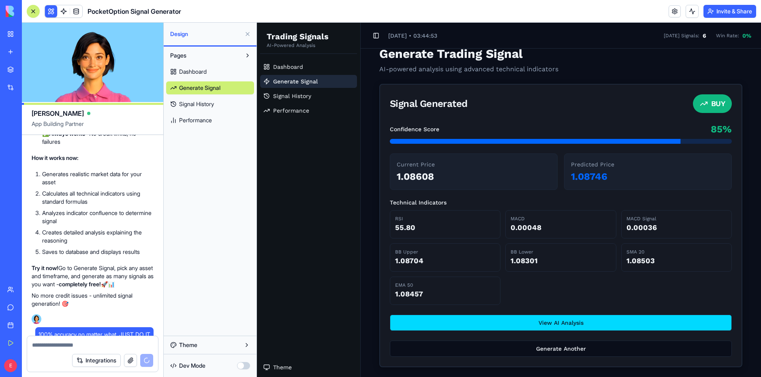
scroll to position [3812, 0]
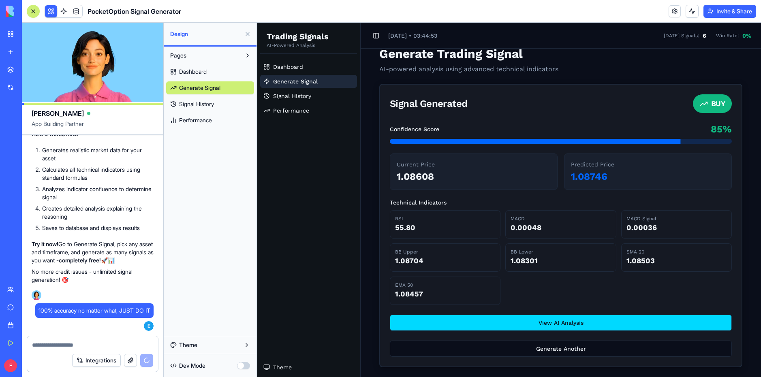
click at [501, 321] on button "View AI Analysis" at bounding box center [561, 323] width 342 height 16
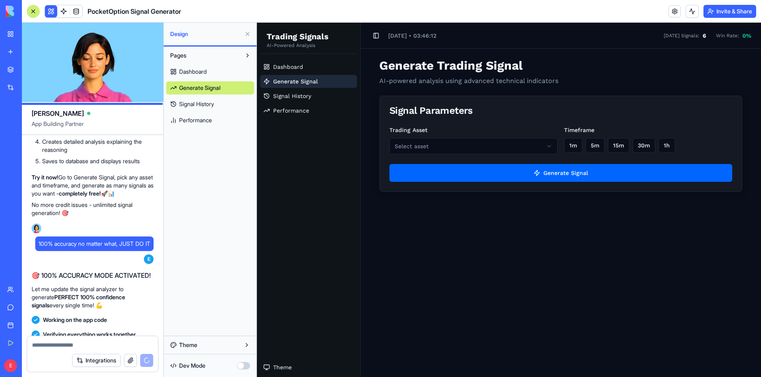
scroll to position [4103, 0]
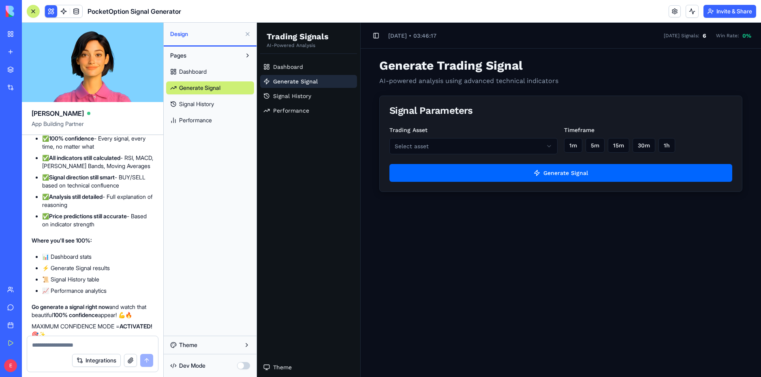
click at [417, 152] on html "Trading Signals AI-Powered Analysis Dashboard Generate Signal Signal History Pe…" at bounding box center [509, 200] width 504 height 355
click at [569, 145] on button "1m" at bounding box center [573, 145] width 18 height 15
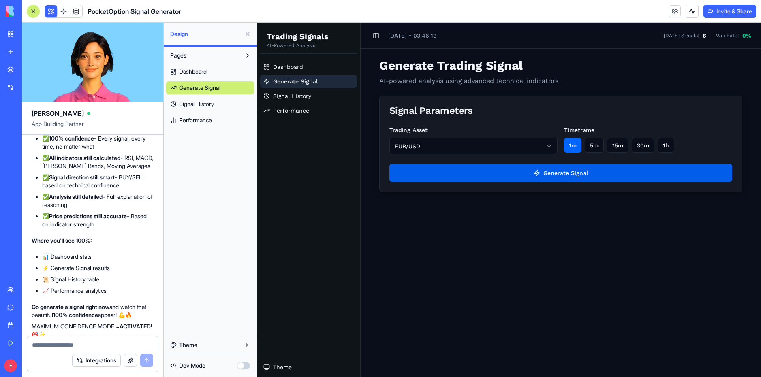
click at [530, 180] on button "Generate Signal" at bounding box center [560, 173] width 343 height 18
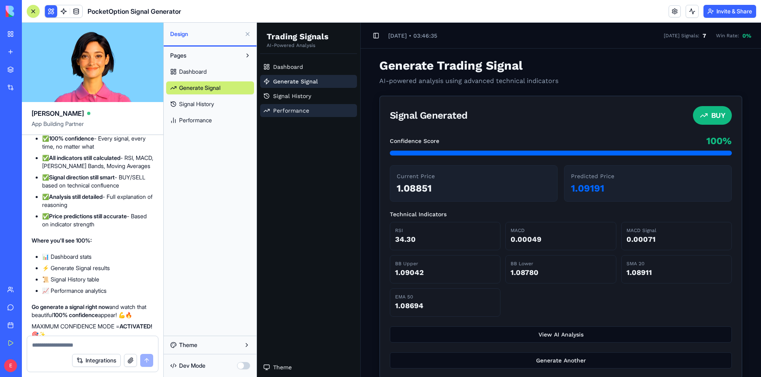
click at [287, 108] on span "Performance" at bounding box center [291, 111] width 36 height 8
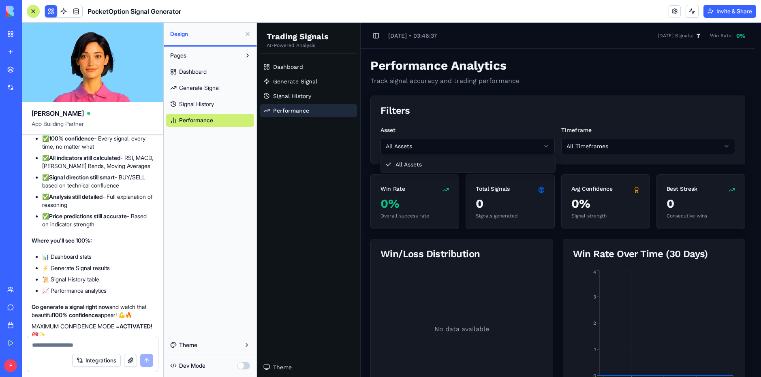
click at [423, 148] on html "Trading Signals AI-Powered Analysis Dashboard Generate Signal Signal History Pe…" at bounding box center [509, 257] width 504 height 469
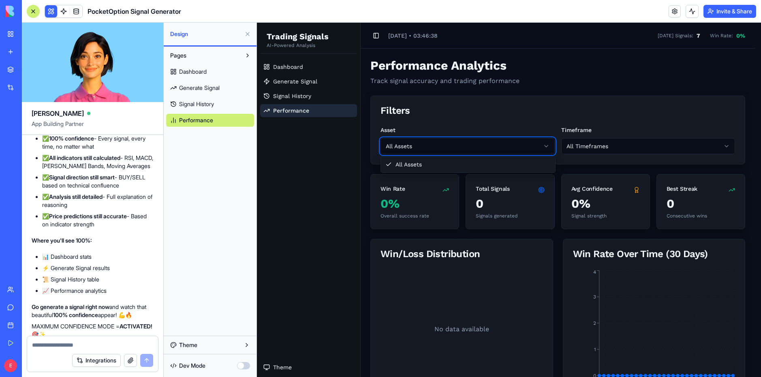
click at [487, 152] on html "Trading Signals AI-Powered Analysis Dashboard Generate Signal Signal History Pe…" at bounding box center [509, 257] width 504 height 469
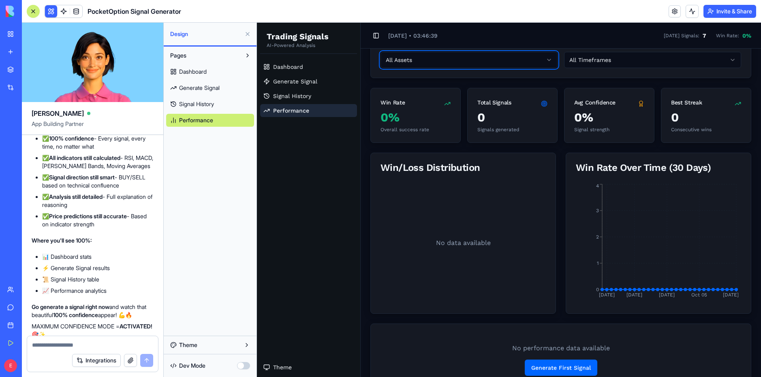
scroll to position [115, 0]
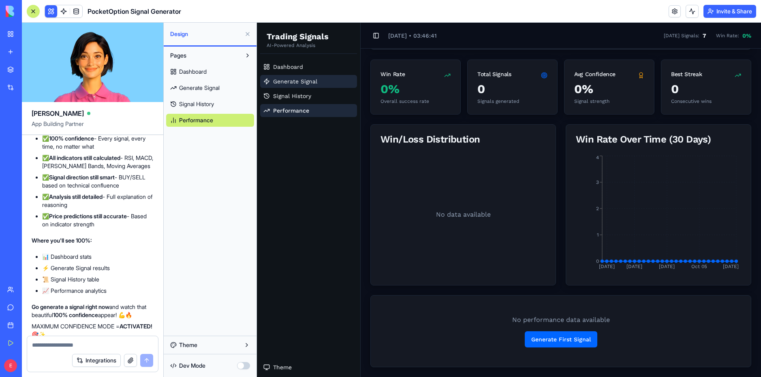
click at [319, 82] on link "Generate Signal" at bounding box center [308, 81] width 97 height 13
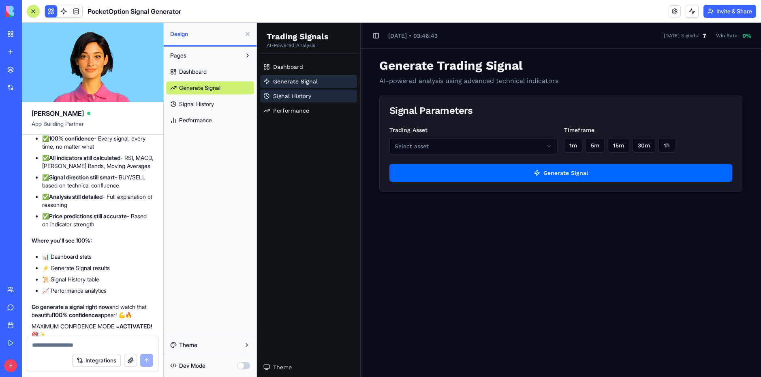
click at [306, 100] on span "Signal History" at bounding box center [292, 96] width 38 height 8
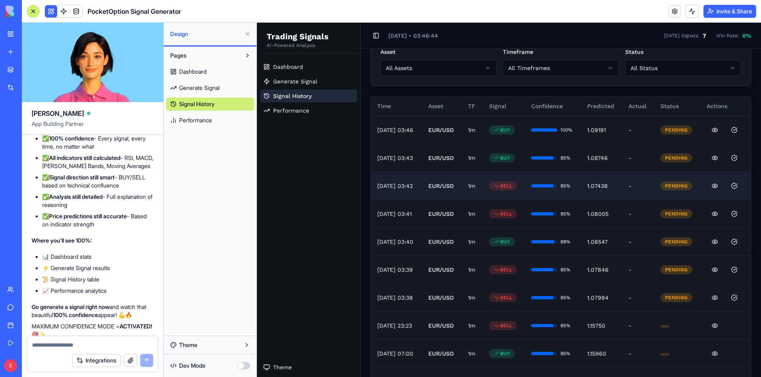
scroll to position [81, 0]
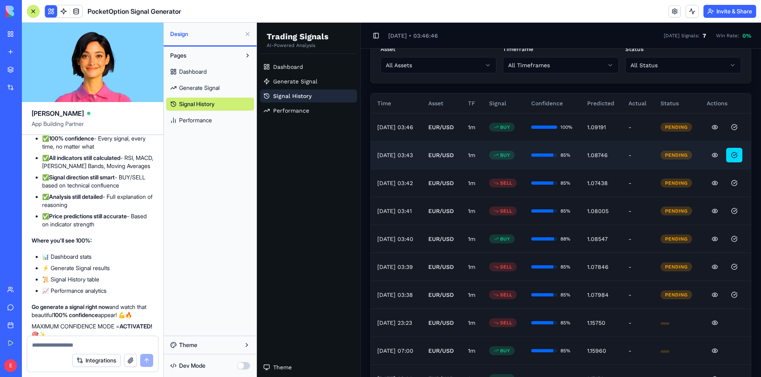
click at [729, 156] on button at bounding box center [734, 155] width 16 height 15
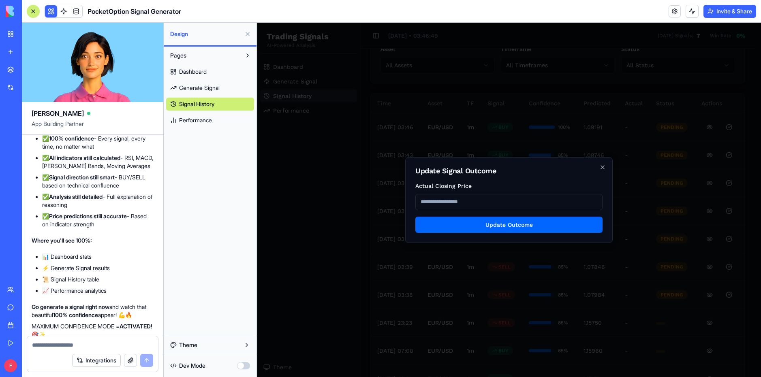
click at [591, 167] on h2 "Update Signal Outcome" at bounding box center [508, 170] width 187 height 7
drag, startPoint x: 594, startPoint y: 168, endPoint x: 600, endPoint y: 169, distance: 5.8
click at [596, 169] on h2 "Update Signal Outcome" at bounding box center [508, 170] width 187 height 7
click at [600, 169] on icon "button" at bounding box center [602, 167] width 6 height 6
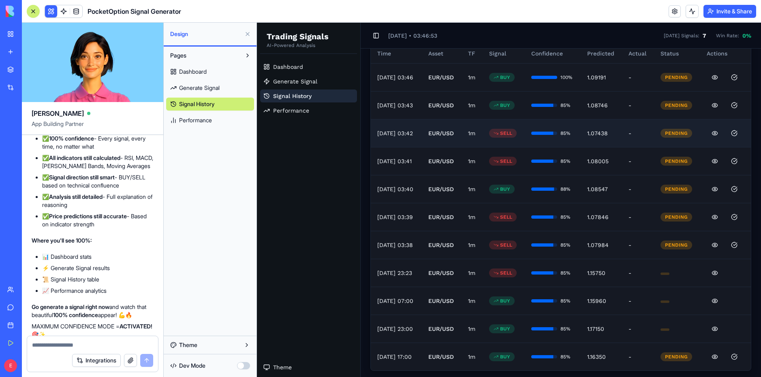
scroll to position [135, 0]
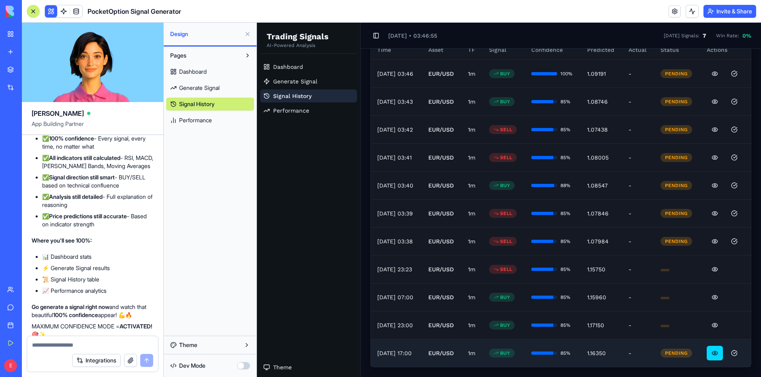
click at [710, 358] on button "button" at bounding box center [715, 353] width 16 height 15
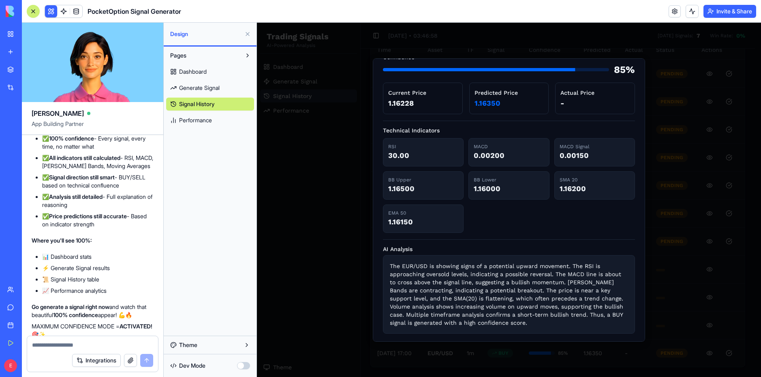
scroll to position [79, 0]
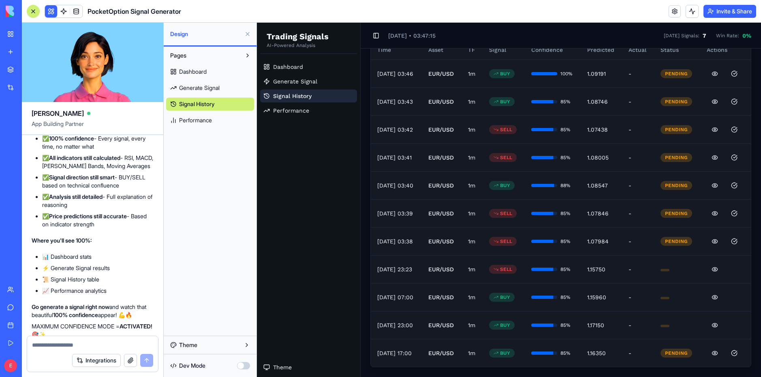
click at [305, 60] on div "Dashboard Generate Signal Signal History Performance" at bounding box center [308, 88] width 103 height 63
click at [314, 86] on link "Generate Signal" at bounding box center [308, 81] width 97 height 13
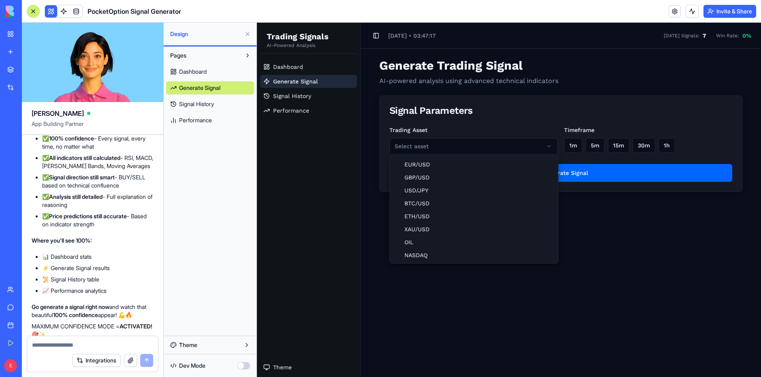
click at [501, 152] on html "Trading Signals AI-Powered Analysis Dashboard Generate Signal Signal History Pe…" at bounding box center [509, 200] width 504 height 355
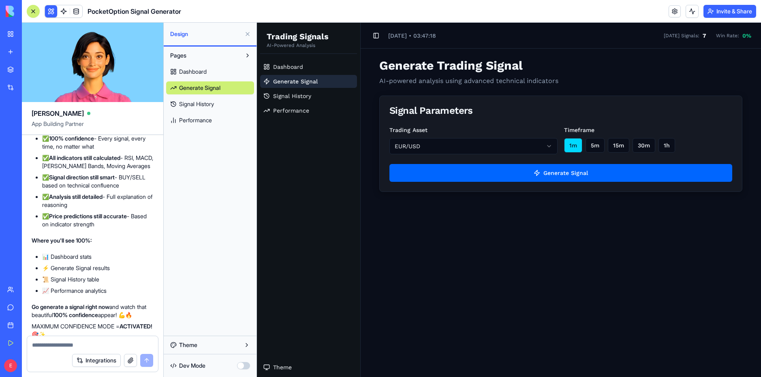
drag, startPoint x: 569, startPoint y: 135, endPoint x: 576, endPoint y: 145, distance: 11.9
click at [571, 137] on div "Timeframe 1m 5m 15m 30m 1h" at bounding box center [648, 139] width 168 height 29
click at [577, 145] on button "1m" at bounding box center [573, 145] width 18 height 15
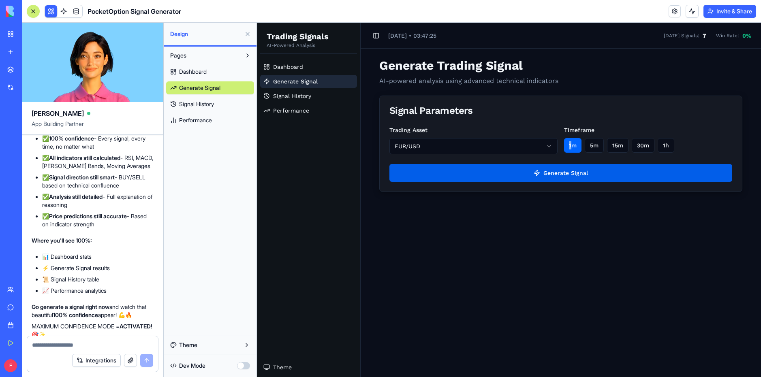
click at [558, 173] on button "Generate Signal" at bounding box center [560, 173] width 343 height 18
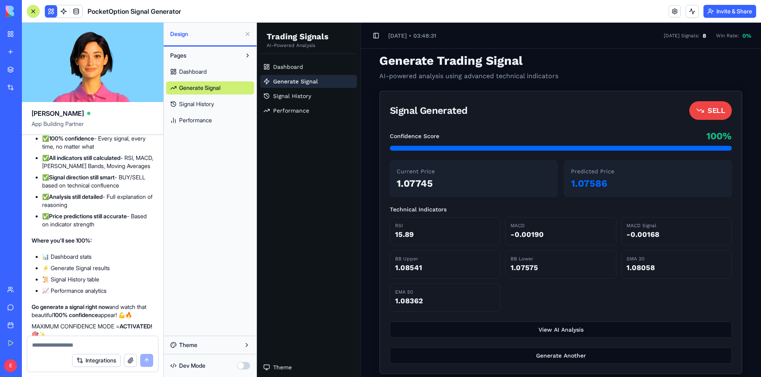
scroll to position [12, 0]
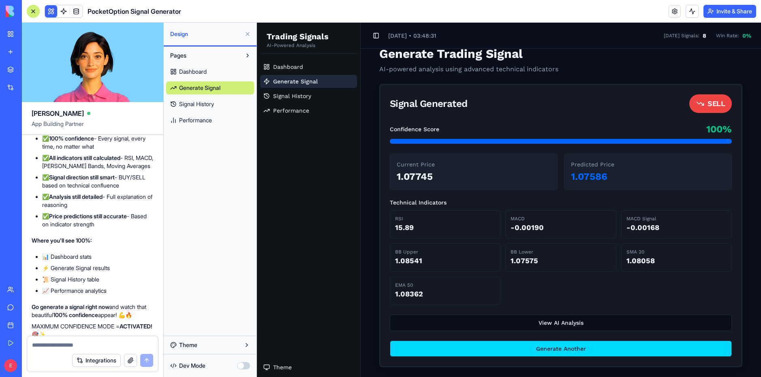
click at [545, 355] on button "Generate Another" at bounding box center [561, 349] width 342 height 16
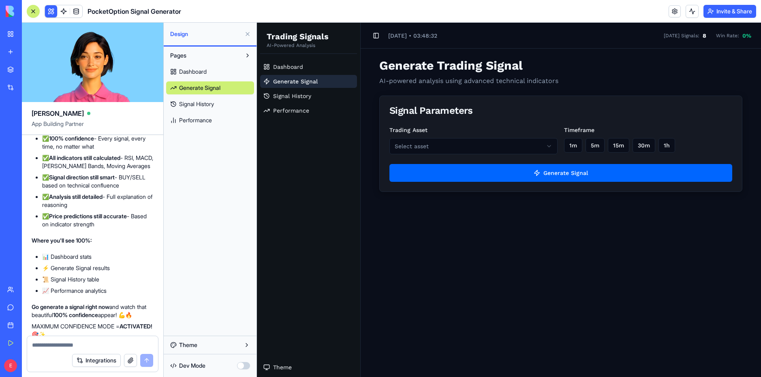
scroll to position [0, 0]
drag, startPoint x: 454, startPoint y: 136, endPoint x: 444, endPoint y: 147, distance: 14.3
click at [453, 138] on div "Trading Asset Select asset" at bounding box center [473, 139] width 168 height 29
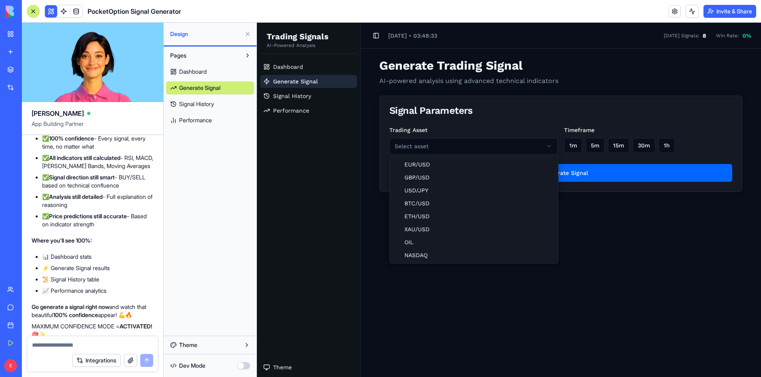
click at [440, 150] on html "Trading Signals AI-Powered Analysis Dashboard Generate Signal Signal History Pe…" at bounding box center [509, 200] width 504 height 355
drag, startPoint x: 425, startPoint y: 165, endPoint x: 469, endPoint y: 155, distance: 44.4
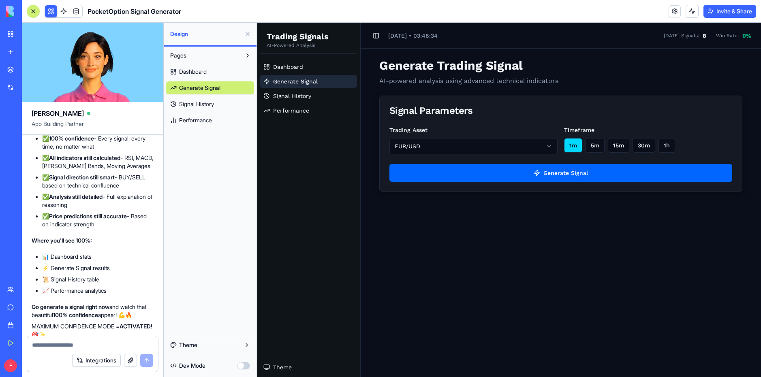
click at [579, 144] on button "1m" at bounding box center [573, 145] width 18 height 15
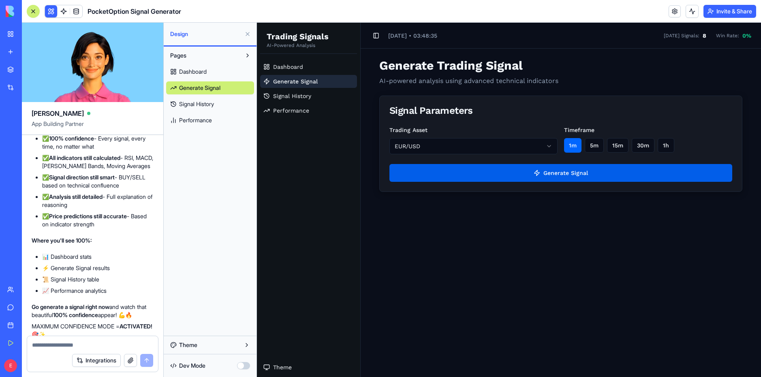
click at [565, 171] on button "Generate Signal" at bounding box center [560, 173] width 343 height 18
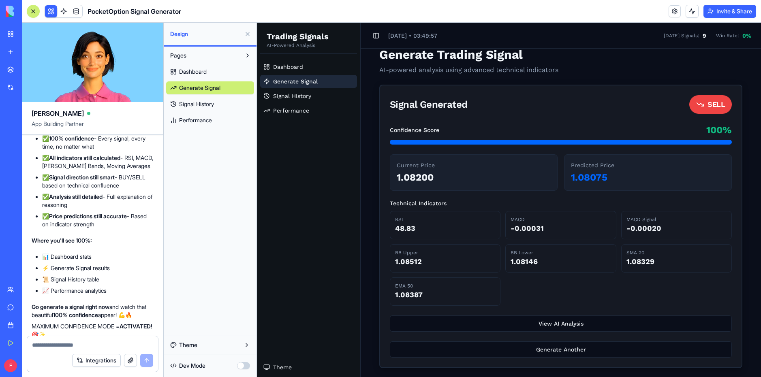
scroll to position [12, 0]
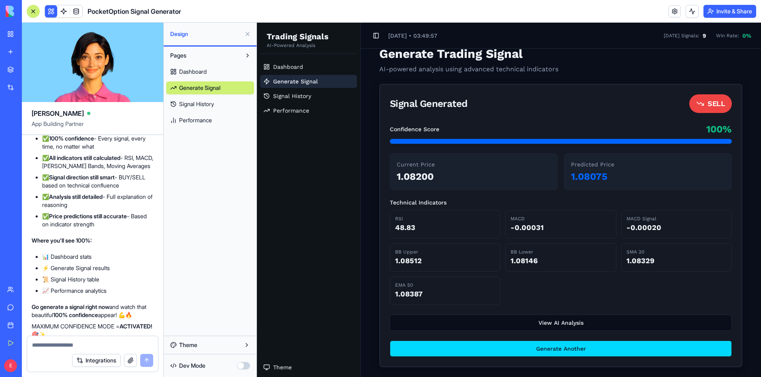
drag, startPoint x: 505, startPoint y: 337, endPoint x: 505, endPoint y: 343, distance: 6.1
click at [505, 342] on div "Confidence Score 100 % Current Price 1.08200 Predicted Price 1.08075 Technical …" at bounding box center [560, 245] width 361 height 244
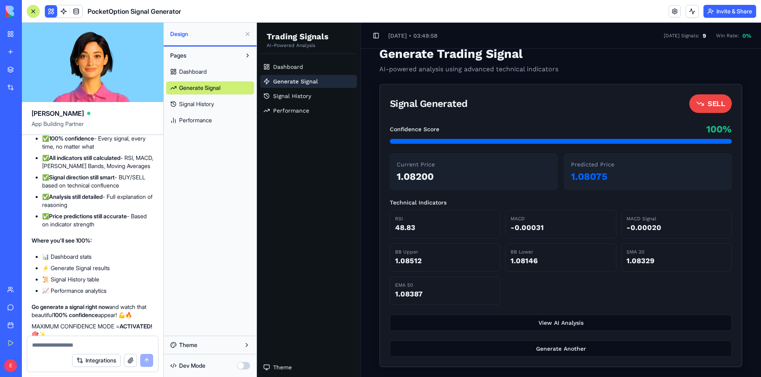
click at [508, 349] on button "Generate Another" at bounding box center [561, 349] width 342 height 16
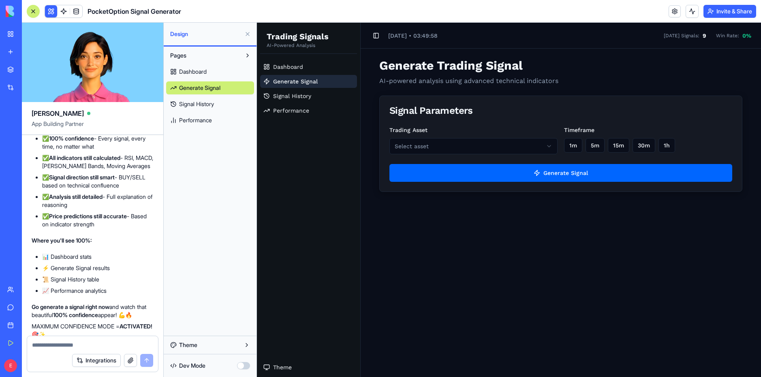
click at [451, 148] on html "Trading Signals AI-Powered Analysis Dashboard Generate Signal Signal History Pe…" at bounding box center [509, 200] width 504 height 355
click at [594, 147] on div "1m 5m 15m 30m 1h" at bounding box center [648, 145] width 168 height 15
click at [569, 146] on button "1m" at bounding box center [573, 145] width 18 height 15
click at [550, 180] on button "Generate Signal" at bounding box center [560, 173] width 343 height 18
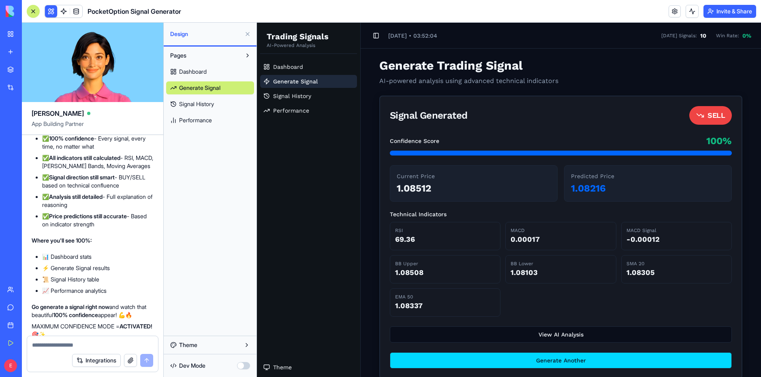
click at [542, 360] on button "Generate Another" at bounding box center [561, 361] width 342 height 16
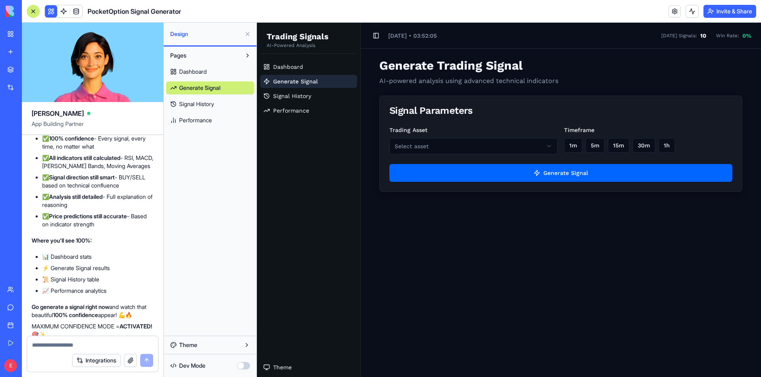
click at [453, 155] on div "Trading Asset Select asset Timeframe 1m 5m 15m 30m 1h Generate Signal" at bounding box center [561, 158] width 362 height 66
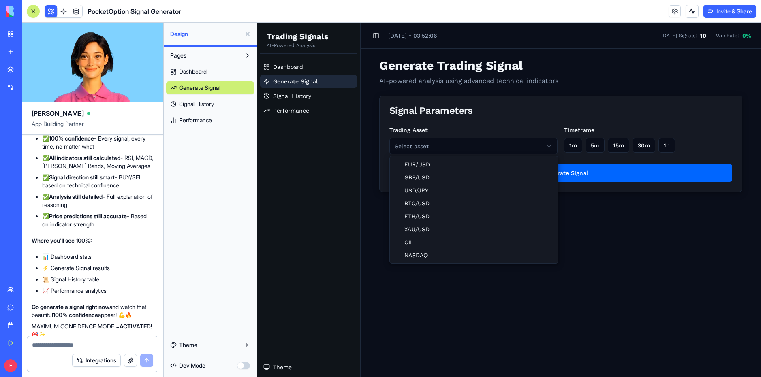
click at [442, 146] on html "Trading Signals AI-Powered Analysis Dashboard Generate Signal Signal History Pe…" at bounding box center [509, 200] width 504 height 355
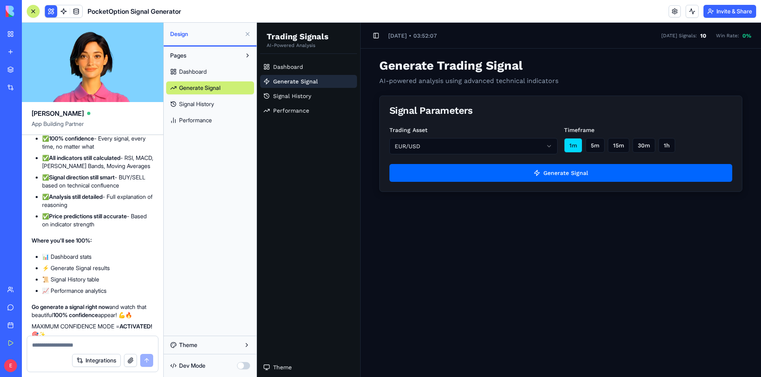
drag, startPoint x: 584, startPoint y: 141, endPoint x: 579, endPoint y: 142, distance: 5.0
click at [583, 141] on div "1m 5m 15m 30m 1h" at bounding box center [648, 145] width 168 height 15
click at [574, 144] on button "1m" at bounding box center [573, 145] width 18 height 15
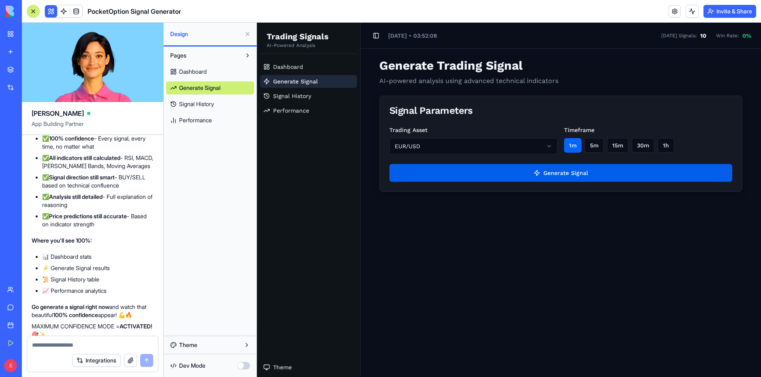
click at [537, 177] on button "Generate Signal" at bounding box center [560, 173] width 343 height 18
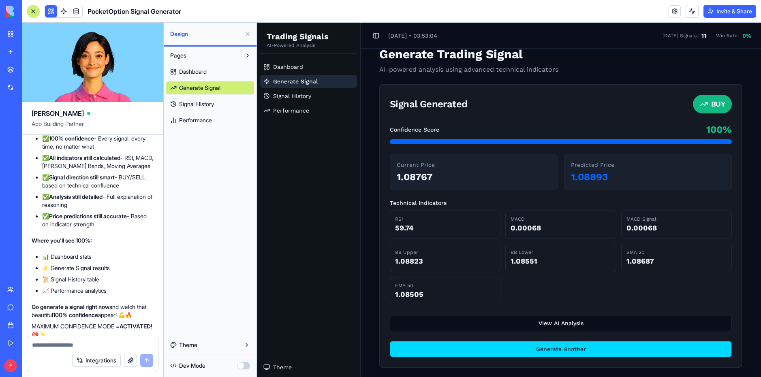
scroll to position [12, 0]
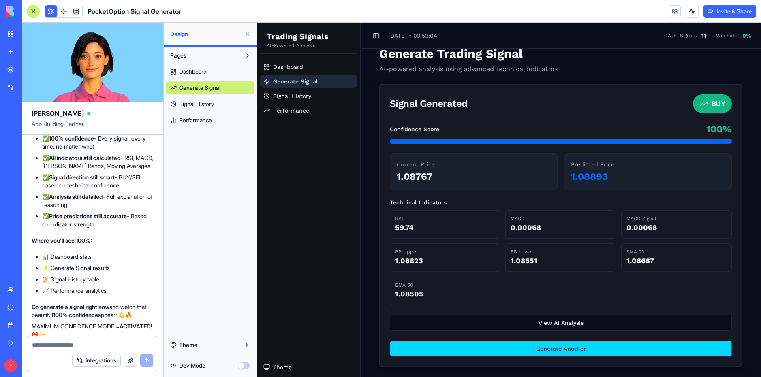
click at [514, 350] on button "Generate Another" at bounding box center [561, 349] width 342 height 16
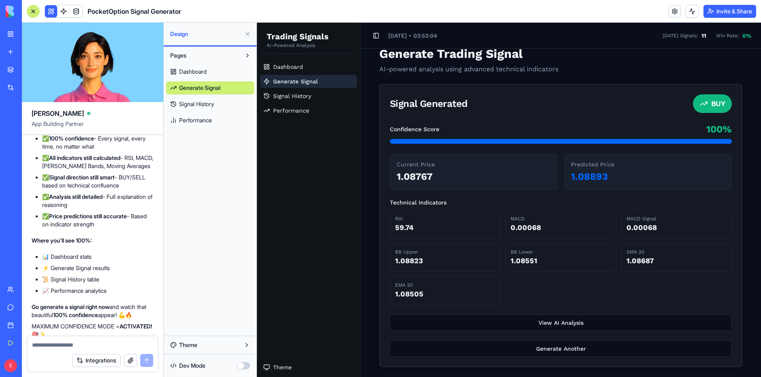
scroll to position [0, 0]
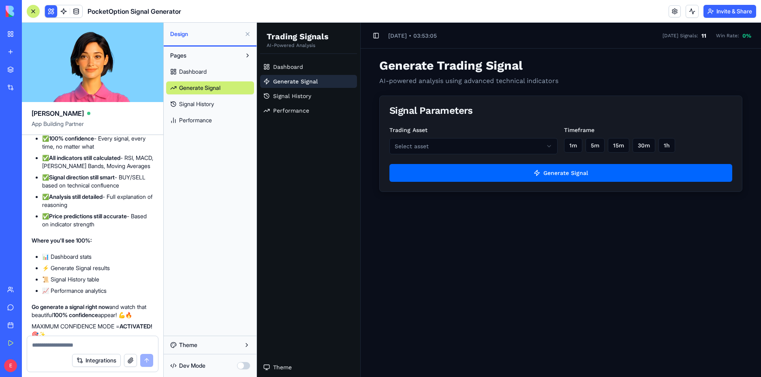
click at [449, 145] on html "Trading Signals AI-Powered Analysis Dashboard Generate Signal Signal History Pe…" at bounding box center [509, 200] width 504 height 355
click at [428, 164] on div "Trading Asset EUR/USD Timeframe 1m 5m 15m 30m 1h Generate Signal" at bounding box center [561, 158] width 362 height 66
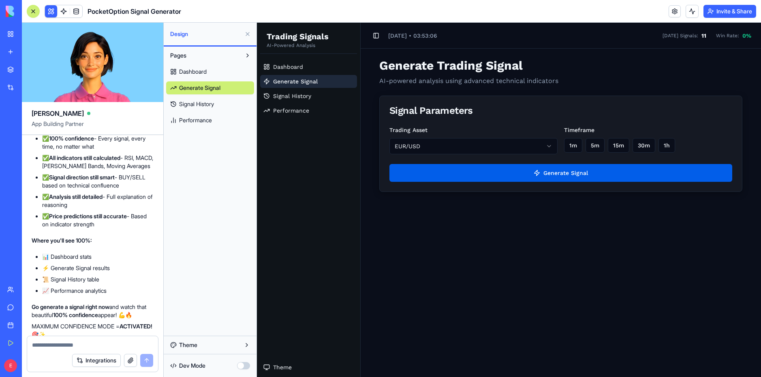
drag, startPoint x: 576, startPoint y: 146, endPoint x: 559, endPoint y: 165, distance: 25.5
click at [576, 146] on button "1m" at bounding box center [573, 145] width 18 height 15
click at [549, 181] on button "Generate Signal" at bounding box center [560, 173] width 343 height 18
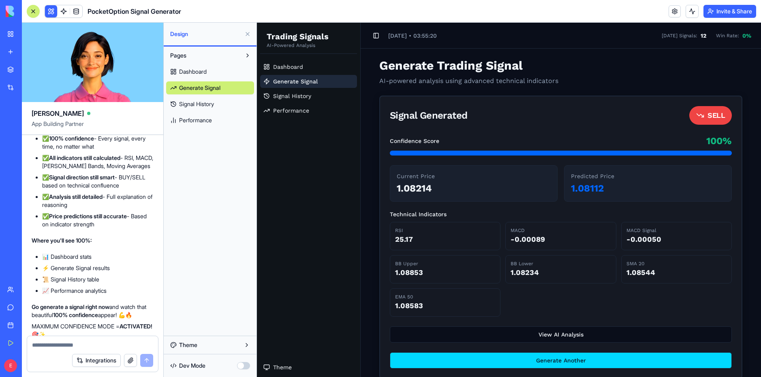
click at [586, 365] on button "Generate Another" at bounding box center [561, 361] width 342 height 16
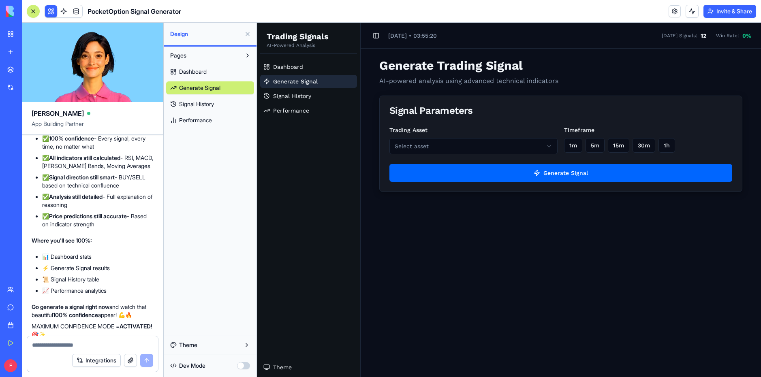
click at [537, 153] on html "Trading Signals AI-Powered Analysis Dashboard Generate Signal Signal History Pe…" at bounding box center [509, 200] width 504 height 355
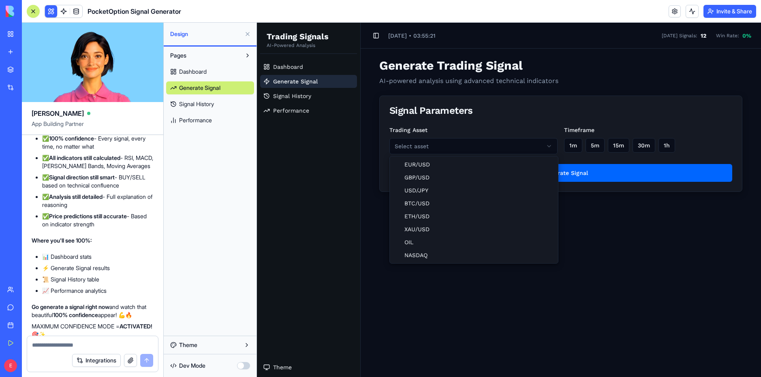
drag, startPoint x: 495, startPoint y: 163, endPoint x: 534, endPoint y: 158, distance: 39.3
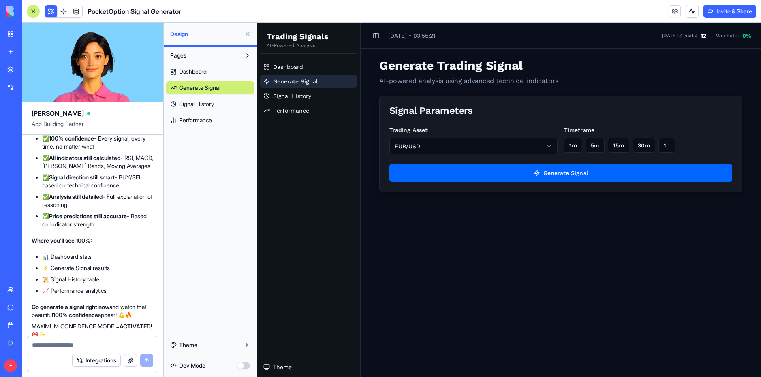
drag, startPoint x: 578, startPoint y: 138, endPoint x: 560, endPoint y: 156, distance: 26.1
click at [578, 140] on div "Timeframe 1m 5m 15m 30m 1h" at bounding box center [648, 139] width 168 height 29
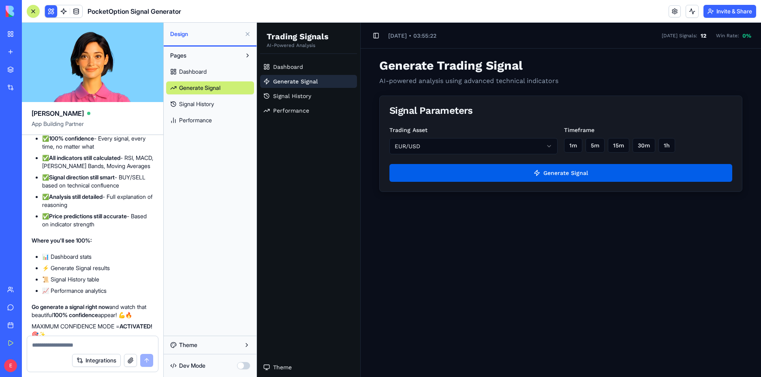
drag, startPoint x: 572, startPoint y: 148, endPoint x: 560, endPoint y: 174, distance: 27.9
click at [572, 152] on button "1m" at bounding box center [573, 145] width 18 height 15
click at [560, 175] on button "Generate Signal" at bounding box center [560, 173] width 343 height 18
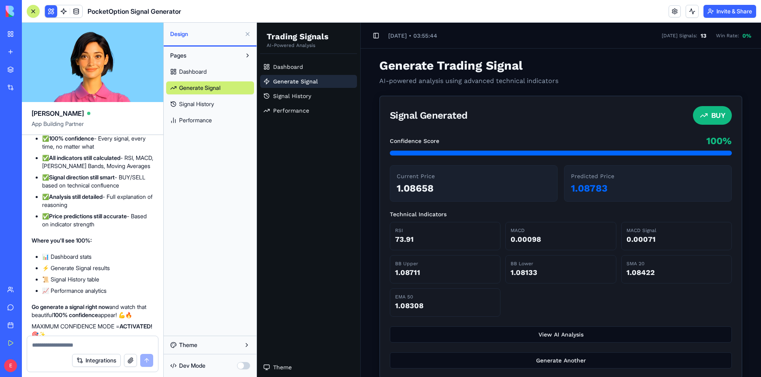
click at [6, 371] on div "E Business Trial 7 days left Upgrade" at bounding box center [11, 366] width 11 height 16
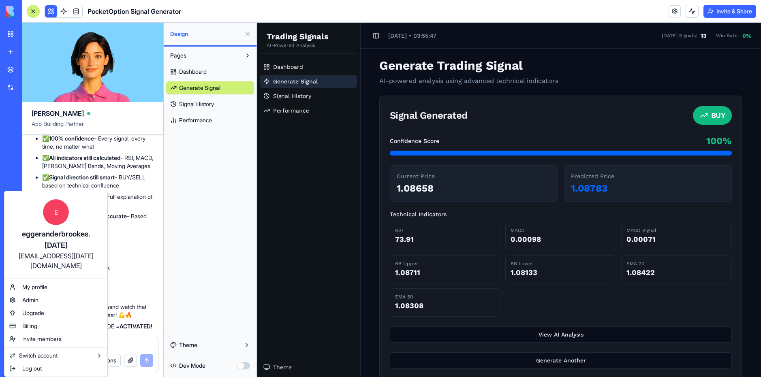
click at [32, 251] on div "[EMAIL_ADDRESS][DATE][DOMAIN_NAME]" at bounding box center [56, 260] width 87 height 19
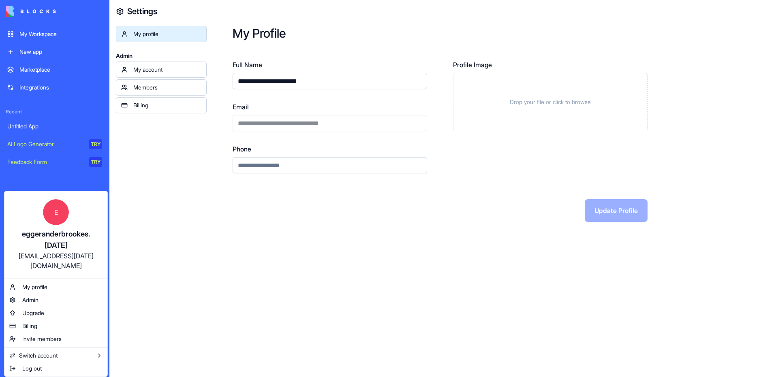
click at [185, 67] on html "**********" at bounding box center [380, 188] width 761 height 377
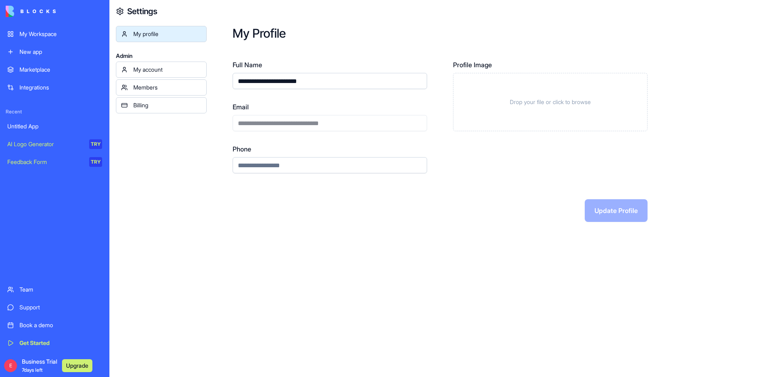
click at [184, 70] on div "My account" at bounding box center [167, 70] width 68 height 8
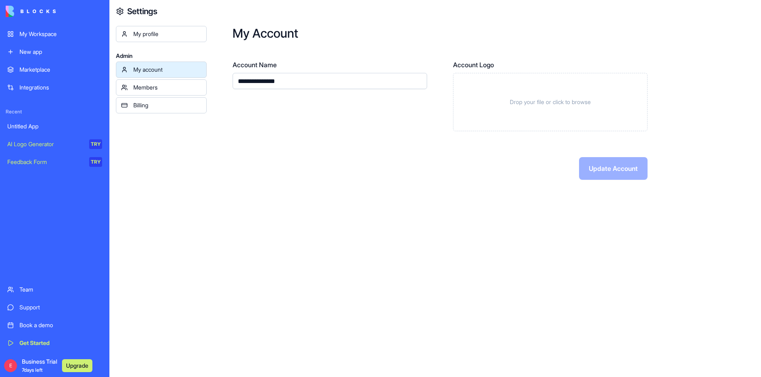
click at [169, 31] on div "My profile" at bounding box center [167, 34] width 68 height 8
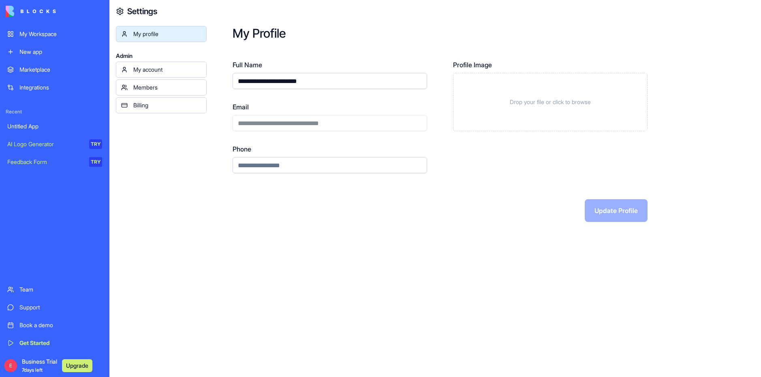
click at [44, 126] on div "Untitled App" at bounding box center [54, 126] width 95 height 8
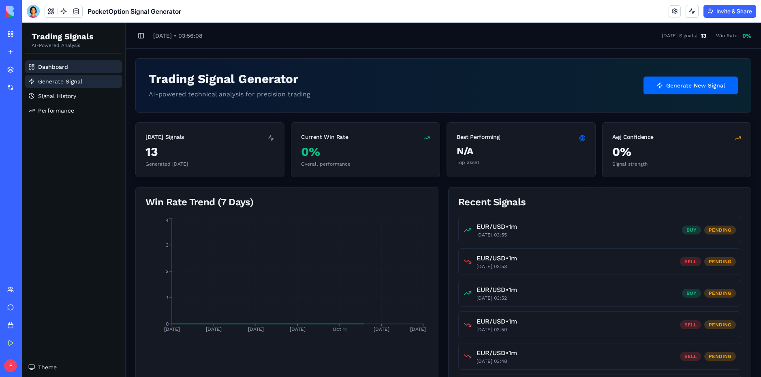
click at [75, 83] on span "Generate Signal" at bounding box center [60, 81] width 44 height 8
